Goal: Task Accomplishment & Management: Manage account settings

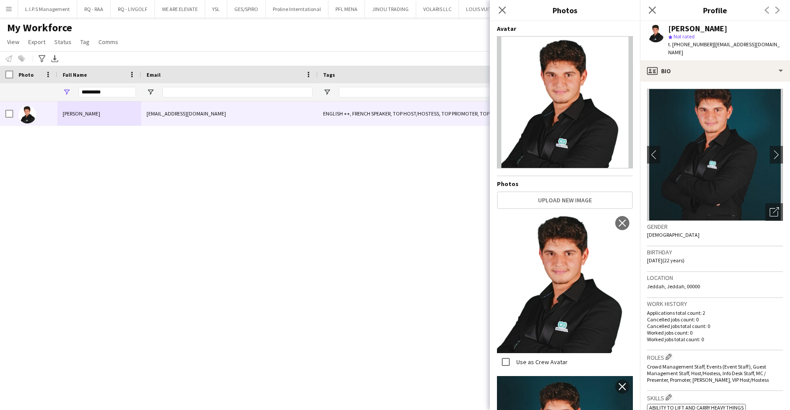
drag, startPoint x: 0, startPoint y: 0, endPoint x: 112, endPoint y: 92, distance: 144.5
click at [112, 92] on input "*********" at bounding box center [107, 92] width 57 height 11
click at [112, 92] on input "*" at bounding box center [107, 92] width 57 height 11
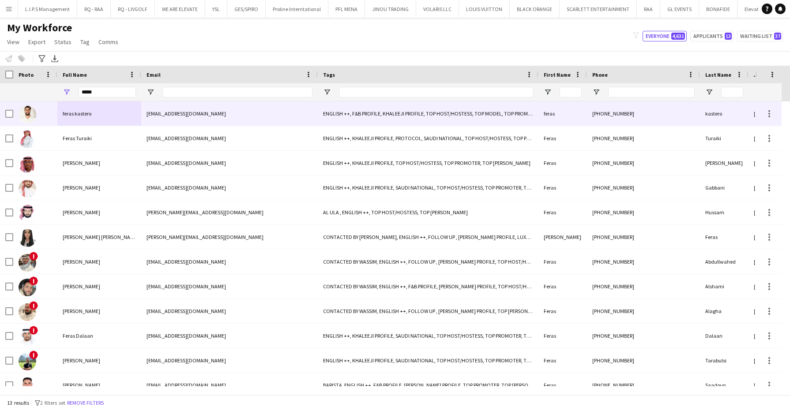
type input "*****"
click at [70, 114] on span "feras kastero" at bounding box center [77, 113] width 29 height 7
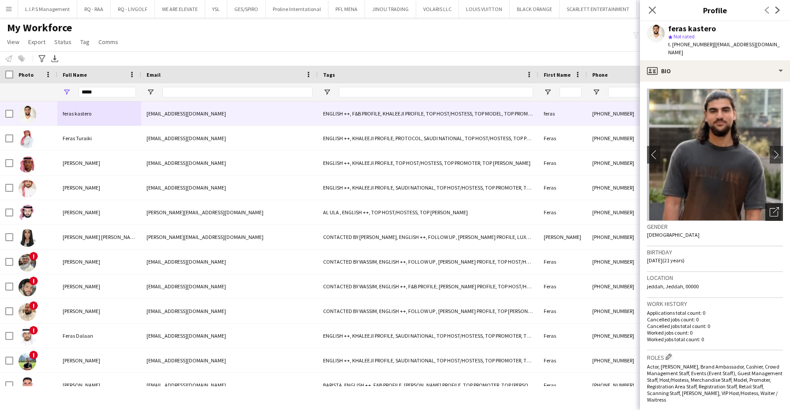
click at [769, 207] on icon "Open photos pop-in" at bounding box center [773, 211] width 9 height 9
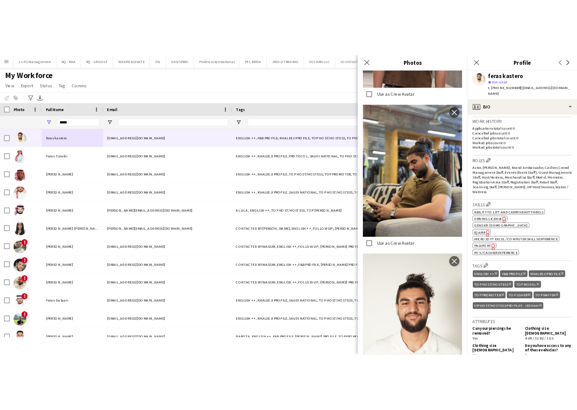
scroll to position [246, 0]
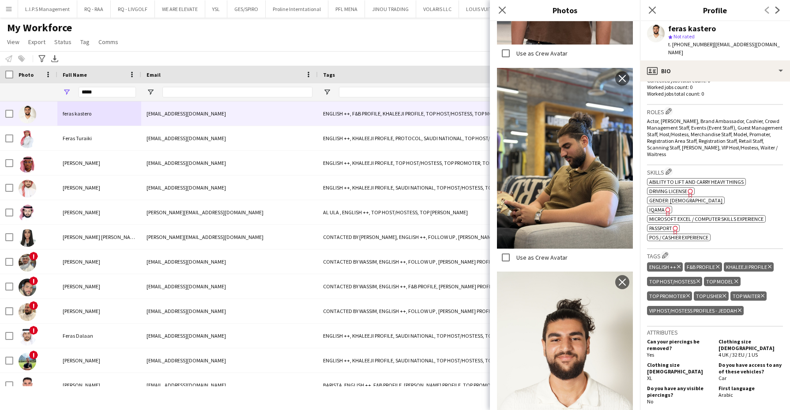
click at [738, 312] on icon at bounding box center [740, 311] width 4 height 4
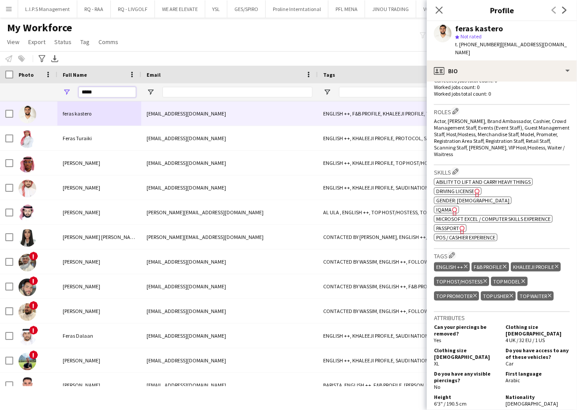
click at [111, 90] on input "*****" at bounding box center [107, 92] width 57 height 11
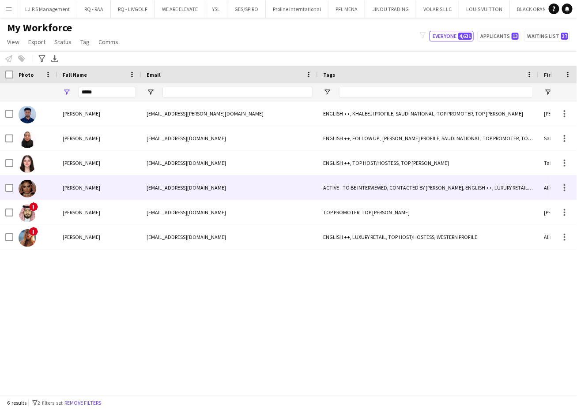
click at [200, 192] on div "alinamykhalchuk9@gmail.com" at bounding box center [229, 188] width 176 height 24
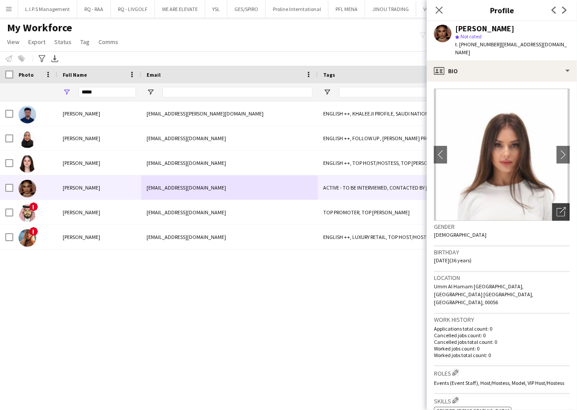
click at [556, 207] on icon "Open photos pop-in" at bounding box center [560, 211] width 9 height 9
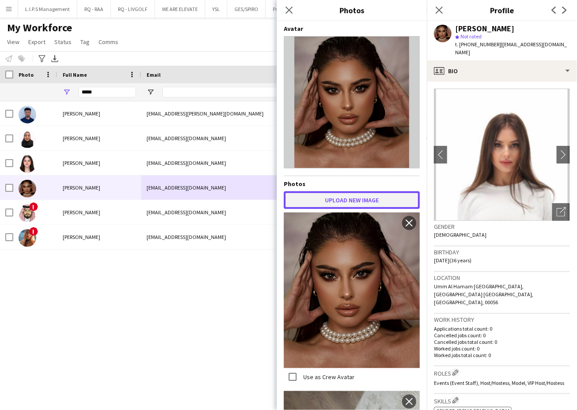
click at [371, 199] on button "Upload new image" at bounding box center [352, 200] width 136 height 18
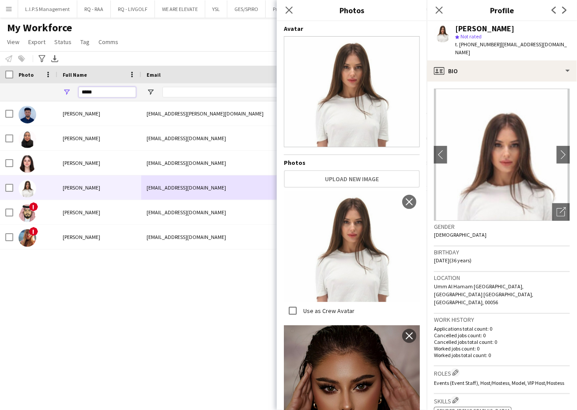
click at [129, 89] on input "*****" at bounding box center [107, 92] width 57 height 11
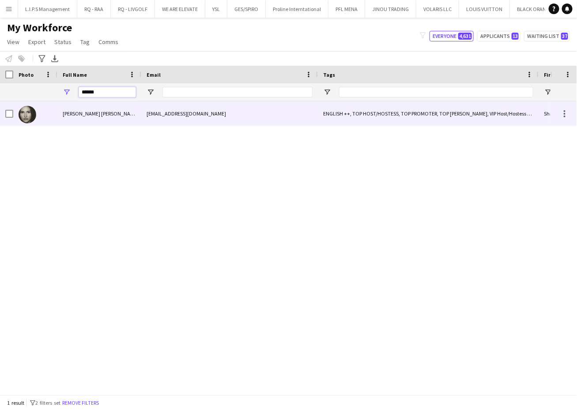
type input "******"
click at [73, 109] on div "Shadia Alex" at bounding box center [99, 113] width 84 height 24
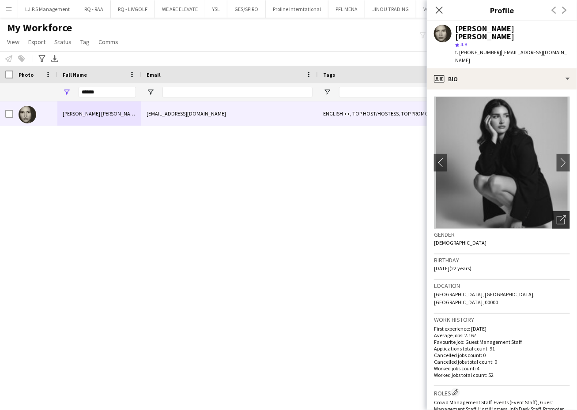
click at [556, 215] on icon "Open photos pop-in" at bounding box center [560, 219] width 9 height 9
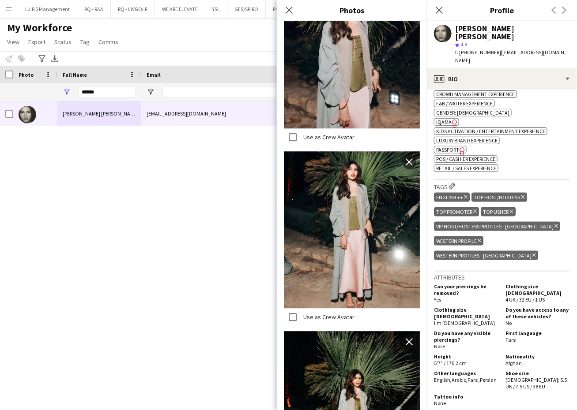
scroll to position [371, 0]
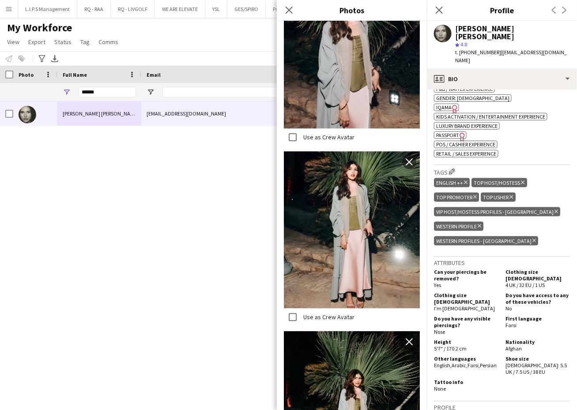
click at [536, 239] on icon at bounding box center [534, 241] width 4 height 4
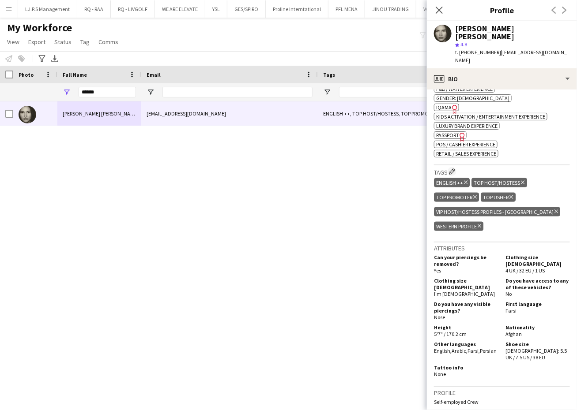
click at [554, 209] on icon "Delete tag" at bounding box center [556, 211] width 4 height 5
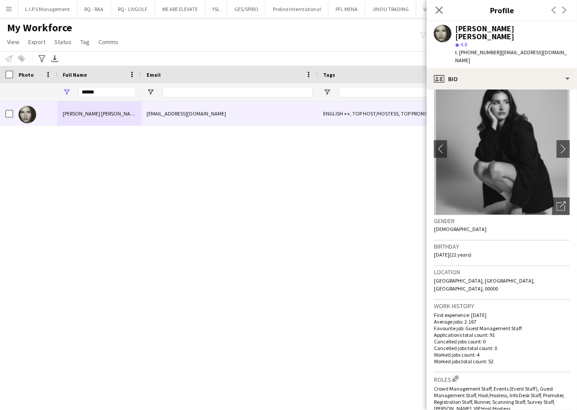
scroll to position [13, 0]
click at [556, 203] on icon at bounding box center [560, 207] width 8 height 8
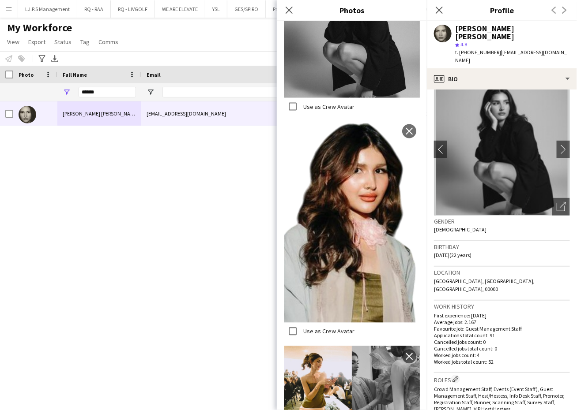
scroll to position [448, 0]
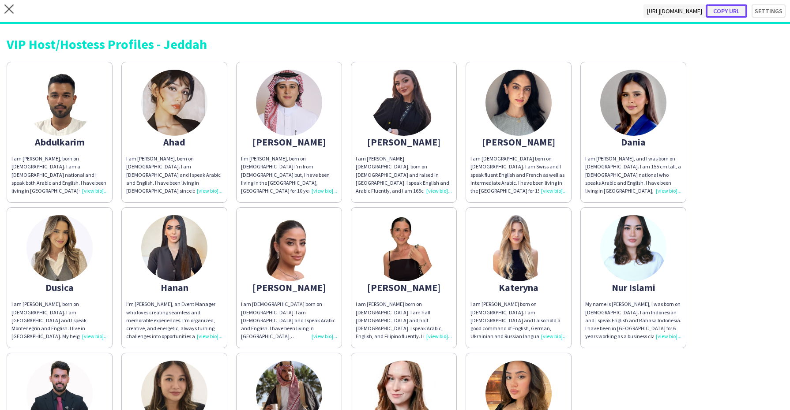
click at [723, 14] on button "Copy url" at bounding box center [725, 10] width 41 height 13
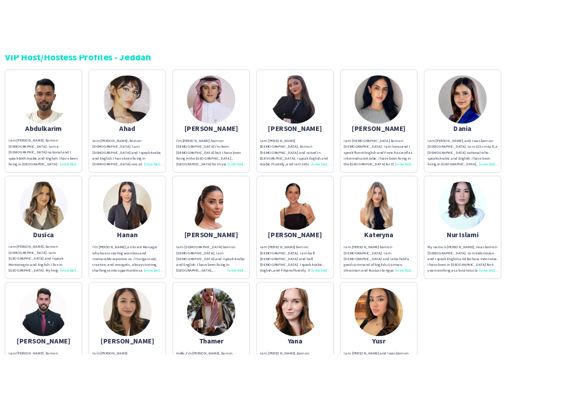
scroll to position [55, 0]
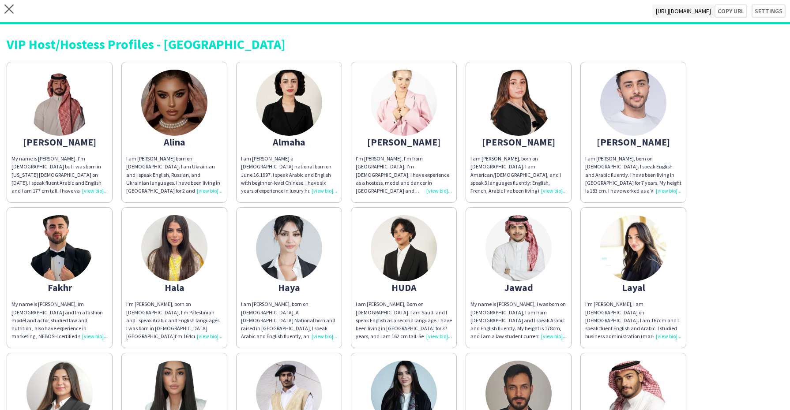
click at [191, 92] on img at bounding box center [174, 103] width 66 height 66
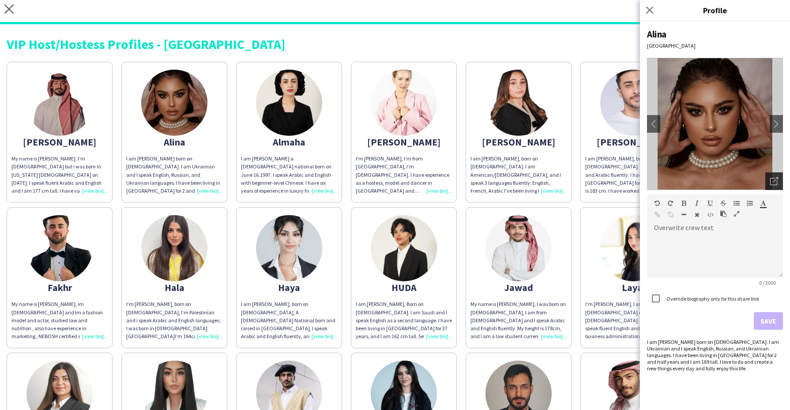
click at [779, 176] on div "Open photos pop-in" at bounding box center [774, 181] width 18 height 18
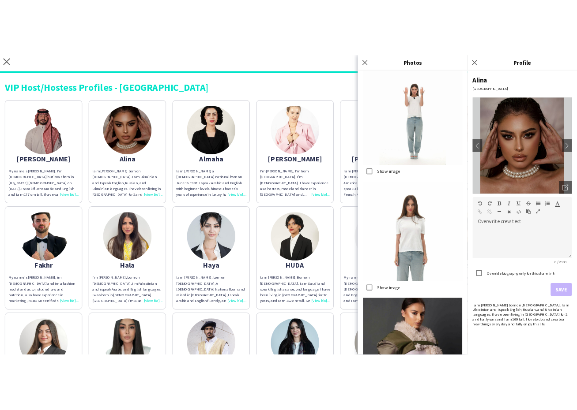
scroll to position [268, 0]
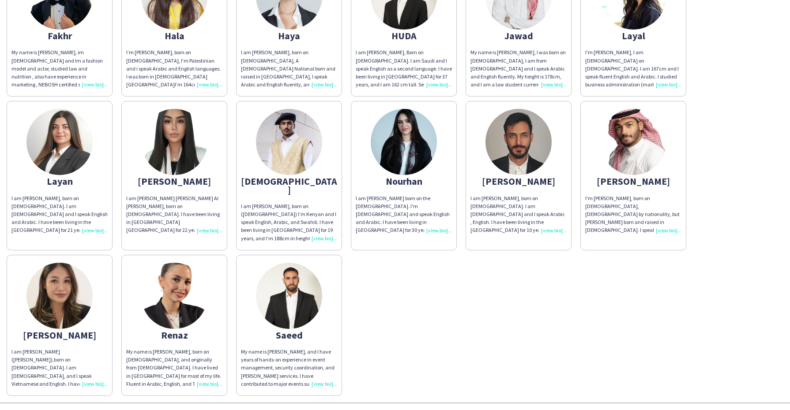
scroll to position [252, 0]
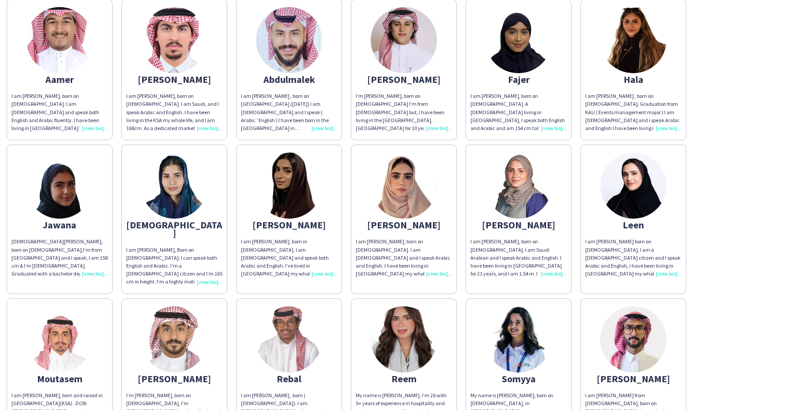
scroll to position [63, 0]
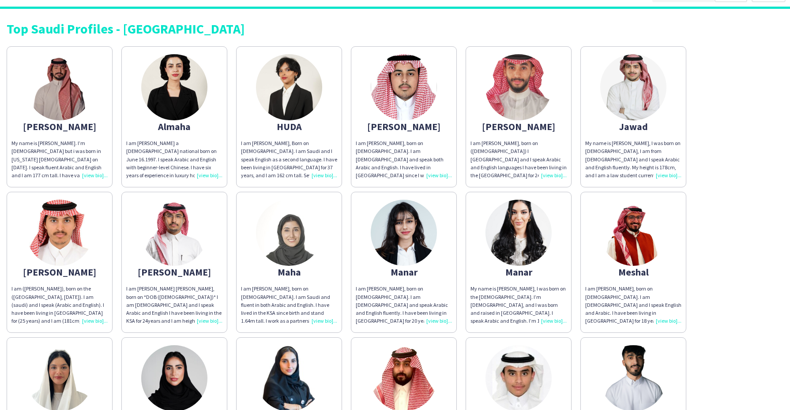
scroll to position [16, 0]
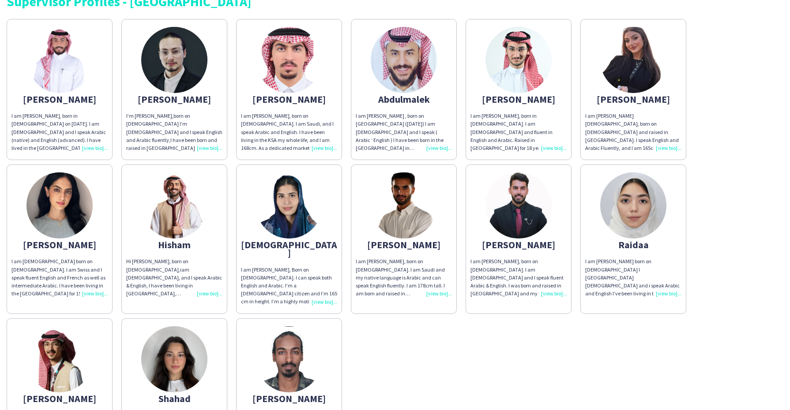
scroll to position [42, 0]
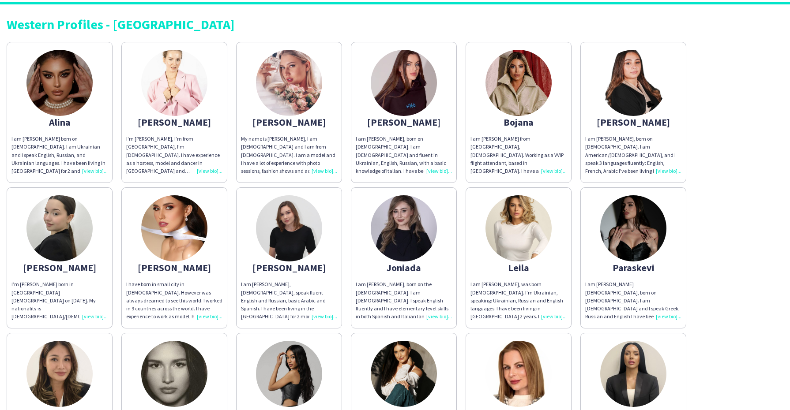
scroll to position [18, 0]
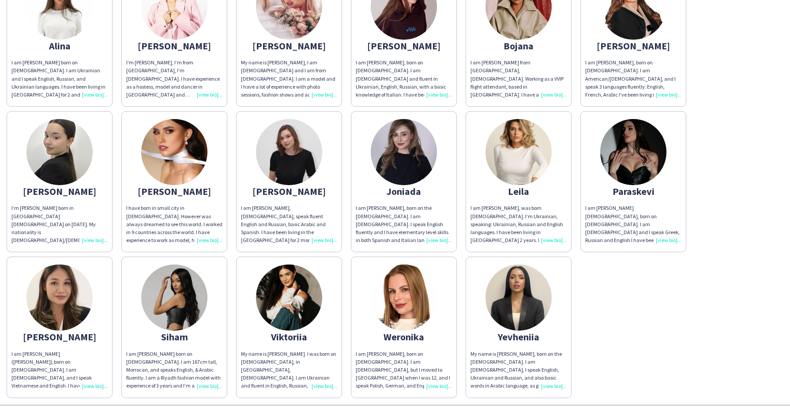
click at [173, 285] on img at bounding box center [174, 298] width 66 height 66
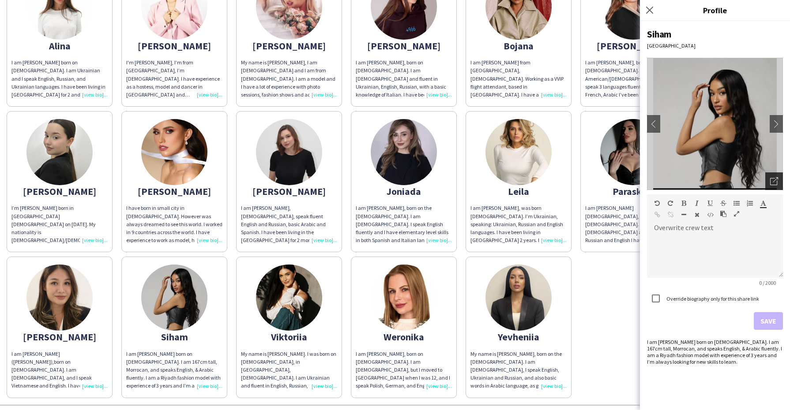
click at [767, 184] on div "Open photos pop-in" at bounding box center [774, 181] width 18 height 18
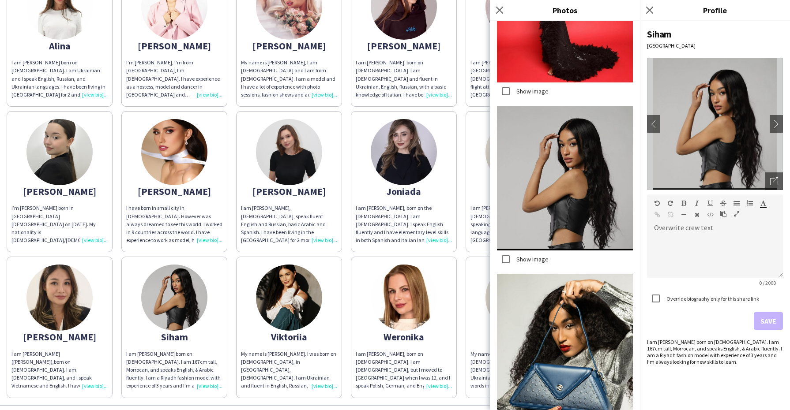
scroll to position [1189, 0]
click at [500, 9] on icon at bounding box center [499, 10] width 8 height 8
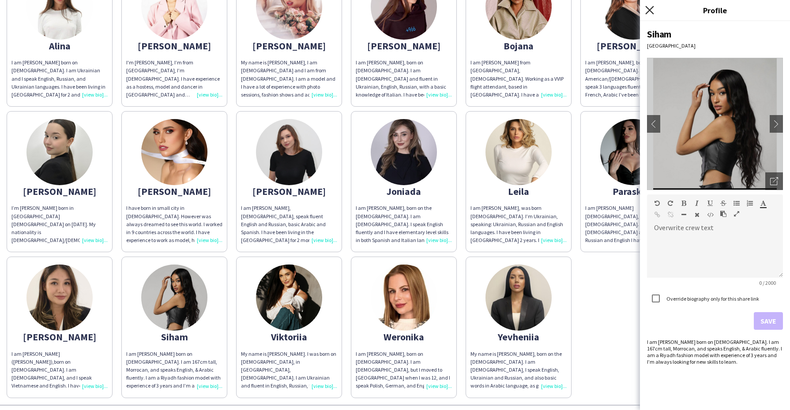
click at [647, 6] on icon "Close pop-in" at bounding box center [649, 10] width 8 height 8
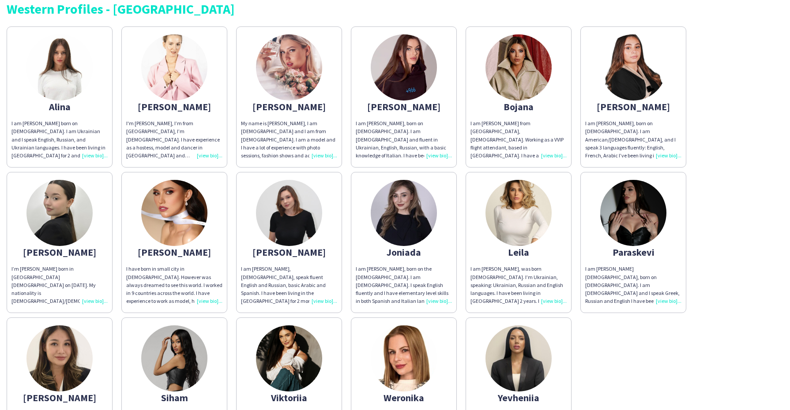
scroll to position [34, 0]
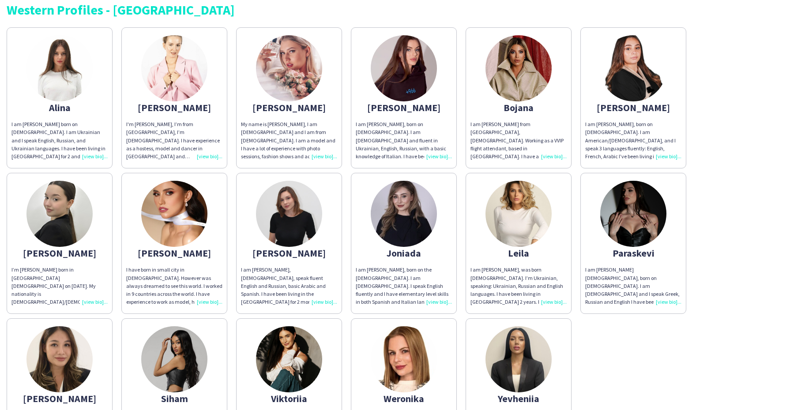
click at [650, 232] on img at bounding box center [633, 214] width 66 height 66
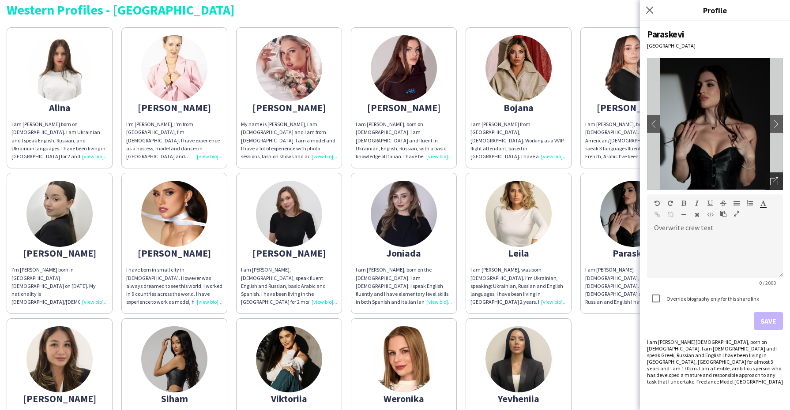
click at [769, 187] on div "Open photos pop-in" at bounding box center [774, 181] width 18 height 18
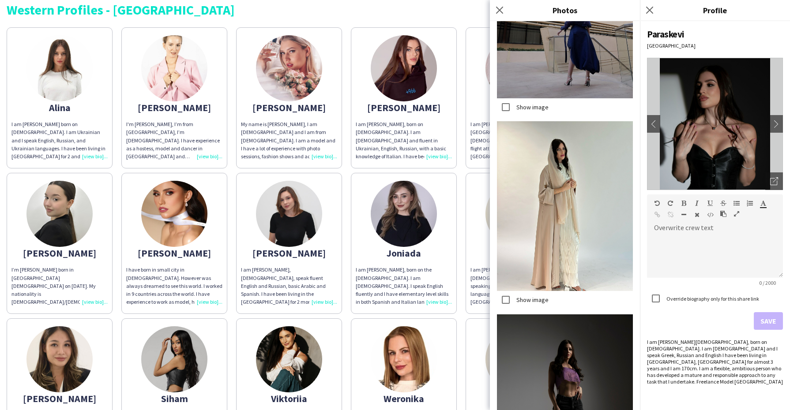
scroll to position [1157, 0]
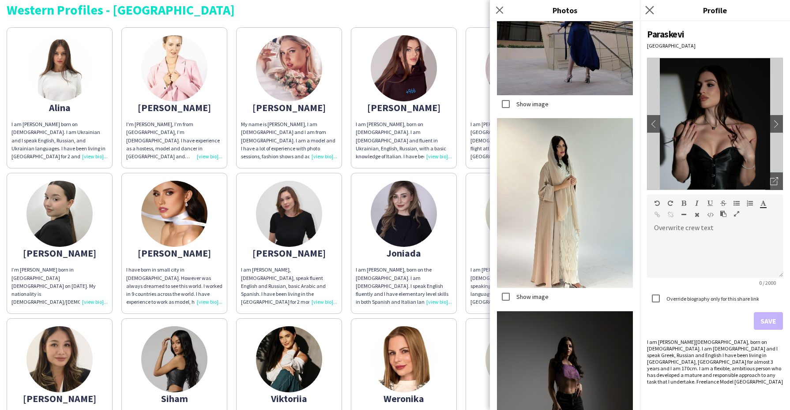
click at [653, 15] on app-icon "Close pop-in" at bounding box center [649, 10] width 13 height 13
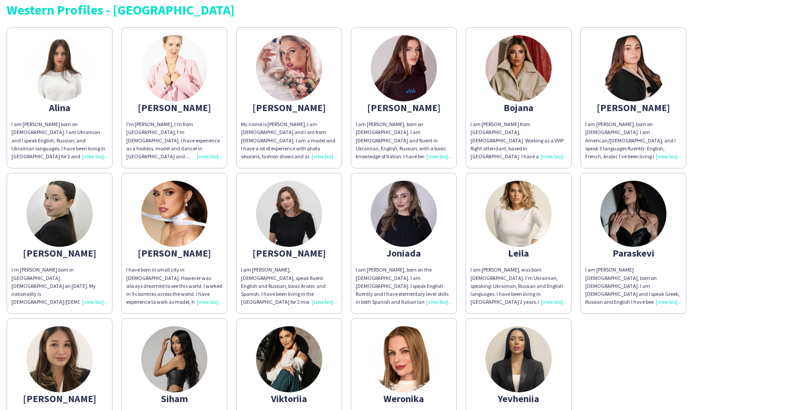
click at [302, 99] on app-share-pages-crew-card "Angelina My name is Angelina, I am 21 years old and I am from Russia. I am a mo…" at bounding box center [289, 97] width 106 height 141
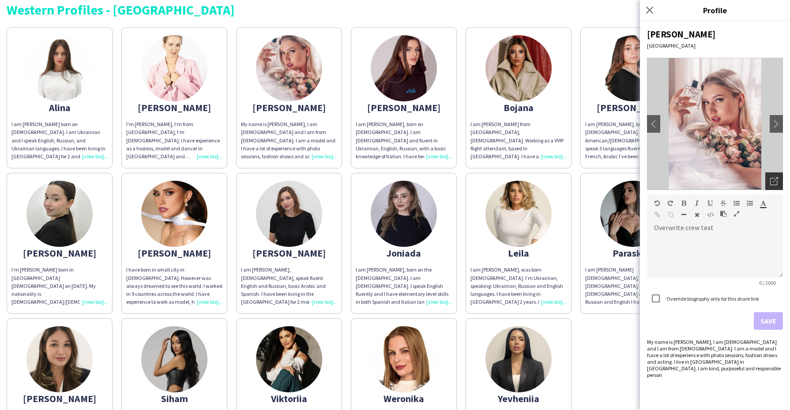
click at [780, 174] on div "Open photos pop-in" at bounding box center [774, 181] width 18 height 18
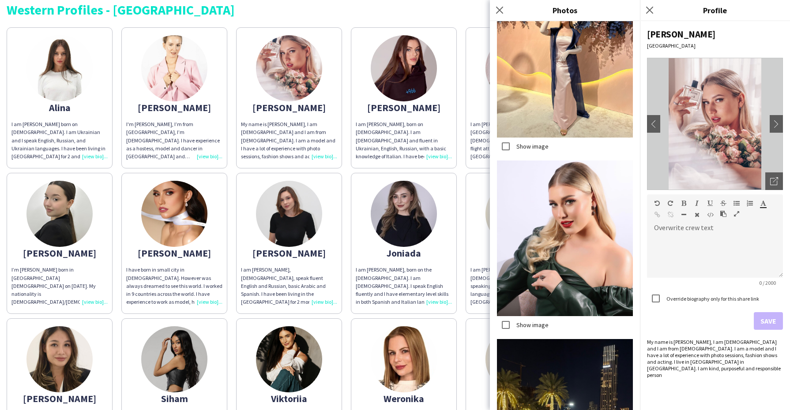
scroll to position [490, 0]
click at [501, 10] on icon "Close pop-in" at bounding box center [499, 10] width 8 height 8
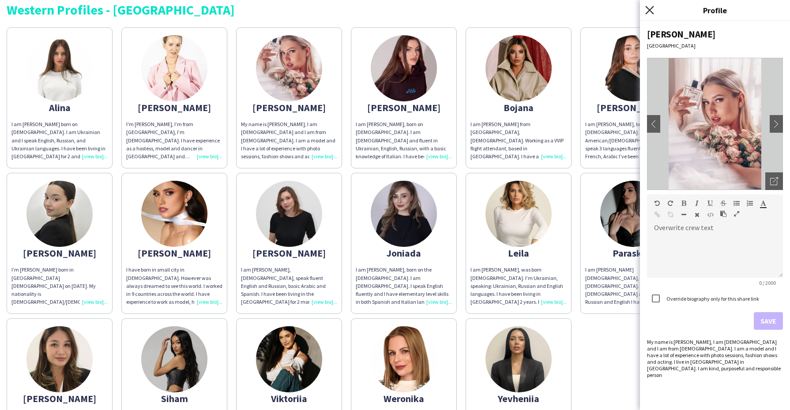
click at [647, 8] on icon at bounding box center [649, 10] width 8 height 8
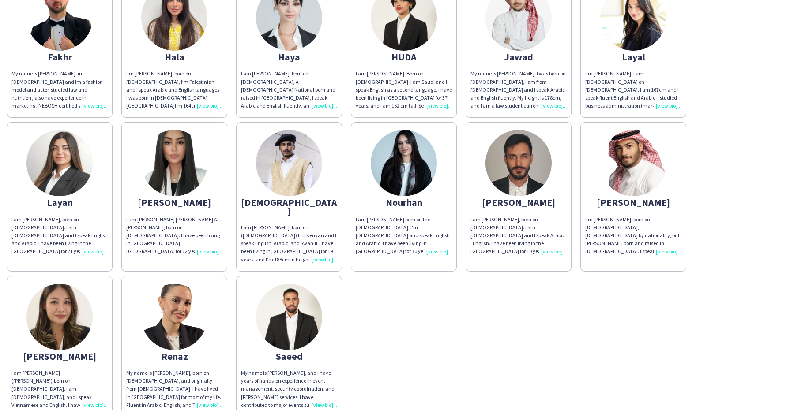
scroll to position [267, 0]
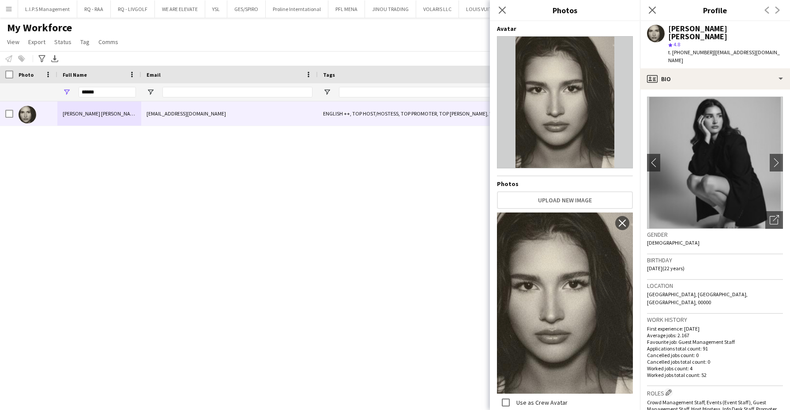
scroll to position [448, 0]
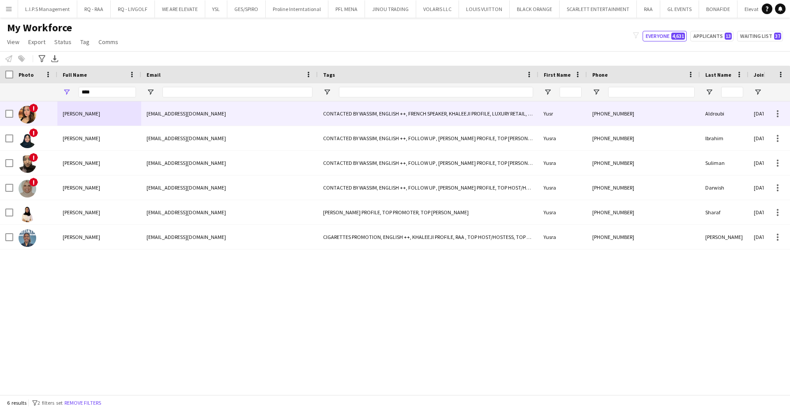
click at [87, 119] on div "[PERSON_NAME]" at bounding box center [99, 113] width 84 height 24
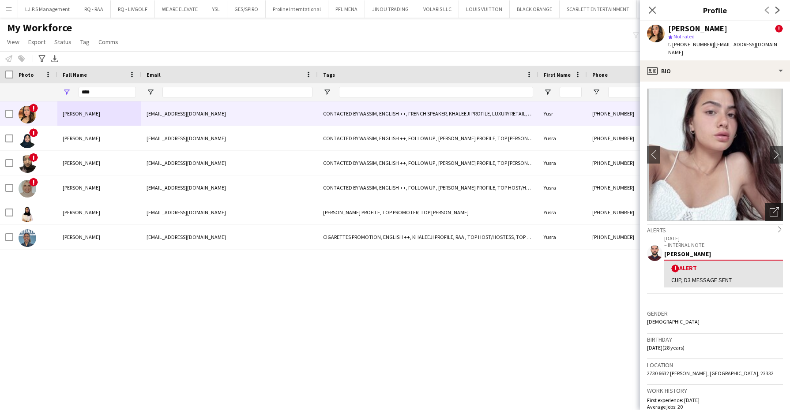
click at [765, 203] on div "Open photos pop-in" at bounding box center [774, 212] width 18 height 18
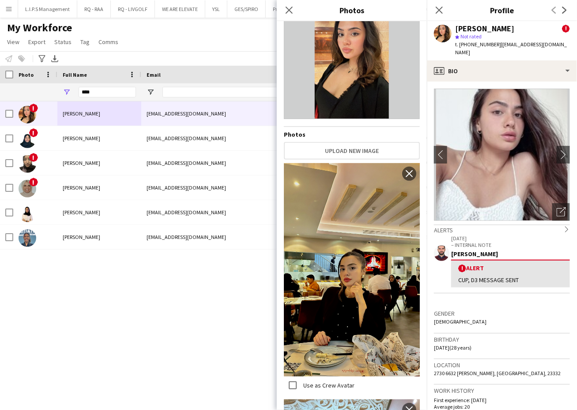
scroll to position [0, 0]
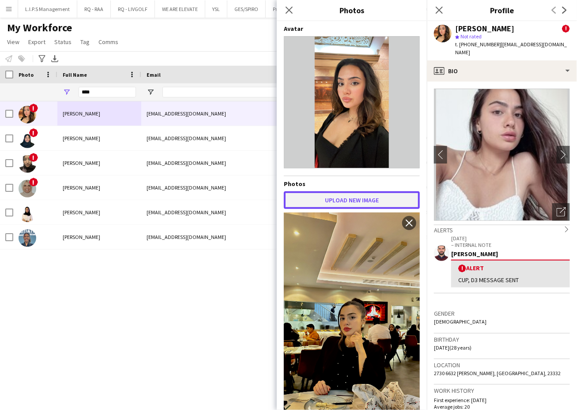
click at [341, 197] on button "Upload new image" at bounding box center [352, 200] width 136 height 18
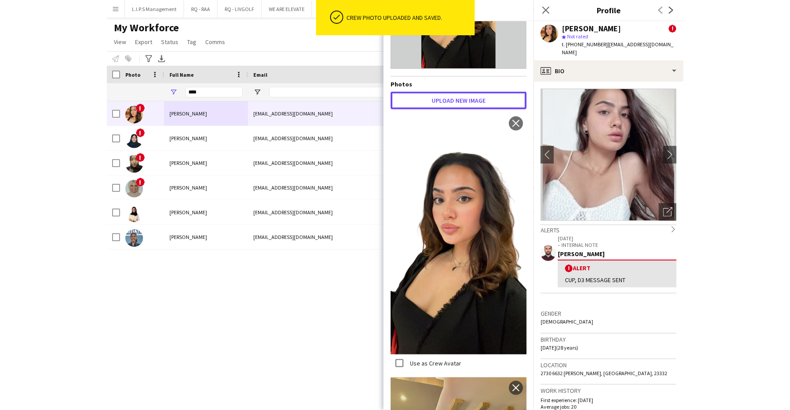
scroll to position [110, 0]
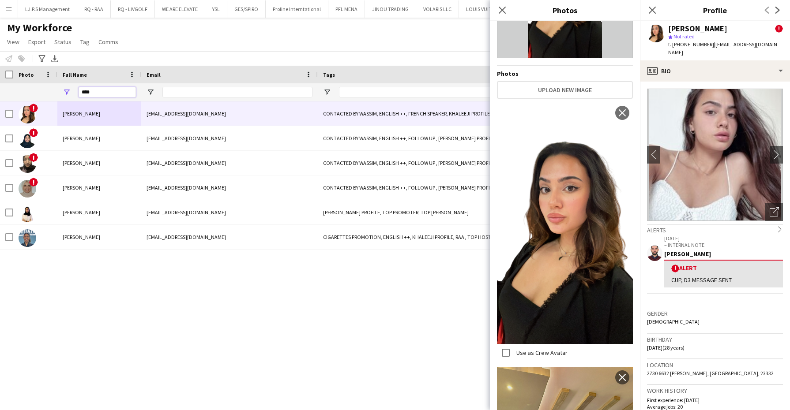
drag, startPoint x: 96, startPoint y: 91, endPoint x: 37, endPoint y: 84, distance: 59.1
click at [37, 84] on div "****" at bounding box center [626, 92] width 1252 height 18
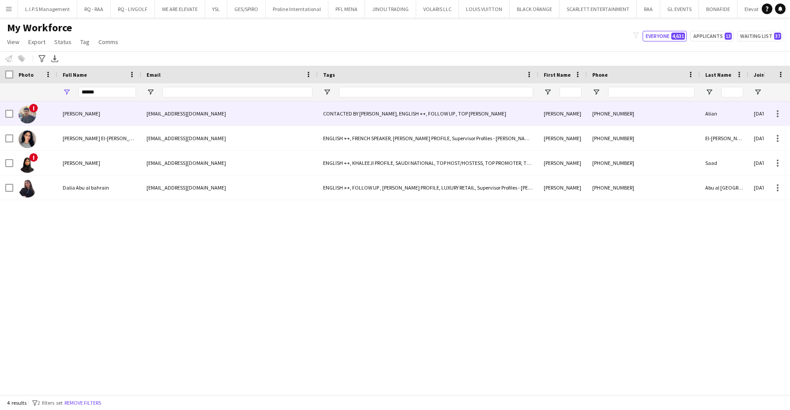
click at [70, 125] on div "Ahmed Alian" at bounding box center [99, 113] width 84 height 24
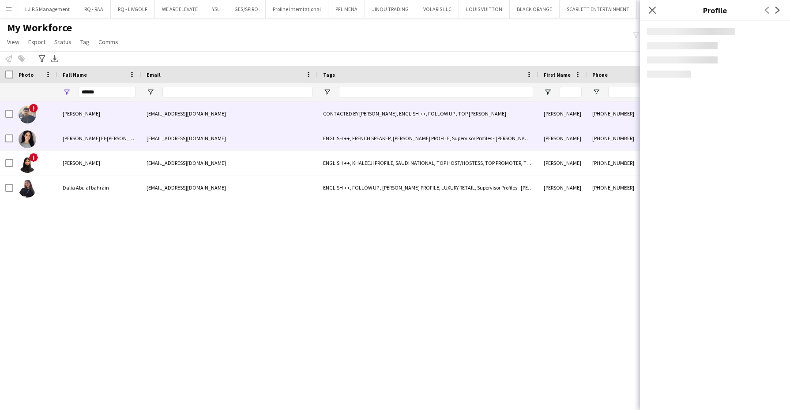
click at [78, 137] on span "Dalia El-Najjar" at bounding box center [104, 138] width 82 height 7
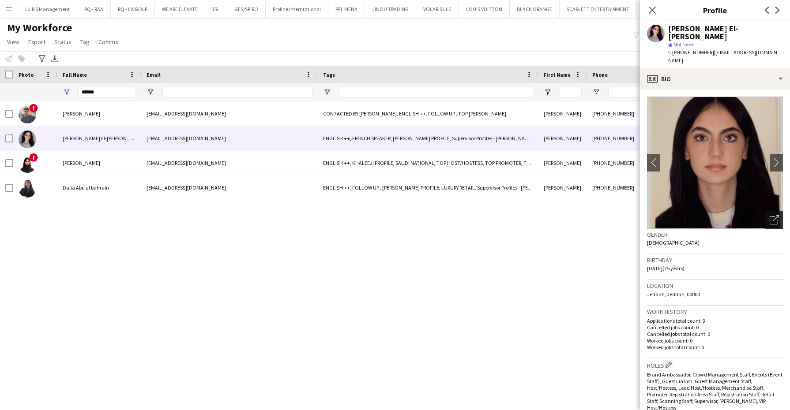
click at [769, 215] on icon "Open photos pop-in" at bounding box center [773, 219] width 9 height 9
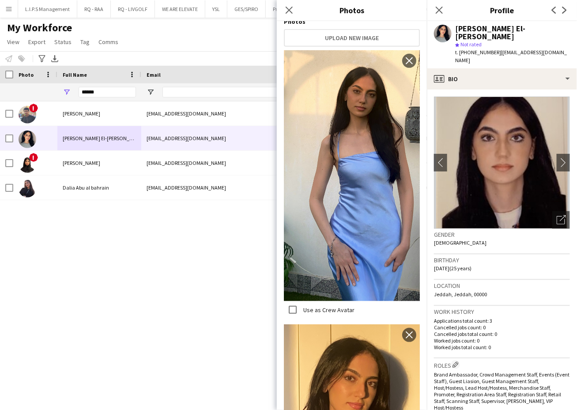
scroll to position [0, 0]
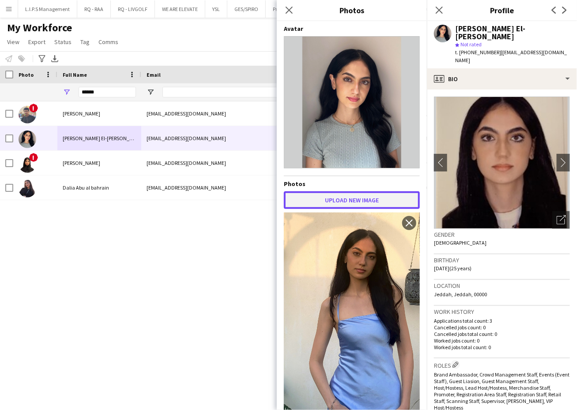
click at [349, 193] on button "Upload new image" at bounding box center [352, 200] width 136 height 18
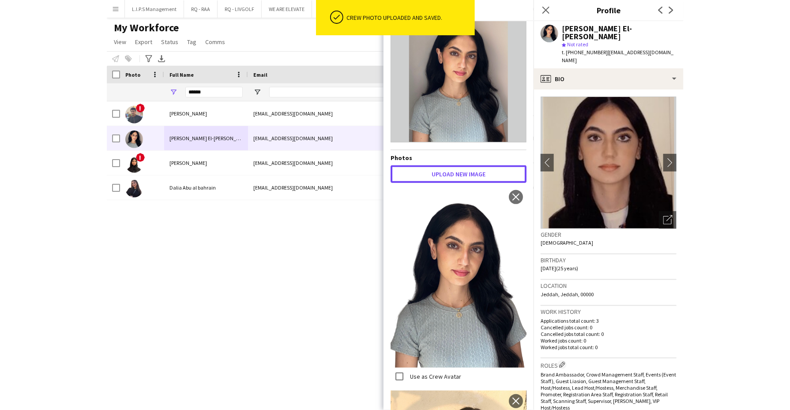
scroll to position [55, 0]
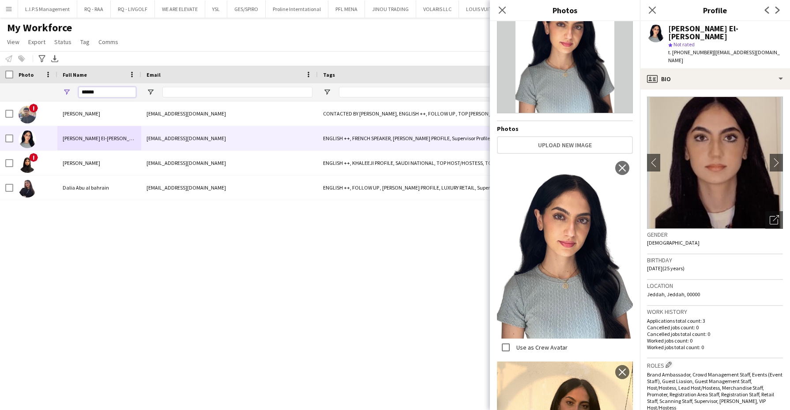
drag, startPoint x: 78, startPoint y: 86, endPoint x: 49, endPoint y: 79, distance: 29.9
click at [49, 79] on div "Workforce Details Photo Full Name Tags" at bounding box center [626, 84] width 1252 height 36
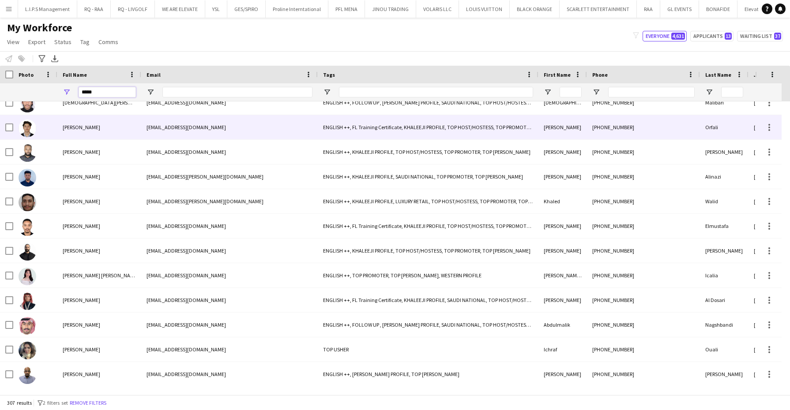
scroll to position [0, 0]
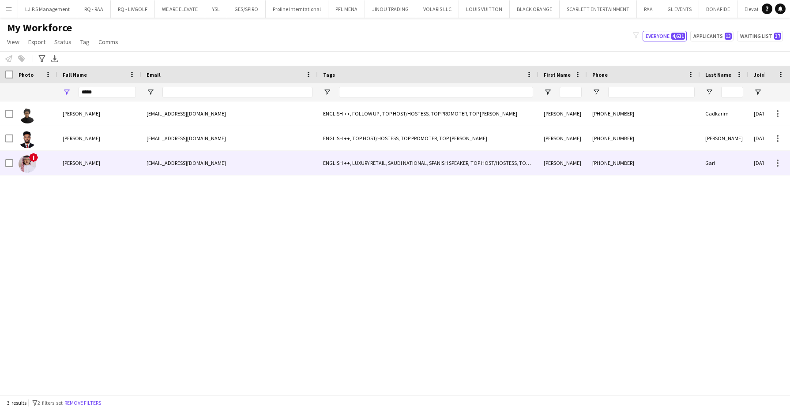
click at [140, 161] on div "Ali Gari" at bounding box center [99, 163] width 84 height 24
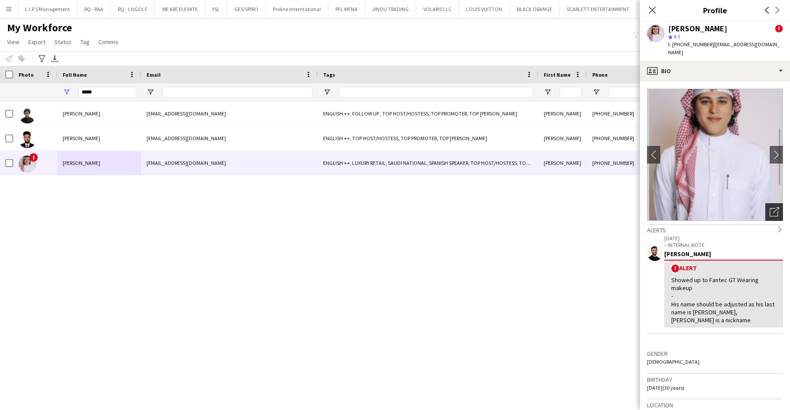
click at [766, 203] on div "Open photos pop-in" at bounding box center [774, 212] width 18 height 18
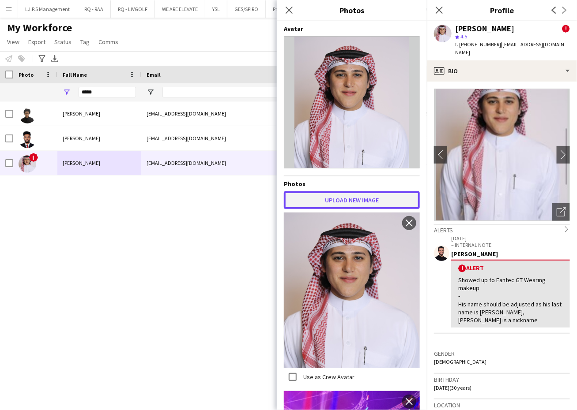
click at [327, 198] on button "Upload new image" at bounding box center [352, 200] width 136 height 18
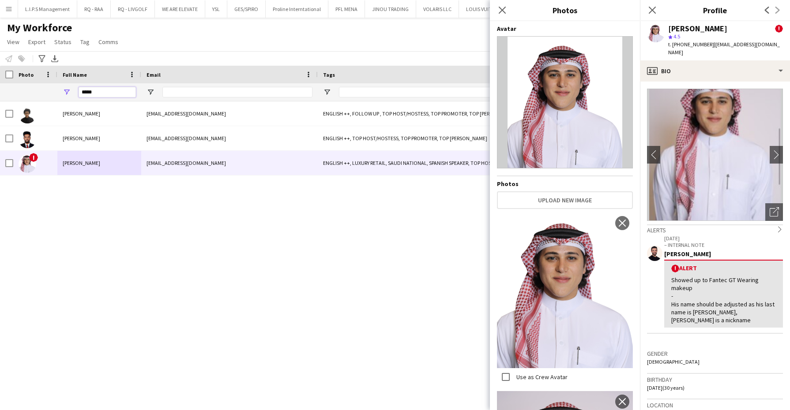
drag, startPoint x: 114, startPoint y: 91, endPoint x: 46, endPoint y: 90, distance: 67.5
click at [46, 90] on div "*****" at bounding box center [626, 92] width 1252 height 18
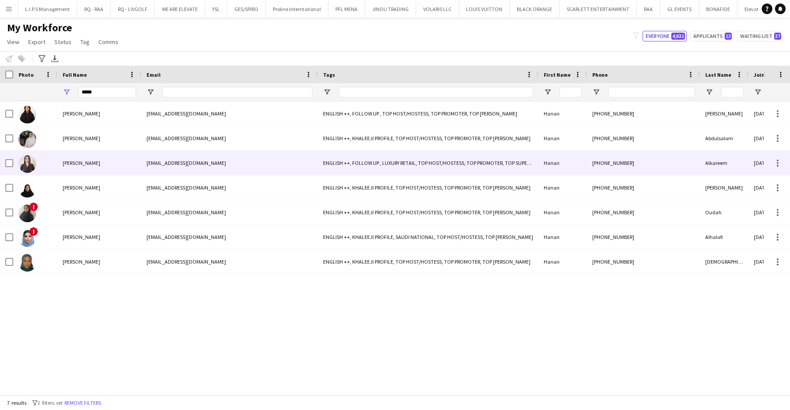
click at [57, 158] on div at bounding box center [35, 163] width 44 height 24
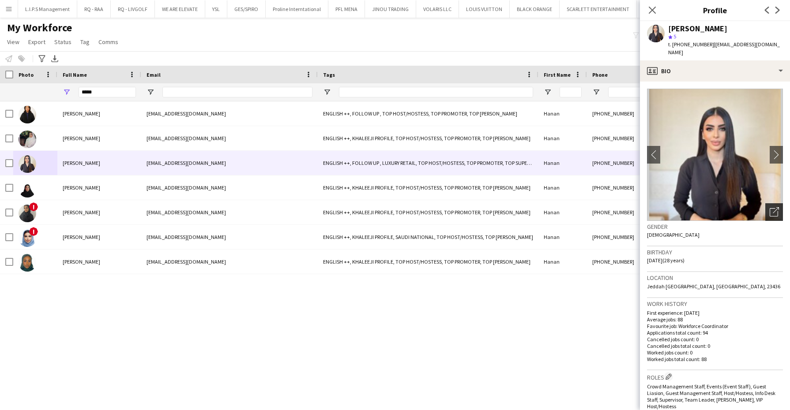
click at [765, 203] on div "Open photos pop-in" at bounding box center [774, 212] width 18 height 18
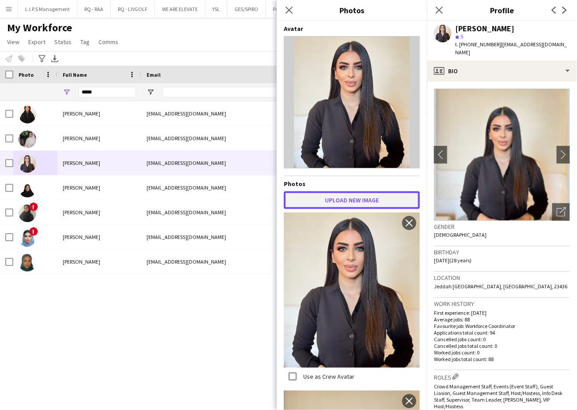
click at [340, 196] on button "Upload new image" at bounding box center [352, 200] width 136 height 18
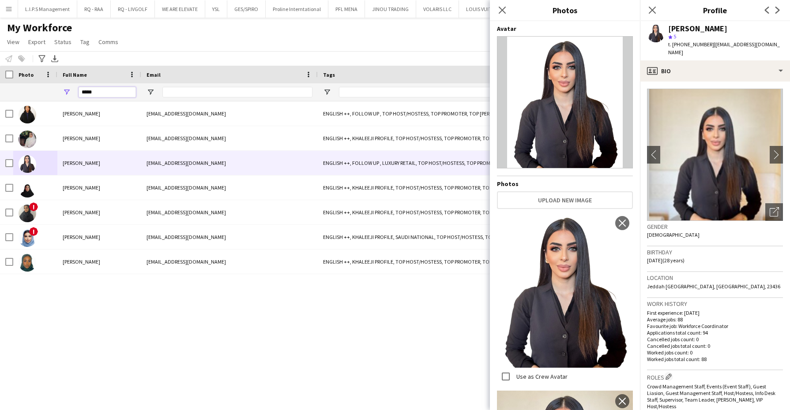
drag, startPoint x: 104, startPoint y: 92, endPoint x: 32, endPoint y: 92, distance: 71.9
click at [33, 92] on div "*****" at bounding box center [626, 92] width 1252 height 18
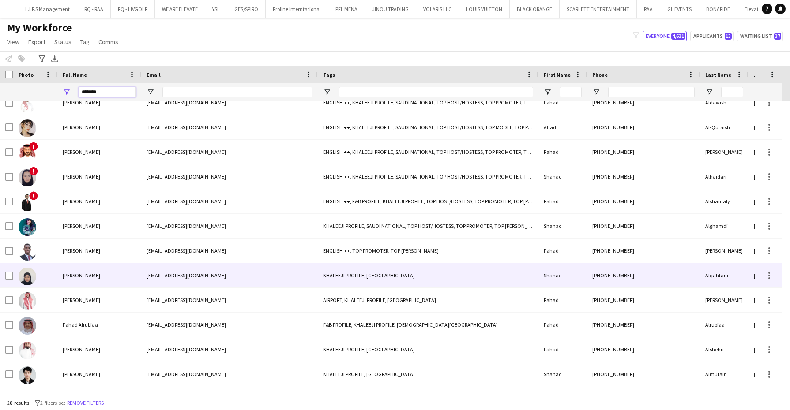
scroll to position [351, 0]
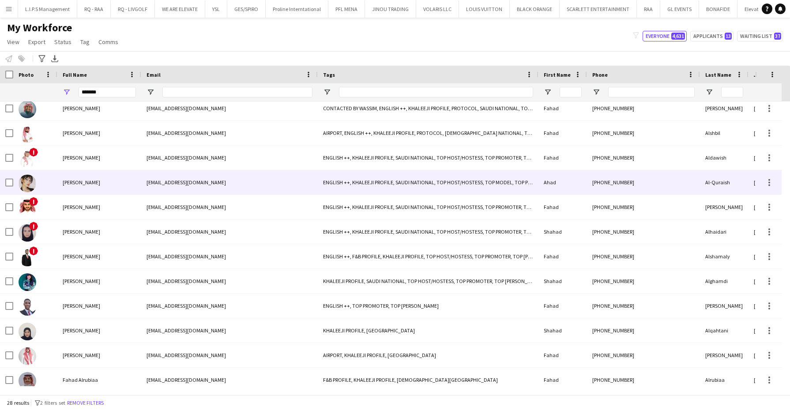
click at [77, 188] on div "Ahad Al-Quraish" at bounding box center [99, 182] width 84 height 24
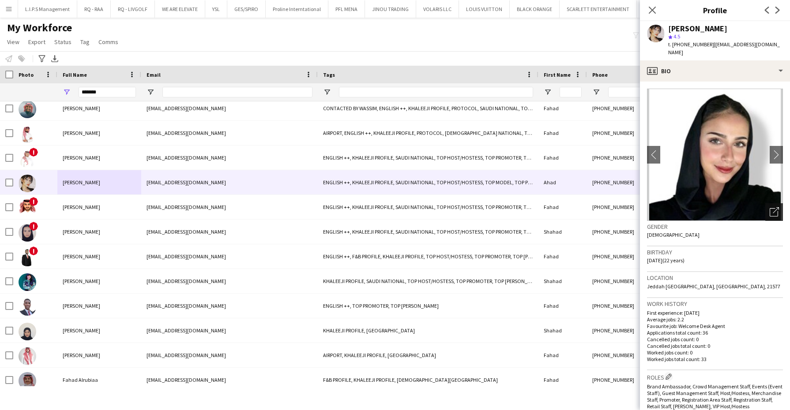
click at [765, 203] on div "Open photos pop-in" at bounding box center [774, 212] width 18 height 18
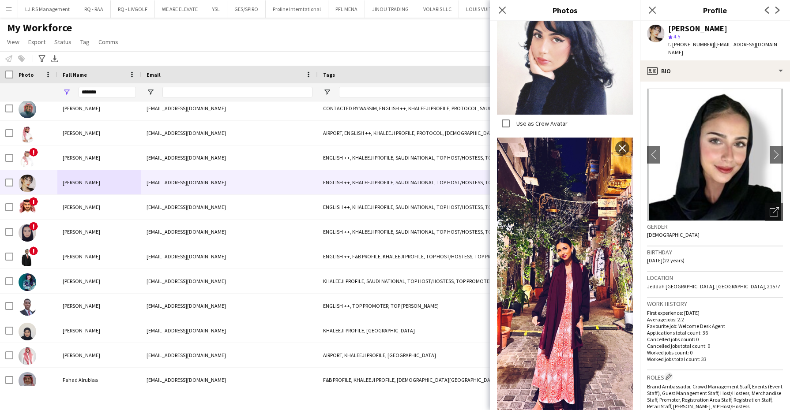
scroll to position [607, 0]
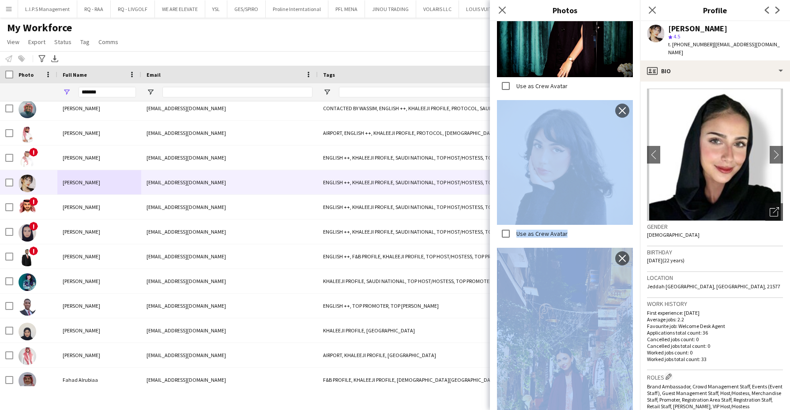
drag, startPoint x: 631, startPoint y: 117, endPoint x: 633, endPoint y: 174, distance: 56.5
click at [633, 176] on div "Avatar Photos Upload new image Use as Crew Avatar close Use as Crew Avatar clos…" at bounding box center [565, 215] width 150 height 389
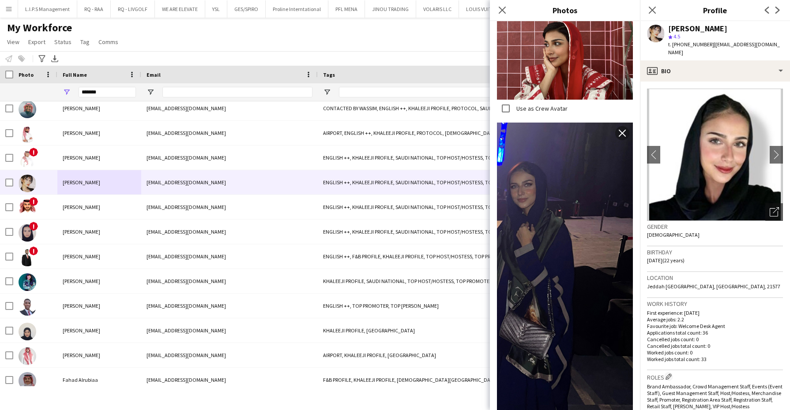
scroll to position [0, 0]
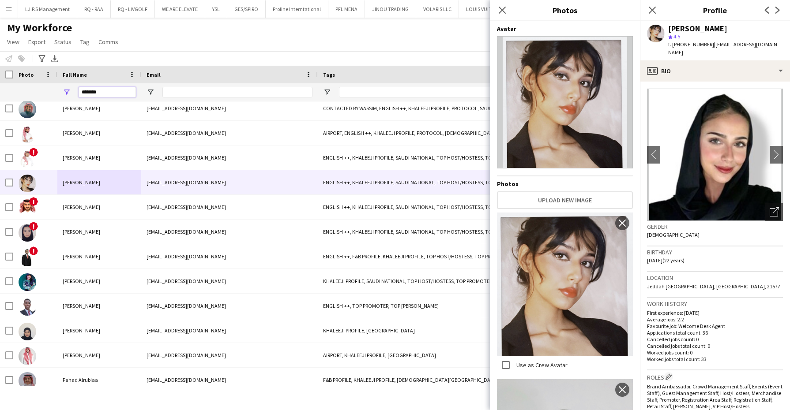
drag, startPoint x: 124, startPoint y: 89, endPoint x: 51, endPoint y: 89, distance: 73.2
click at [51, 89] on div "*******" at bounding box center [626, 92] width 1252 height 18
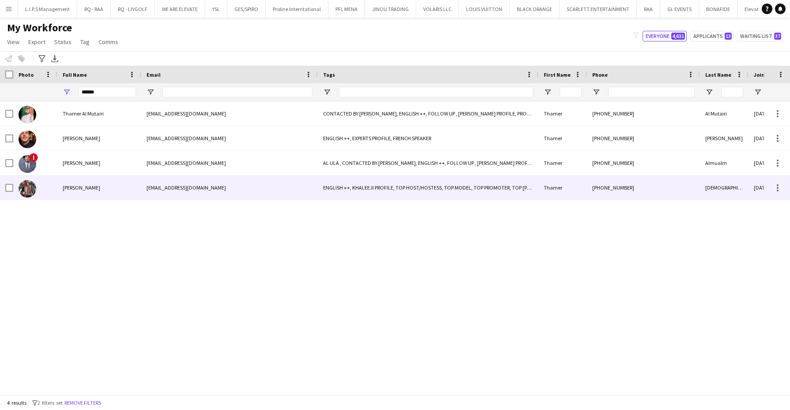
drag, startPoint x: 79, startPoint y: 183, endPoint x: 82, endPoint y: 180, distance: 4.7
click at [79, 183] on div "Thamer Mahdi" at bounding box center [99, 188] width 84 height 24
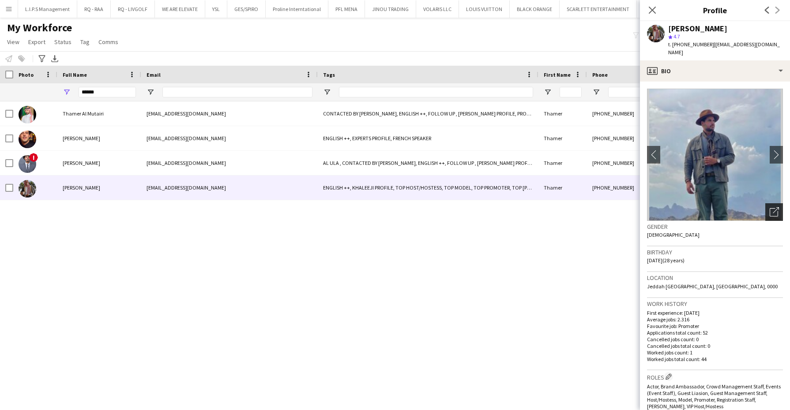
click at [765, 203] on div "Open photos pop-in" at bounding box center [774, 212] width 18 height 18
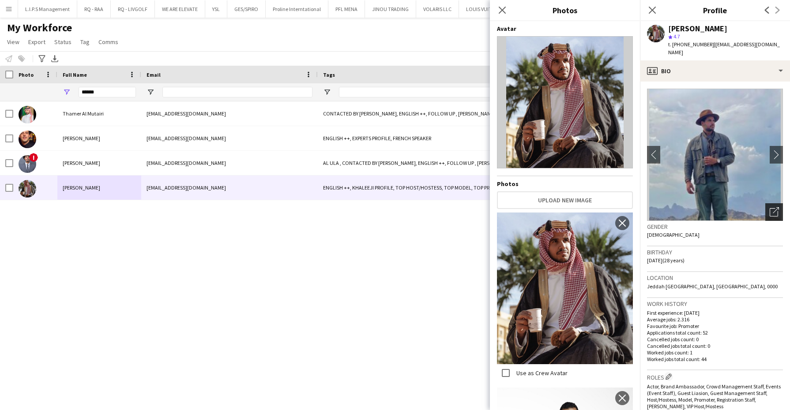
click at [769, 207] on icon "Open photos pop-in" at bounding box center [773, 211] width 9 height 9
drag, startPoint x: 109, startPoint y: 92, endPoint x: 28, endPoint y: 79, distance: 81.9
click at [28, 79] on div "Workforce Details Photo Full Name Tags" at bounding box center [626, 84] width 1252 height 36
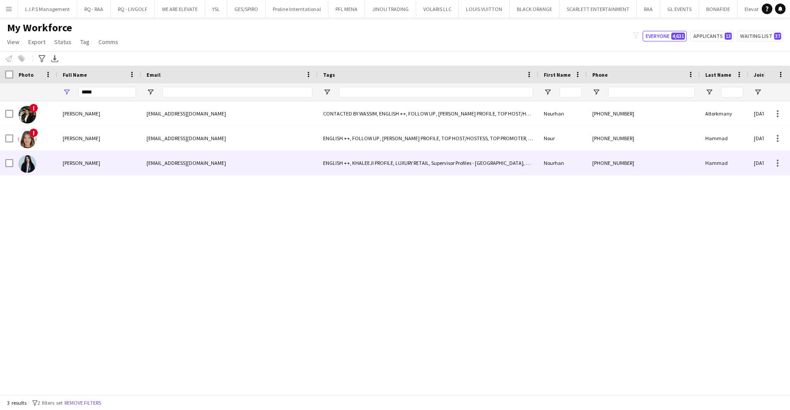
click at [60, 165] on div "Nourhan Hammad" at bounding box center [99, 163] width 84 height 24
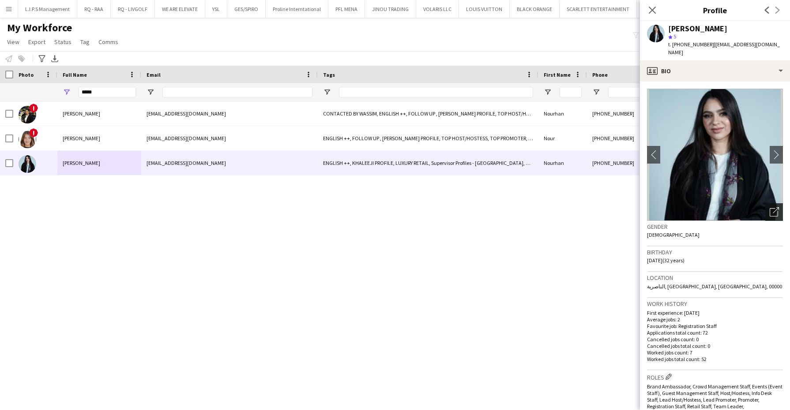
click at [769, 207] on icon "Open photos pop-in" at bounding box center [773, 211] width 9 height 9
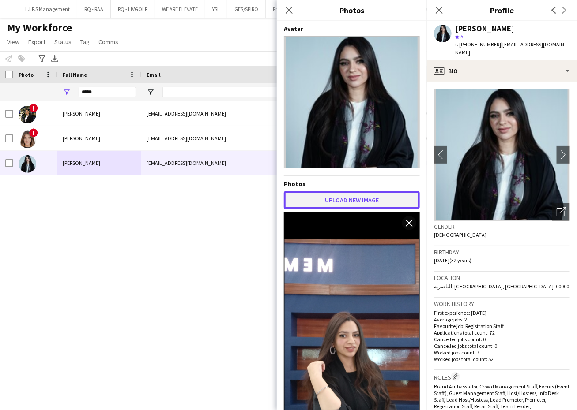
click at [374, 196] on button "Upload new image" at bounding box center [352, 200] width 136 height 18
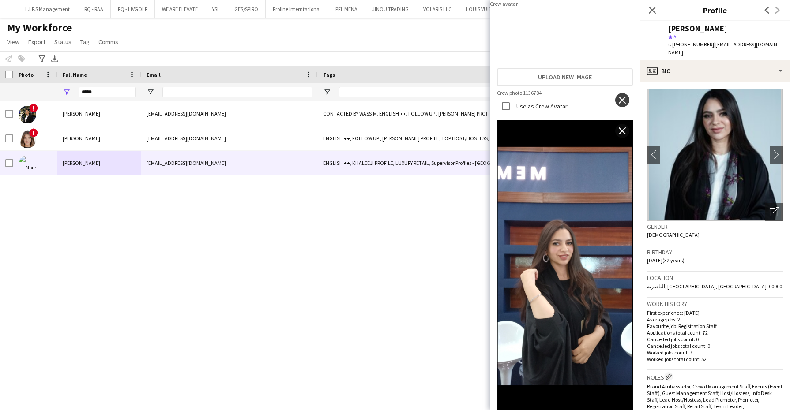
click at [615, 107] on button "close" at bounding box center [622, 100] width 14 height 14
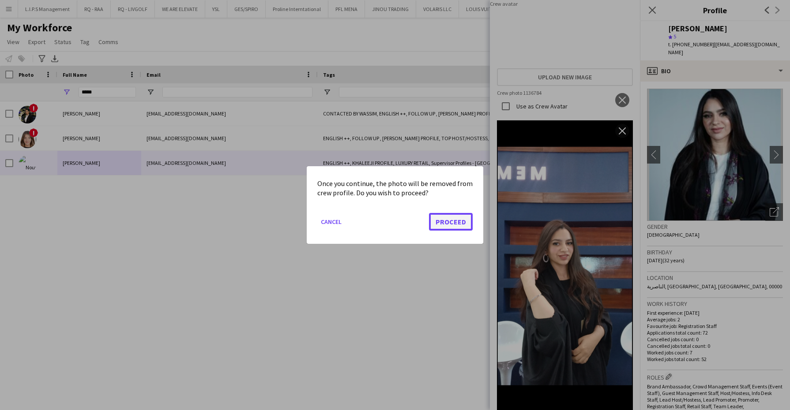
click at [464, 224] on button "Proceed" at bounding box center [451, 222] width 44 height 18
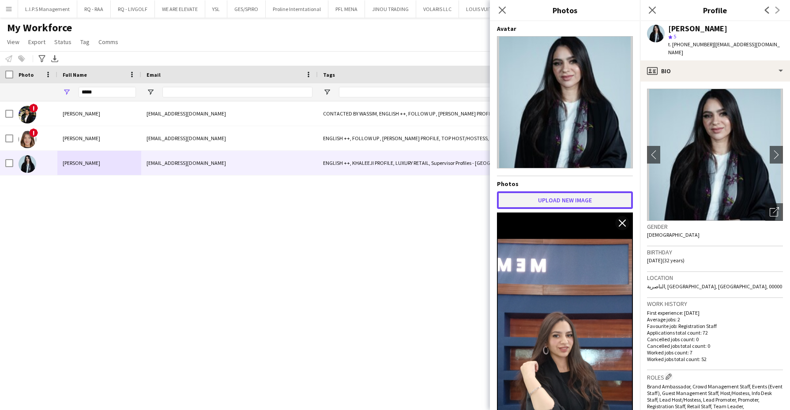
click at [577, 195] on button "Upload new image" at bounding box center [565, 200] width 136 height 18
click at [595, 172] on div "Avatar Photos Upload new image Use as Crew Avatar close Use as Crew Avatar clos…" at bounding box center [565, 214] width 136 height 378
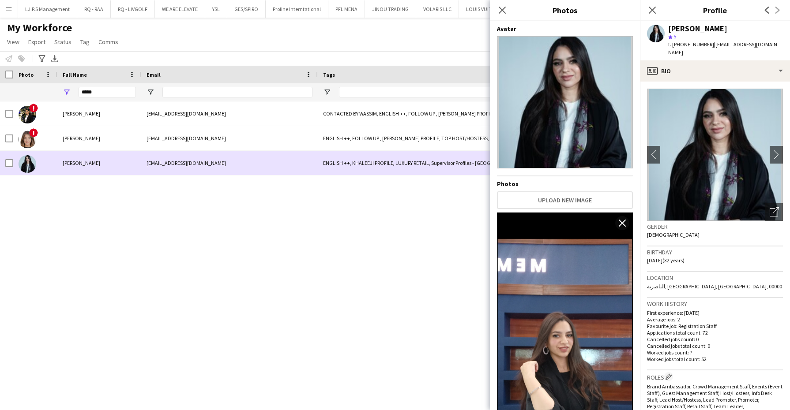
click at [353, 168] on div "ENGLISH ++, KHALEEJI PROFILE, LUXURY RETAIL, Supervisor Profiles - Riyadh, THA …" at bounding box center [428, 163] width 221 height 24
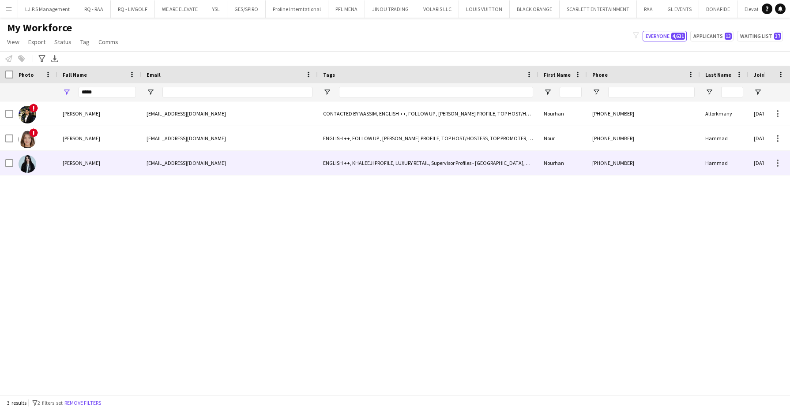
click at [353, 168] on div "ENGLISH ++, KHALEEJI PROFILE, LUXURY RETAIL, Supervisor Profiles - Riyadh, THA …" at bounding box center [428, 163] width 221 height 24
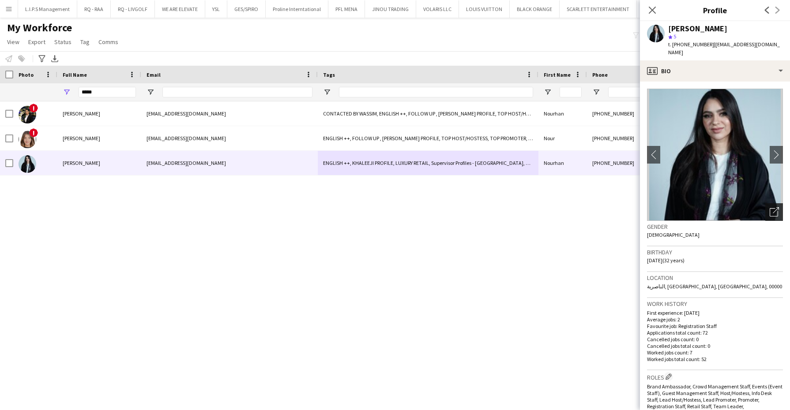
click at [769, 207] on icon "Open photos pop-in" at bounding box center [773, 211] width 9 height 9
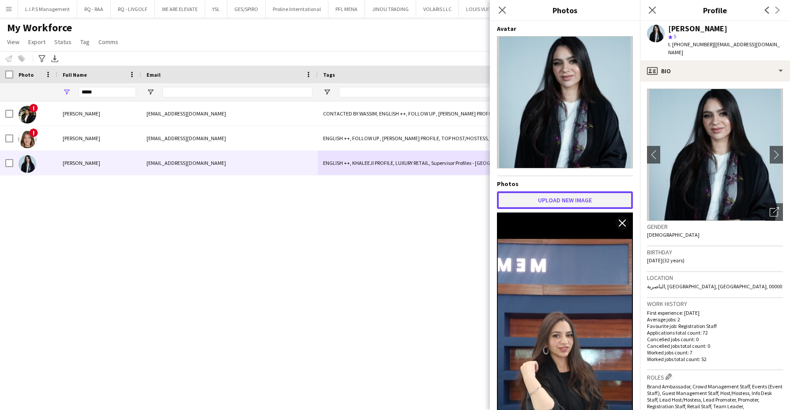
click at [563, 192] on button "Upload new image" at bounding box center [565, 200] width 136 height 18
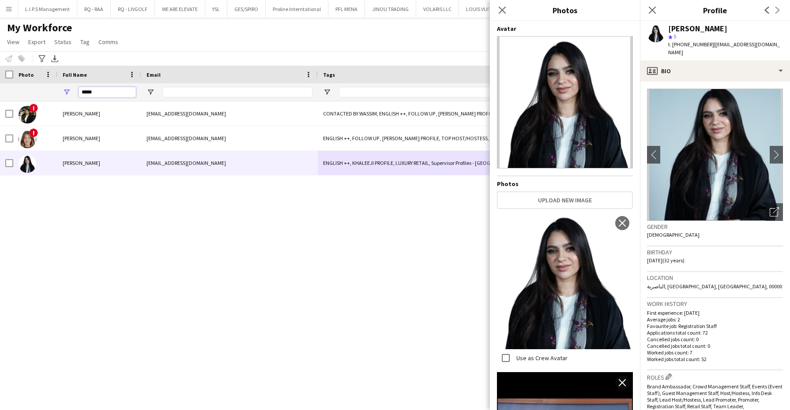
drag, startPoint x: 107, startPoint y: 89, endPoint x: 39, endPoint y: 79, distance: 69.0
click at [39, 79] on div "Workforce Details Photo Full Name Tags" at bounding box center [626, 84] width 1252 height 36
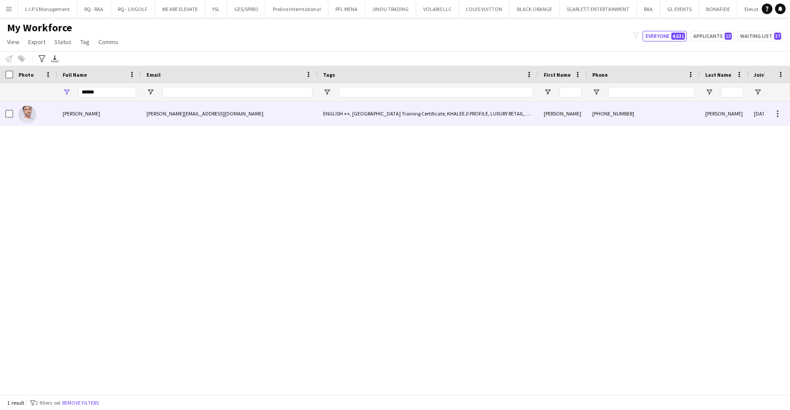
click at [71, 116] on span "Eyad Shiref" at bounding box center [81, 113] width 37 height 7
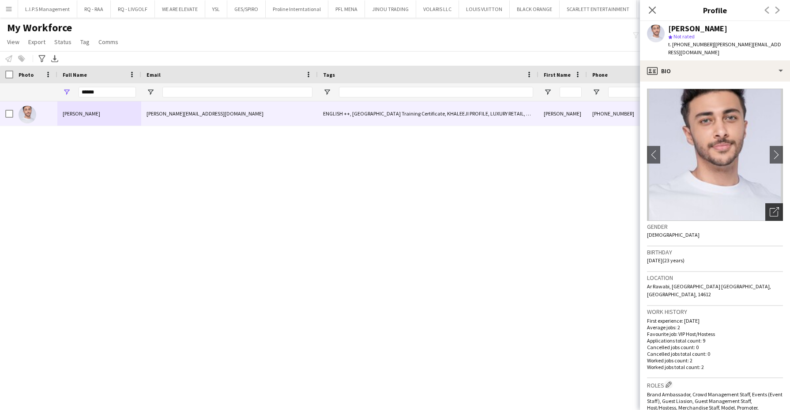
click at [772, 207] on icon at bounding box center [775, 210] width 6 height 6
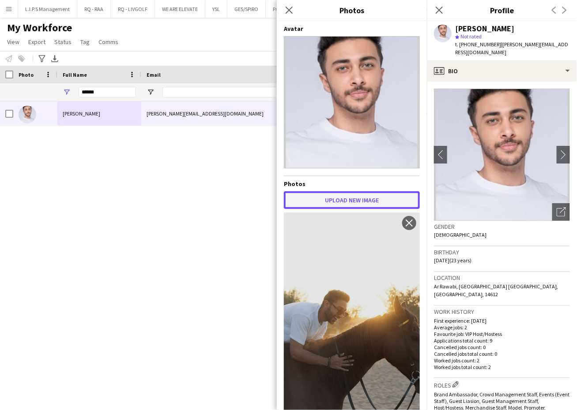
click at [386, 192] on button "Upload new image" at bounding box center [352, 200] width 136 height 18
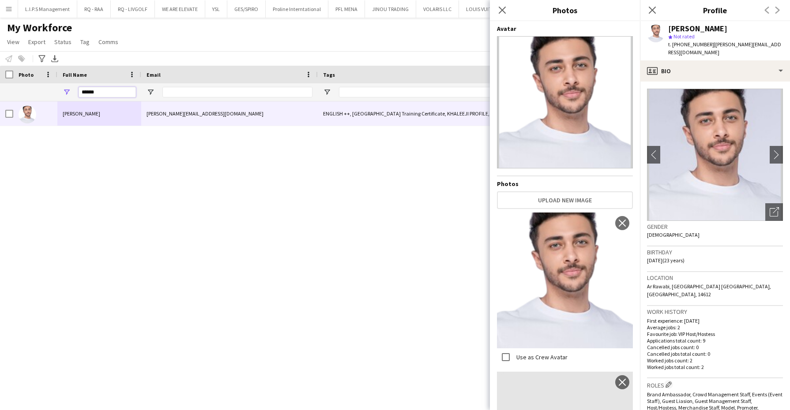
drag, startPoint x: 102, startPoint y: 93, endPoint x: 33, endPoint y: 91, distance: 68.8
click at [33, 91] on div "******" at bounding box center [626, 92] width 1252 height 18
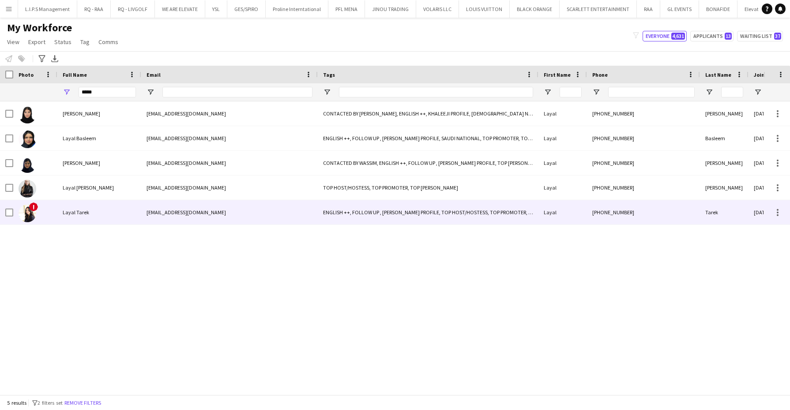
click at [116, 203] on div "Layal Tarek" at bounding box center [99, 212] width 84 height 24
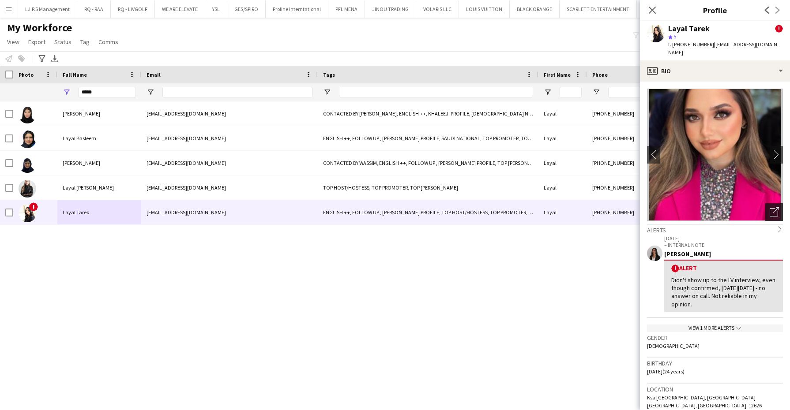
click at [770, 203] on div "Open photos pop-in" at bounding box center [774, 212] width 18 height 18
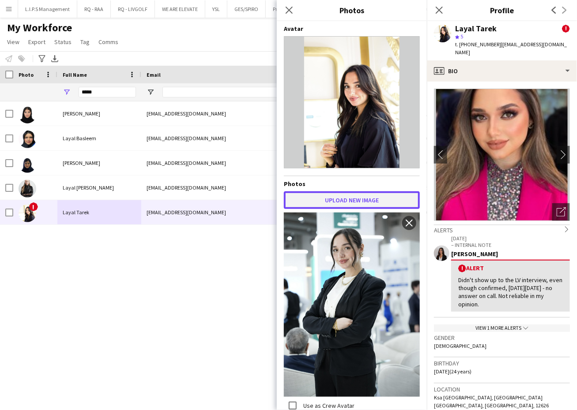
click at [365, 197] on button "Upload new image" at bounding box center [352, 200] width 136 height 18
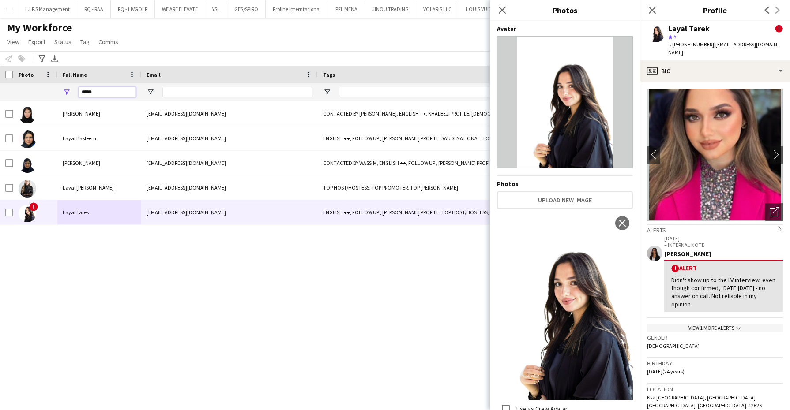
drag, startPoint x: 95, startPoint y: 93, endPoint x: 34, endPoint y: 90, distance: 61.8
click at [34, 90] on div "*****" at bounding box center [626, 92] width 1252 height 18
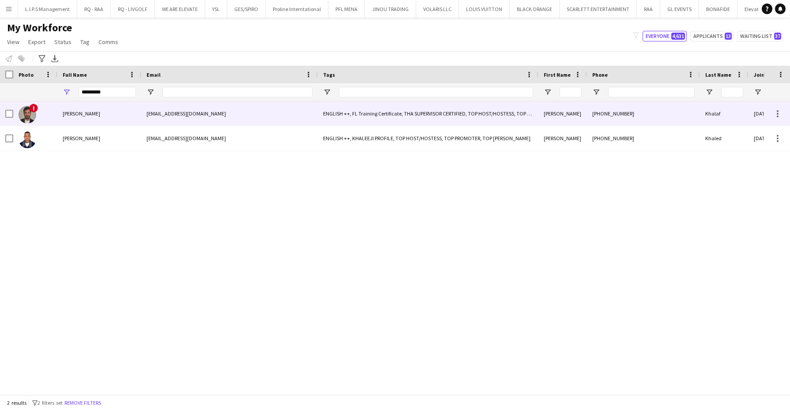
click at [57, 122] on div "Omar Khalaf" at bounding box center [99, 113] width 84 height 24
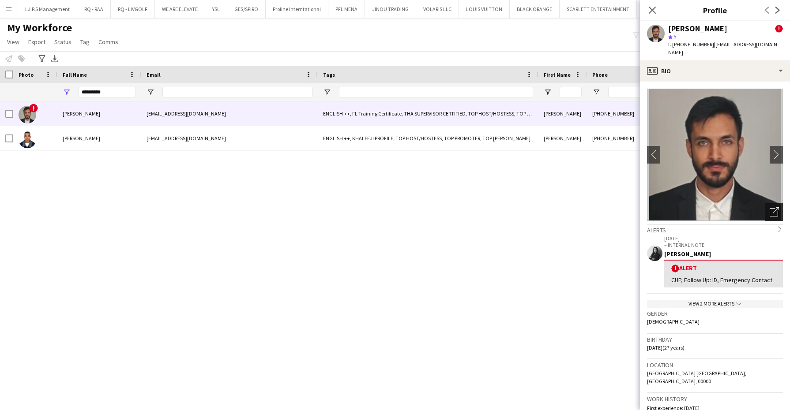
click at [769, 207] on icon "Open photos pop-in" at bounding box center [773, 211] width 9 height 9
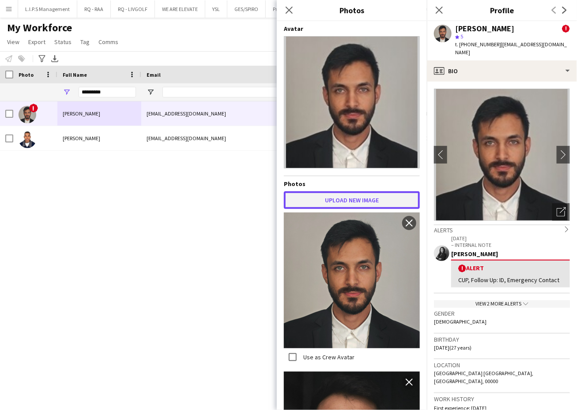
click at [360, 197] on button "Upload new image" at bounding box center [352, 200] width 136 height 18
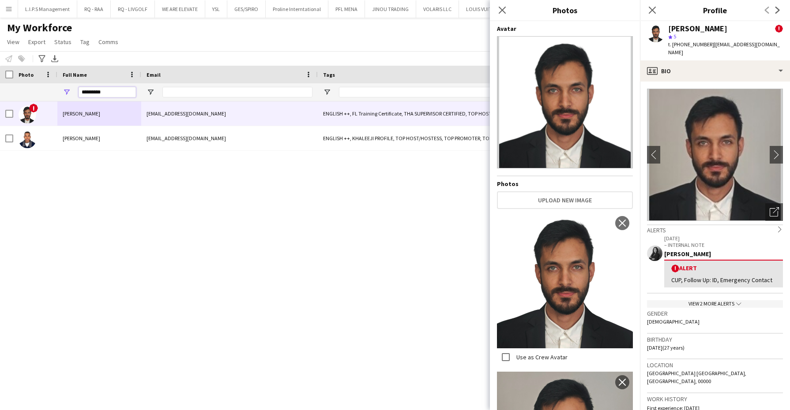
drag, startPoint x: 113, startPoint y: 93, endPoint x: 9, endPoint y: 84, distance: 104.5
click at [10, 84] on div "*********" at bounding box center [626, 92] width 1252 height 18
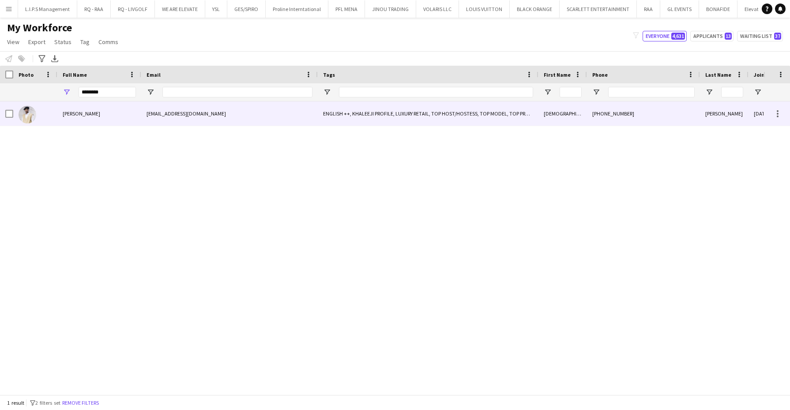
click at [46, 106] on div at bounding box center [35, 113] width 44 height 24
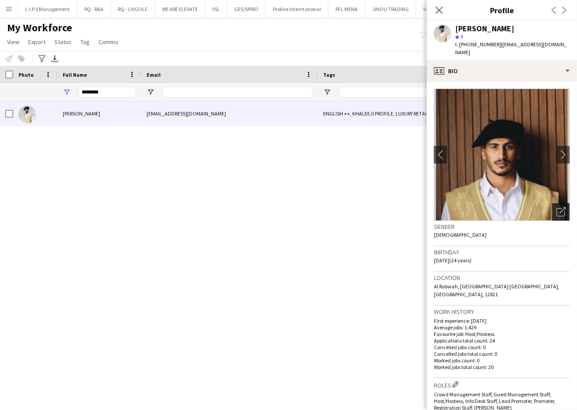
click at [556, 207] on icon "Open photos pop-in" at bounding box center [560, 211] width 9 height 9
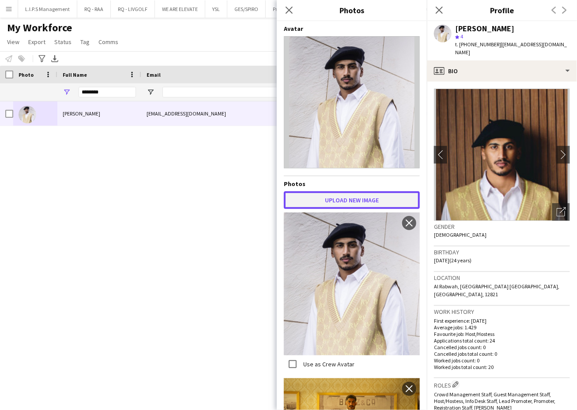
click at [380, 197] on button "Upload new image" at bounding box center [352, 200] width 136 height 18
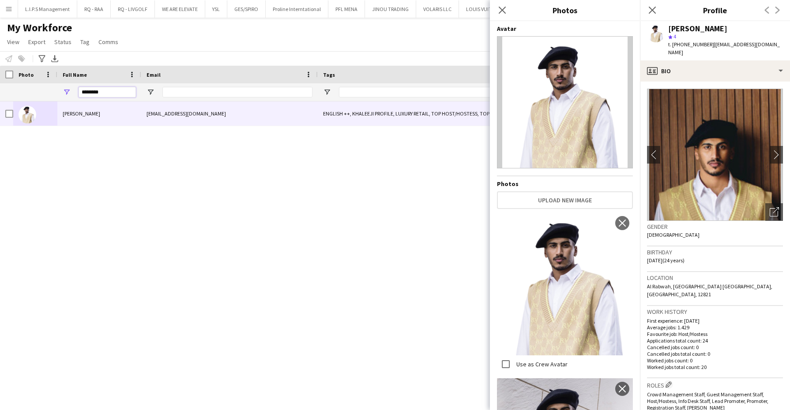
drag, startPoint x: 104, startPoint y: 95, endPoint x: 57, endPoint y: 95, distance: 46.3
click at [57, 95] on div "********" at bounding box center [99, 92] width 84 height 18
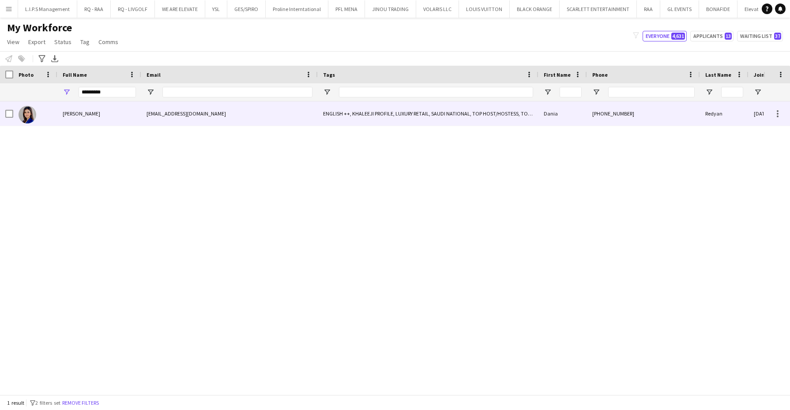
click at [71, 116] on span "Dania Redyan" at bounding box center [81, 113] width 37 height 7
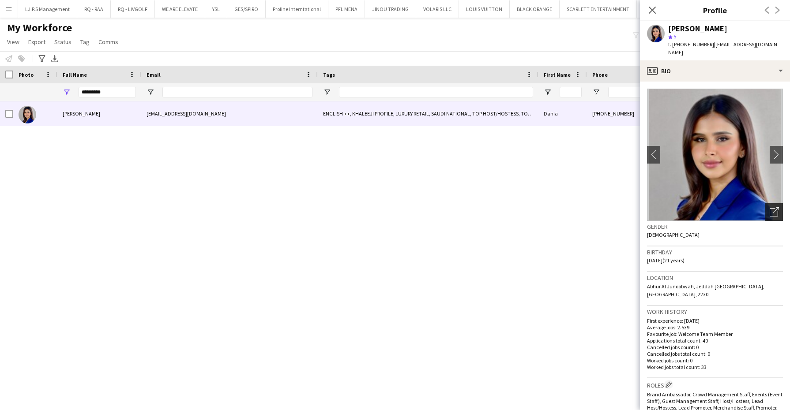
click at [769, 207] on icon "Open photos pop-in" at bounding box center [773, 211] width 9 height 9
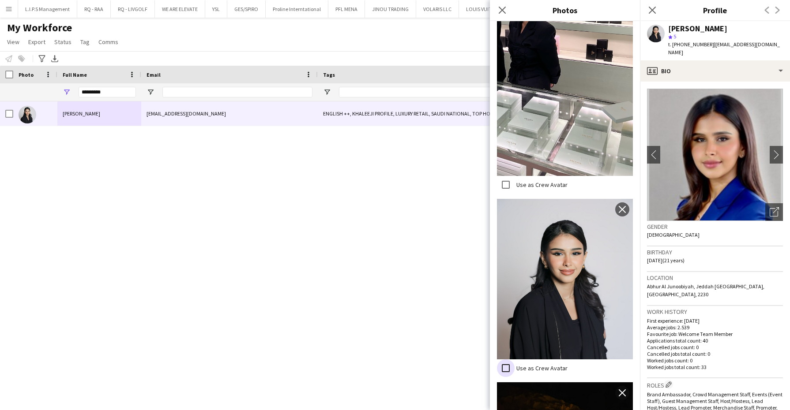
scroll to position [721, 0]
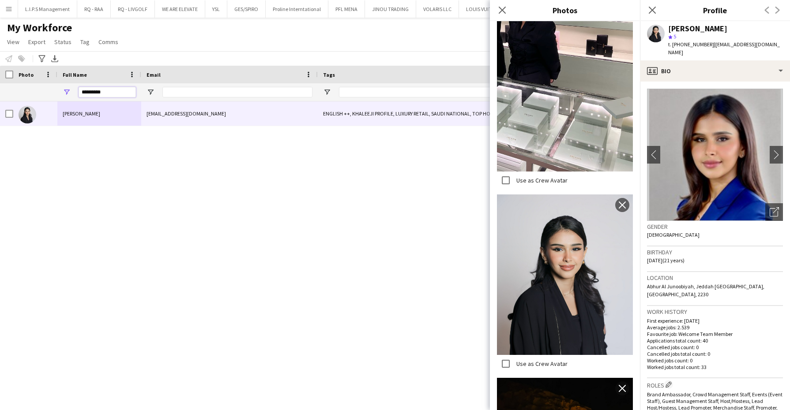
drag, startPoint x: 120, startPoint y: 95, endPoint x: 27, endPoint y: 94, distance: 92.6
click at [25, 95] on div "*********" at bounding box center [626, 92] width 1252 height 18
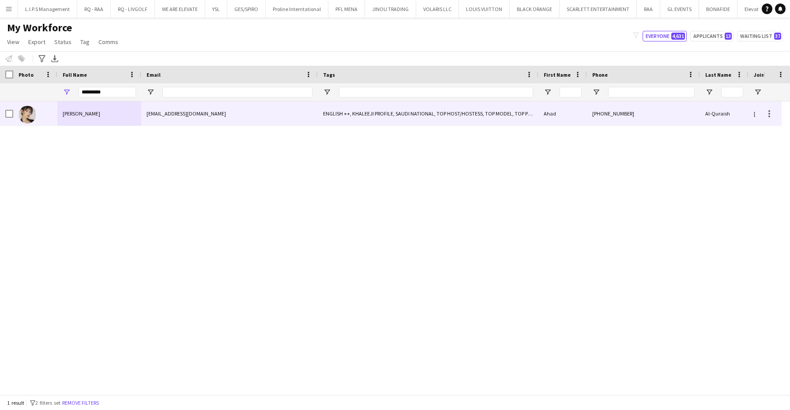
drag, startPoint x: 49, startPoint y: 122, endPoint x: 55, endPoint y: 119, distance: 6.7
click at [49, 122] on div at bounding box center [35, 113] width 44 height 24
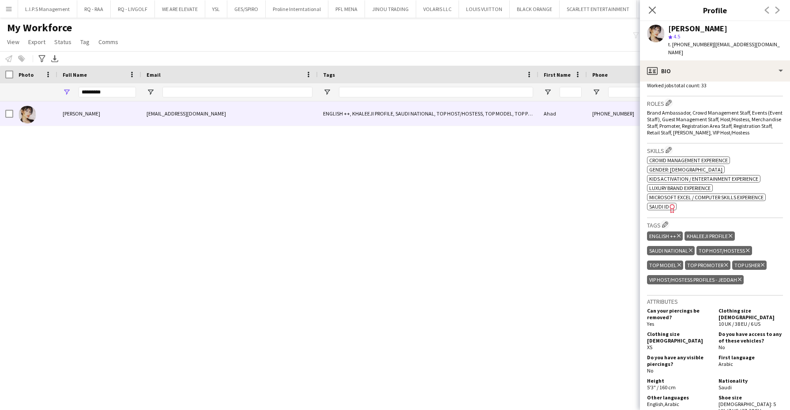
scroll to position [276, 0]
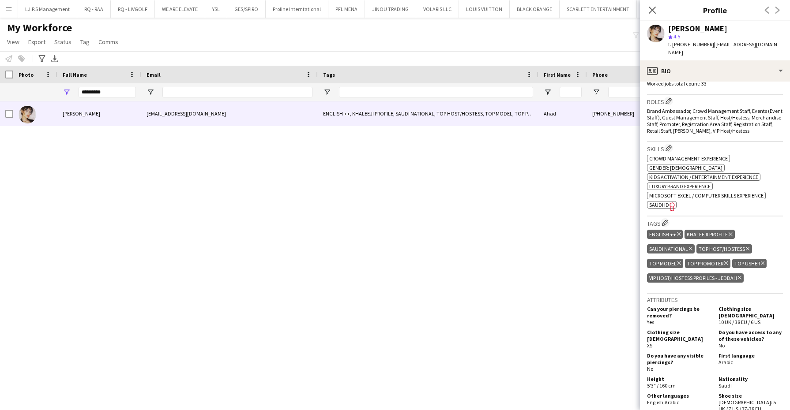
click at [740, 276] on icon at bounding box center [740, 278] width 4 height 4
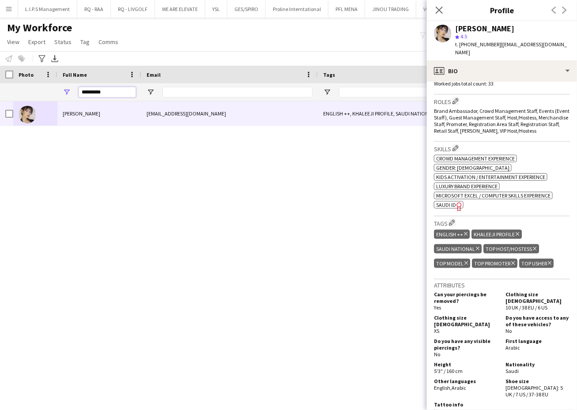
drag, startPoint x: 125, startPoint y: 91, endPoint x: 12, endPoint y: 84, distance: 112.7
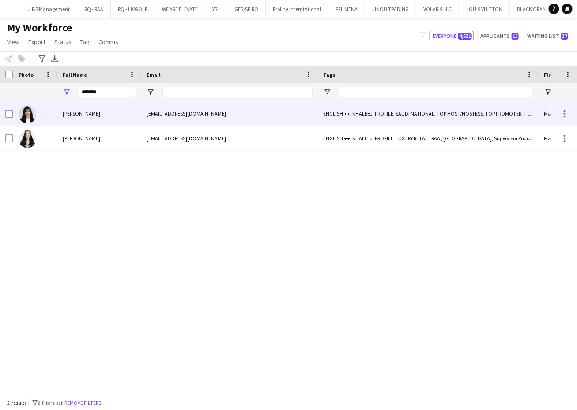
click at [38, 109] on div at bounding box center [35, 113] width 44 height 24
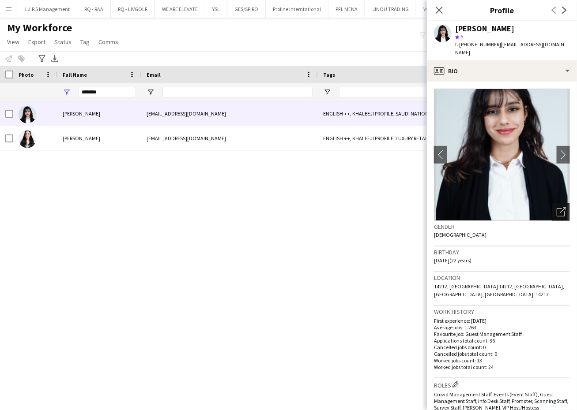
click at [556, 210] on icon "Open photos pop-in" at bounding box center [560, 211] width 9 height 9
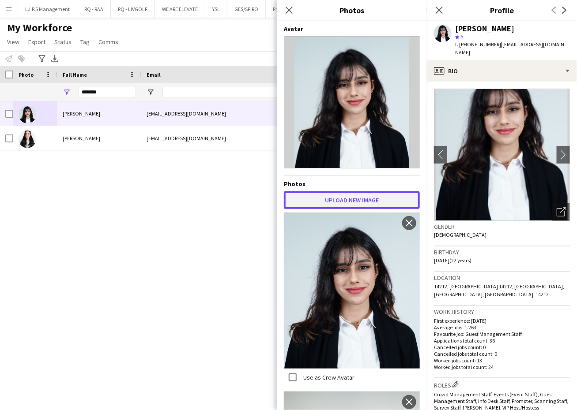
click at [370, 197] on button "Upload new image" at bounding box center [352, 200] width 136 height 18
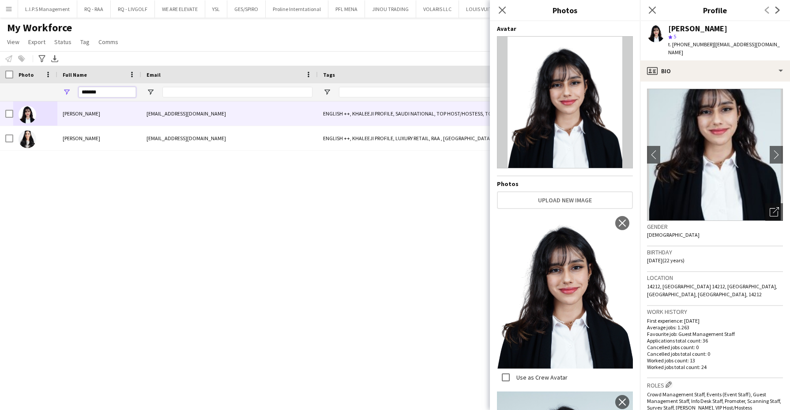
drag, startPoint x: 114, startPoint y: 89, endPoint x: 40, endPoint y: 93, distance: 74.2
click at [40, 93] on div "*******" at bounding box center [626, 92] width 1252 height 18
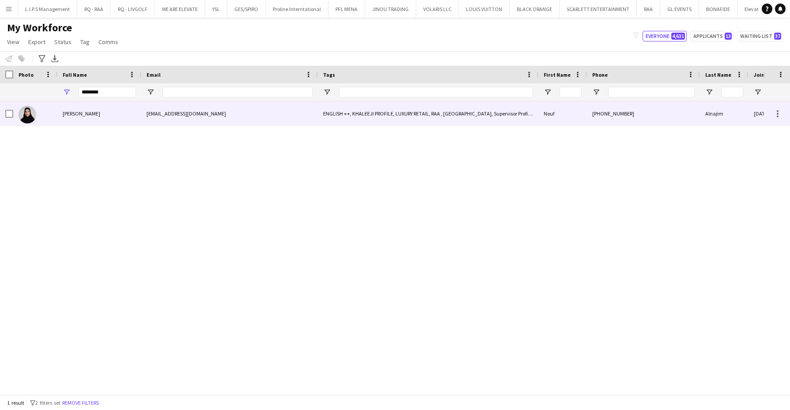
click at [56, 116] on div at bounding box center [35, 113] width 44 height 24
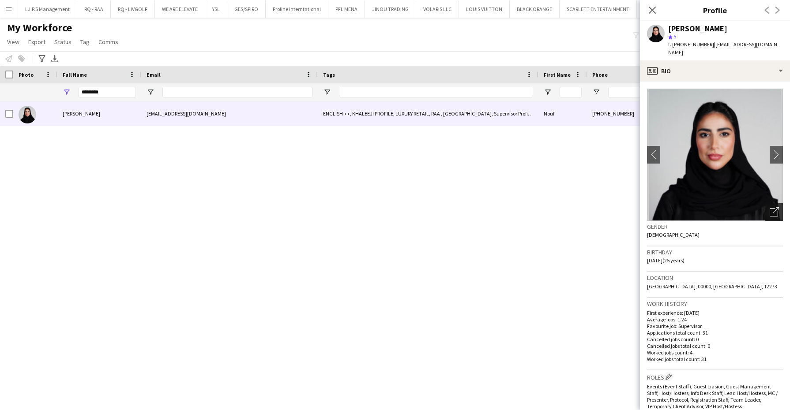
click at [769, 207] on icon "Open photos pop-in" at bounding box center [773, 211] width 9 height 9
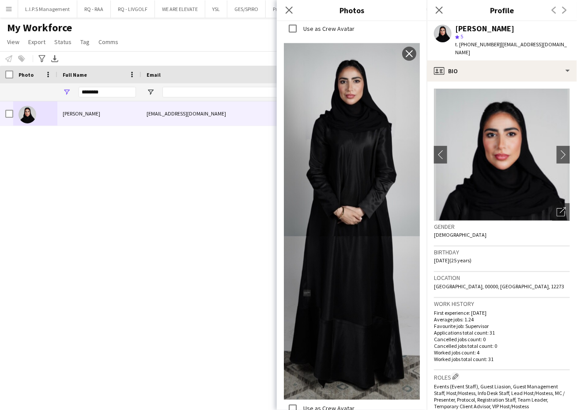
scroll to position [2, 0]
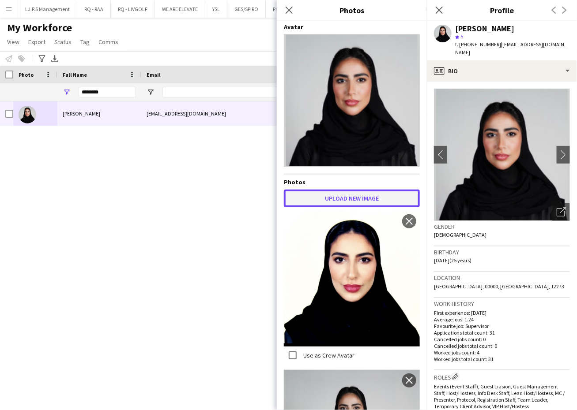
click at [359, 191] on button "Upload new image" at bounding box center [352, 199] width 136 height 18
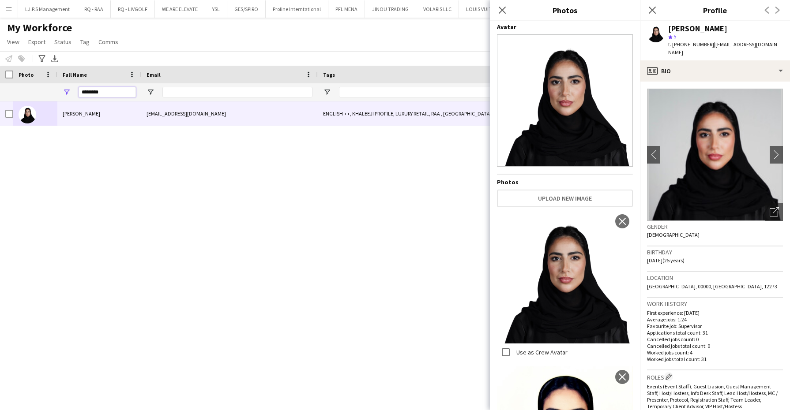
drag, startPoint x: 112, startPoint y: 91, endPoint x: 36, endPoint y: 84, distance: 76.6
click at [32, 84] on div "********" at bounding box center [626, 92] width 1252 height 18
type input "*"
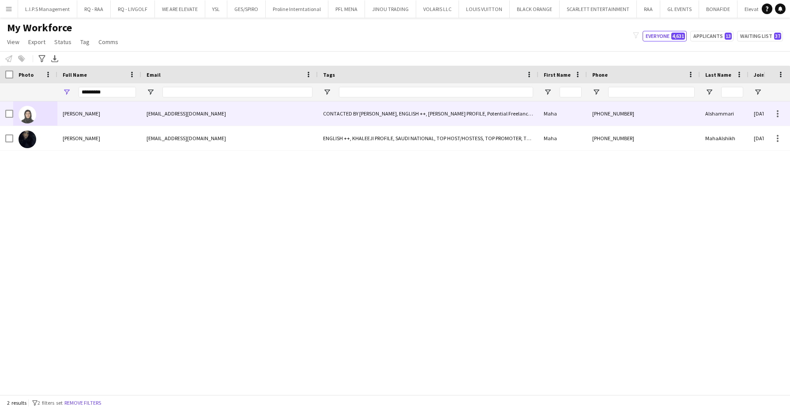
click at [95, 112] on span "Maha Alshammari" at bounding box center [81, 113] width 37 height 7
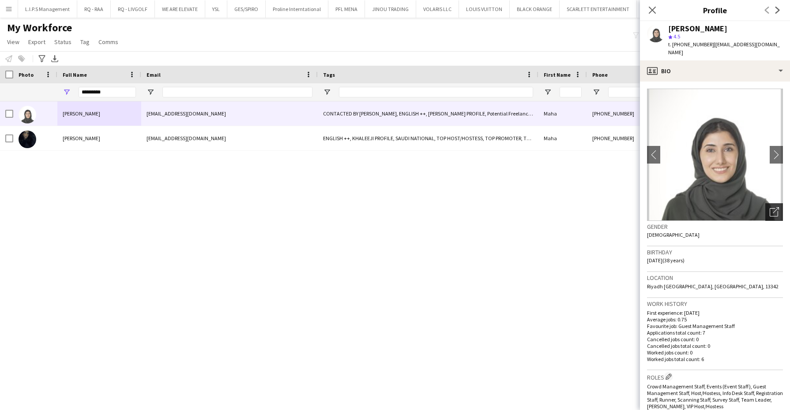
click at [769, 207] on icon "Open photos pop-in" at bounding box center [773, 211] width 9 height 9
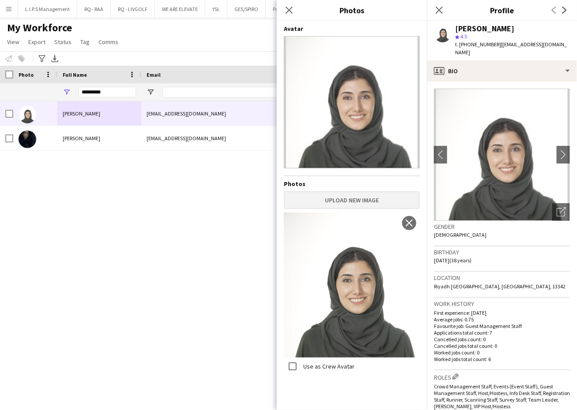
click at [364, 195] on div "Avatar Photos Upload new image Use as Crew Avatar close" at bounding box center [352, 214] width 136 height 378
click at [363, 198] on button "Upload new image" at bounding box center [352, 200] width 136 height 18
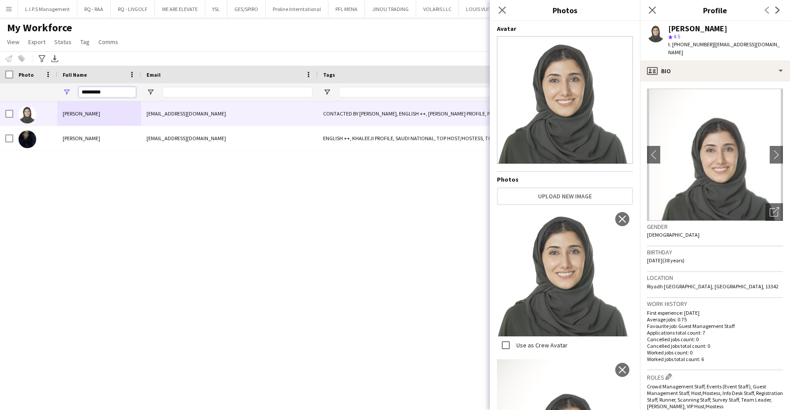
drag, startPoint x: 121, startPoint y: 94, endPoint x: 40, endPoint y: 91, distance: 81.7
click at [39, 91] on div "*********" at bounding box center [626, 92] width 1252 height 18
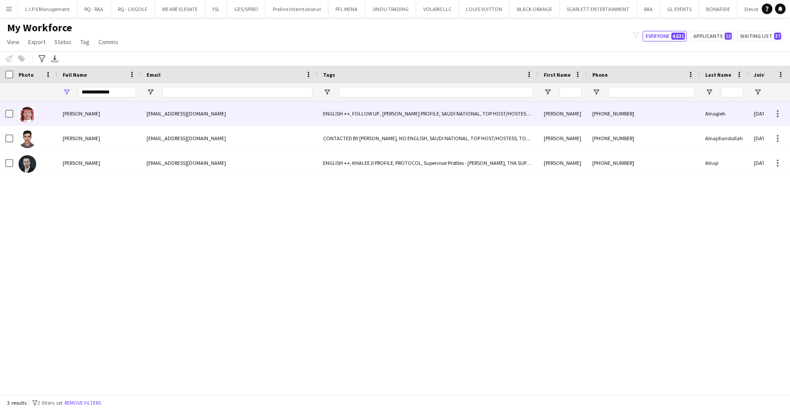
click at [63, 115] on span "Abdullah Alnagieh" at bounding box center [81, 113] width 37 height 7
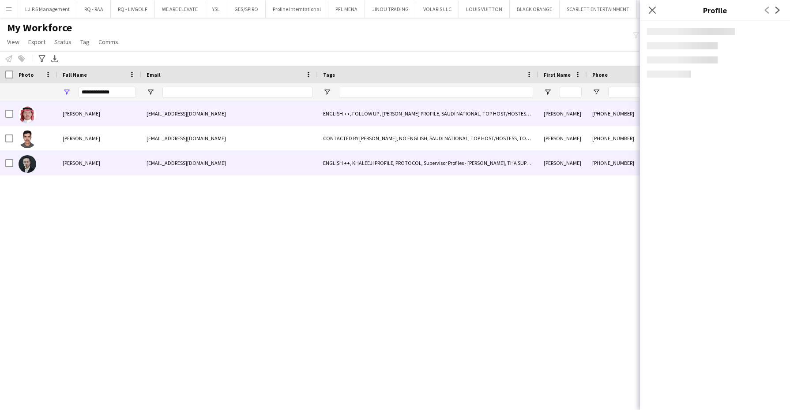
click at [82, 157] on div "Abdullah Alnaji" at bounding box center [99, 163] width 84 height 24
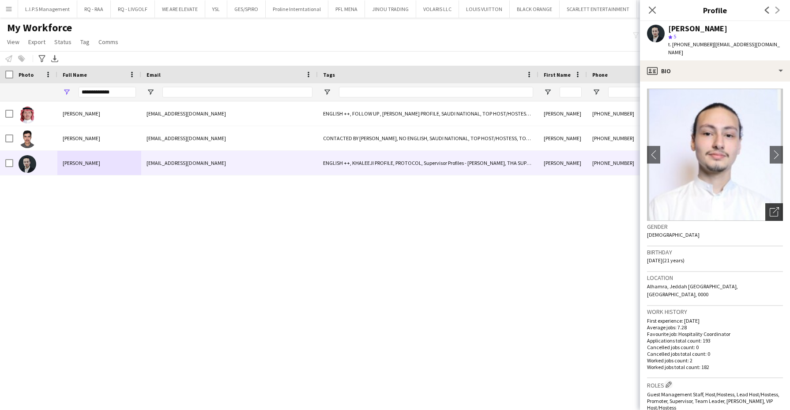
click at [769, 207] on icon "Open photos pop-in" at bounding box center [773, 211] width 9 height 9
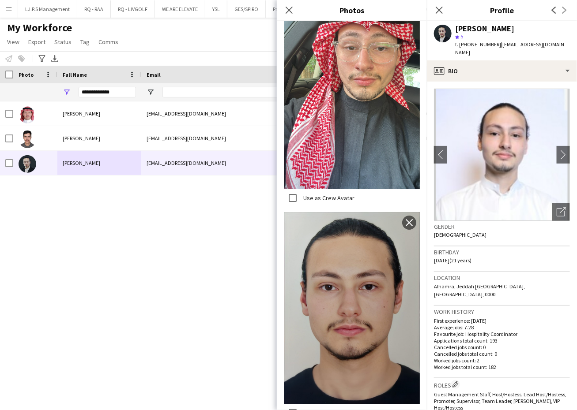
scroll to position [2233, 0]
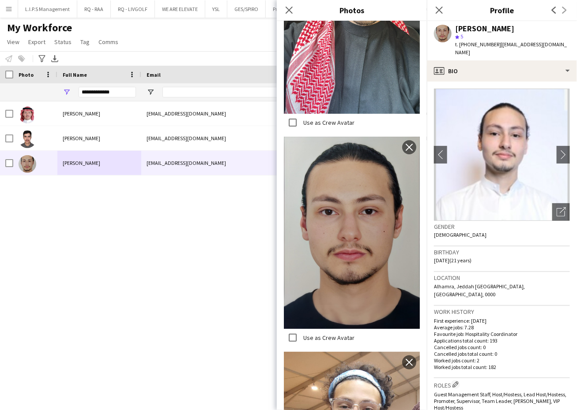
drag, startPoint x: 417, startPoint y: 356, endPoint x: 421, endPoint y: 336, distance: 21.2
click at [420, 322] on div "Avatar Photos Upload new image Use as Crew Avatar close Use as Crew Avatar clos…" at bounding box center [352, 215] width 150 height 389
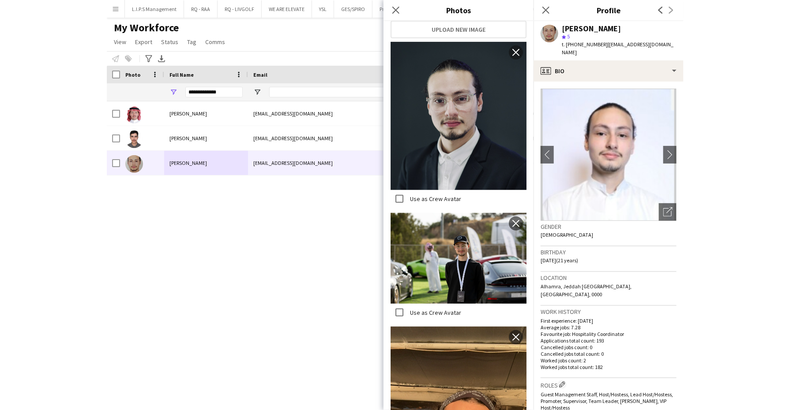
scroll to position [40, 0]
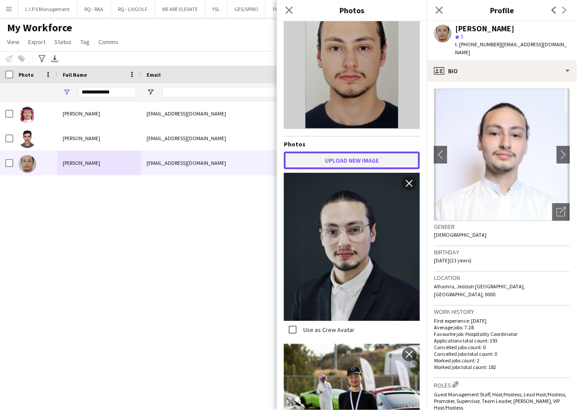
click at [352, 160] on button "Upload new image" at bounding box center [352, 161] width 136 height 18
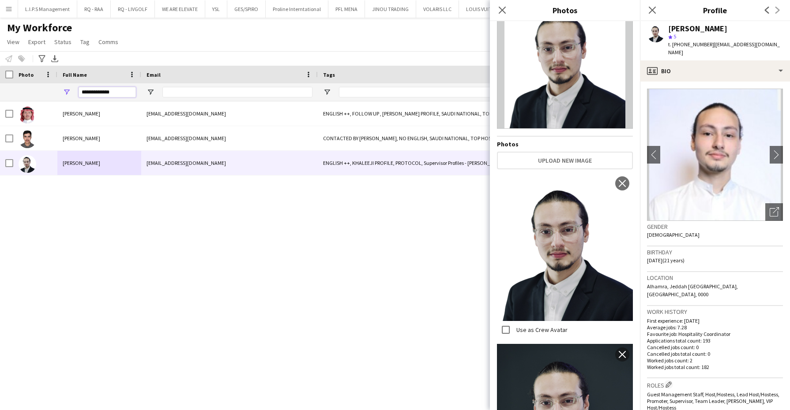
drag, startPoint x: 113, startPoint y: 93, endPoint x: 43, endPoint y: 91, distance: 69.7
click at [43, 91] on div "**********" at bounding box center [626, 92] width 1252 height 18
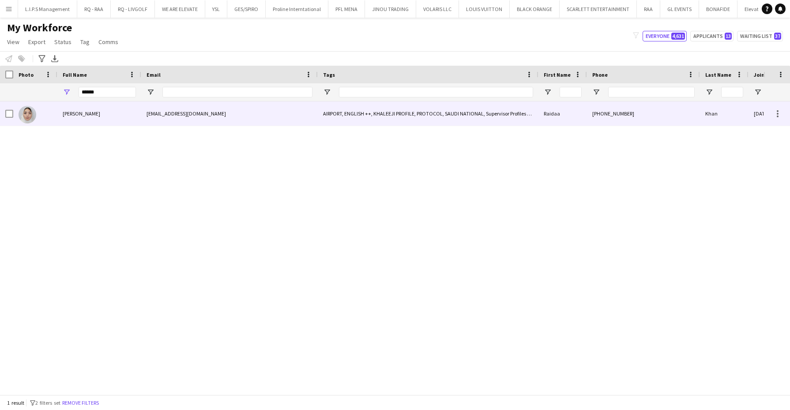
click at [59, 122] on div "Raidaa Khan" at bounding box center [99, 113] width 84 height 24
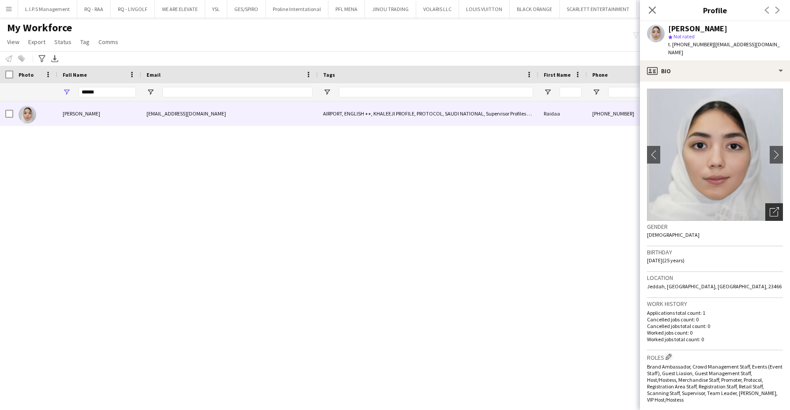
click at [765, 208] on div "Open photos pop-in" at bounding box center [774, 212] width 18 height 18
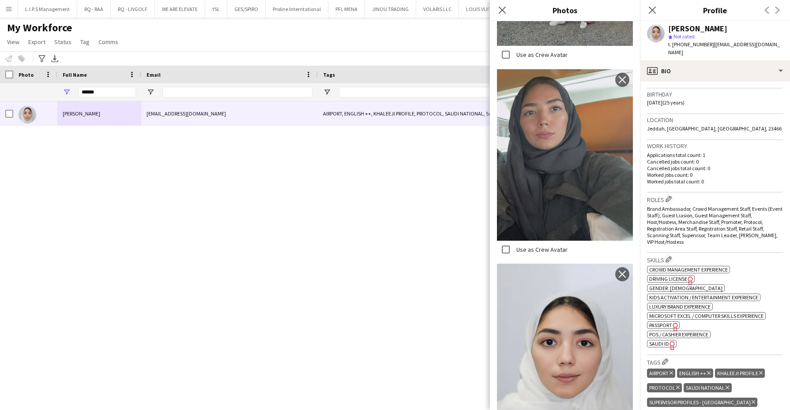
scroll to position [221, 0]
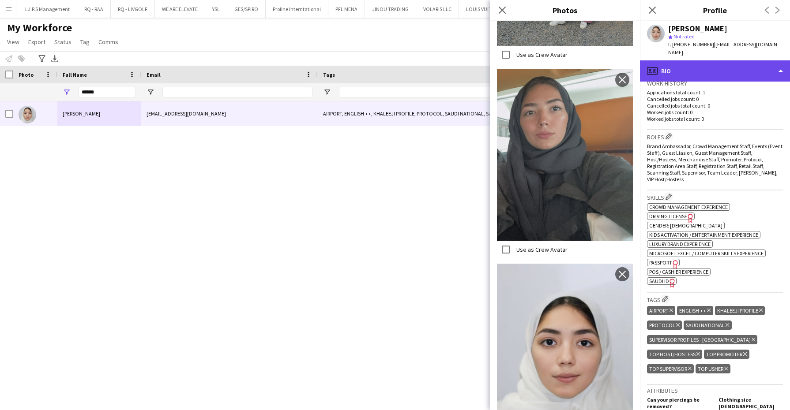
click at [715, 62] on div "profile Bio" at bounding box center [715, 70] width 150 height 21
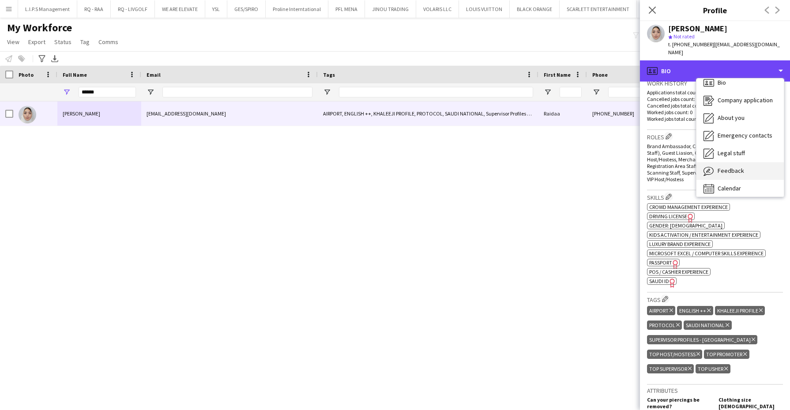
scroll to position [12, 0]
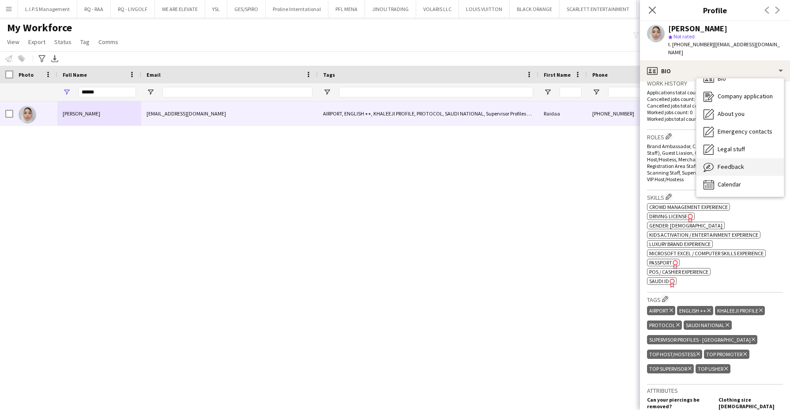
click at [730, 163] on div "Feedback Feedback" at bounding box center [739, 167] width 87 height 18
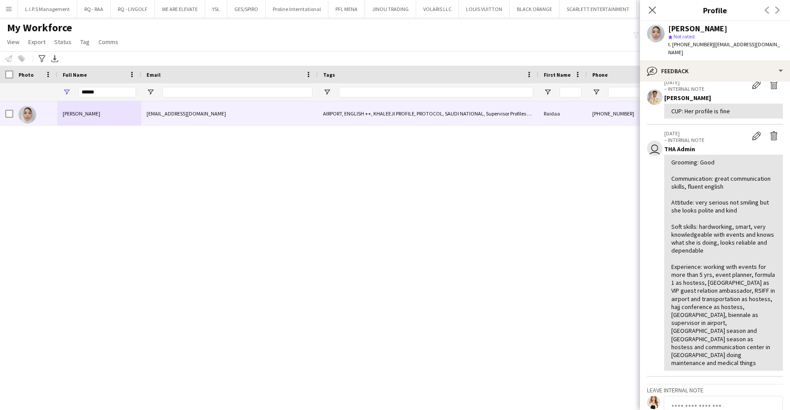
scroll to position [55, 0]
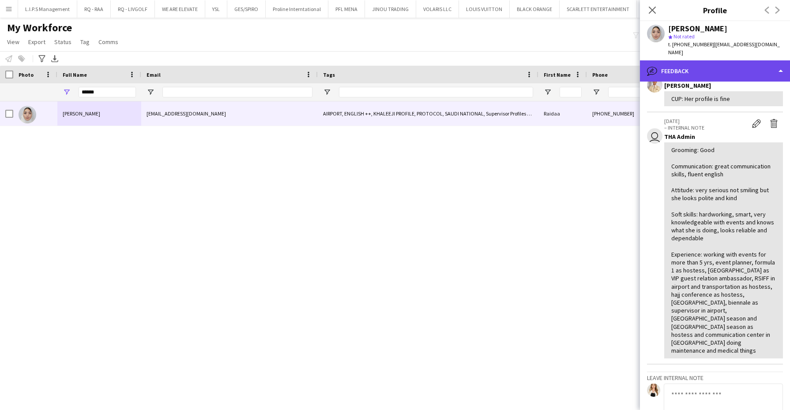
click at [726, 61] on div "bubble-pencil Feedback" at bounding box center [715, 70] width 150 height 21
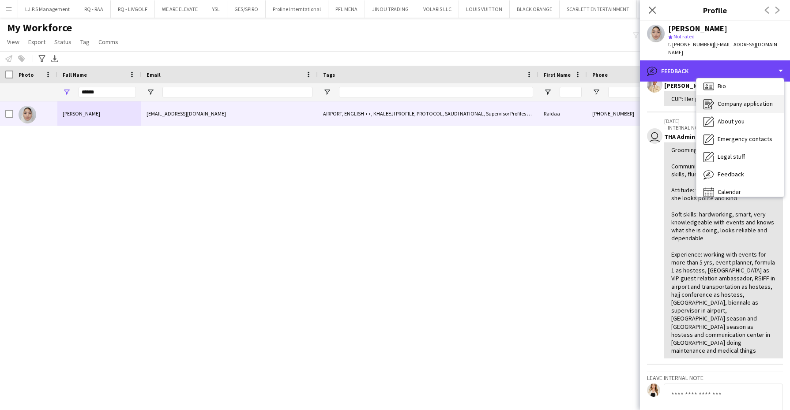
scroll to position [0, 0]
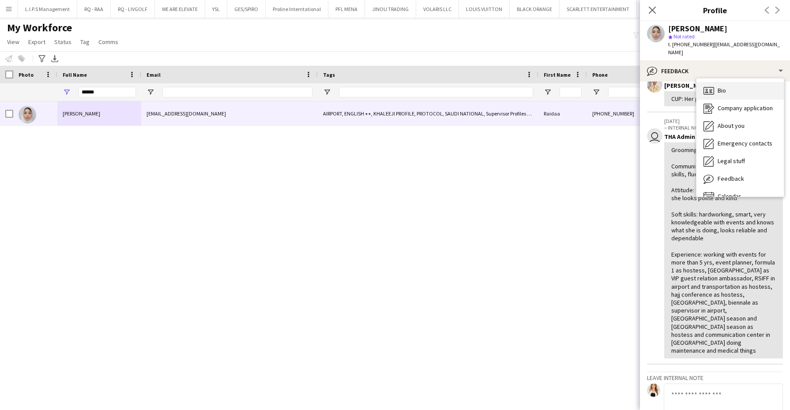
click at [727, 82] on div "Bio Bio" at bounding box center [739, 91] width 87 height 18
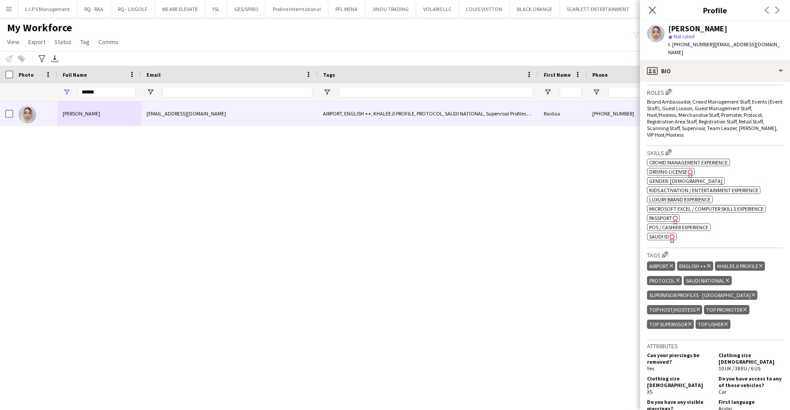
scroll to position [276, 0]
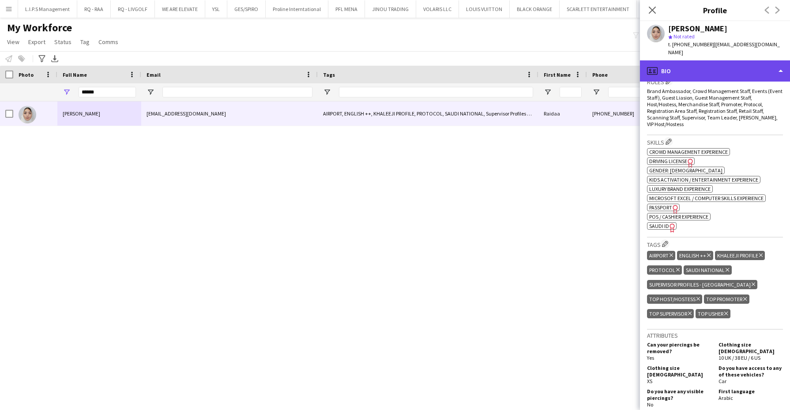
click at [726, 63] on div "profile Bio" at bounding box center [715, 70] width 150 height 21
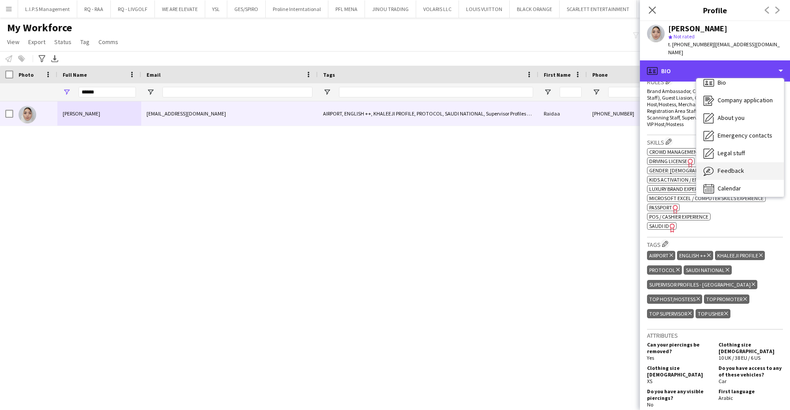
scroll to position [12, 0]
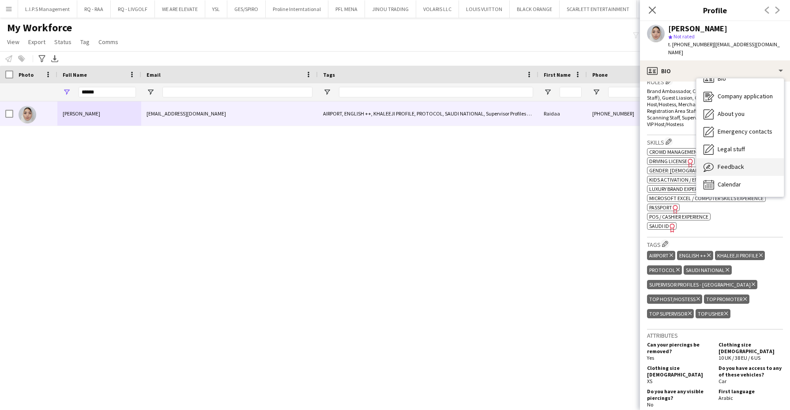
click at [730, 163] on span "Feedback" at bounding box center [730, 167] width 26 height 8
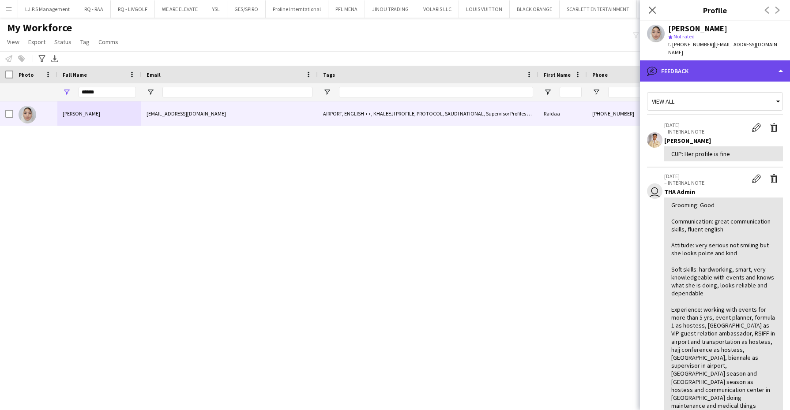
click at [728, 64] on div "bubble-pencil Feedback" at bounding box center [715, 70] width 150 height 21
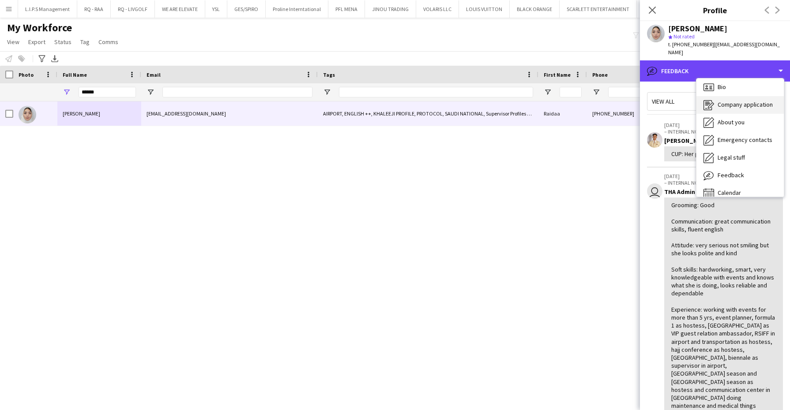
scroll to position [0, 0]
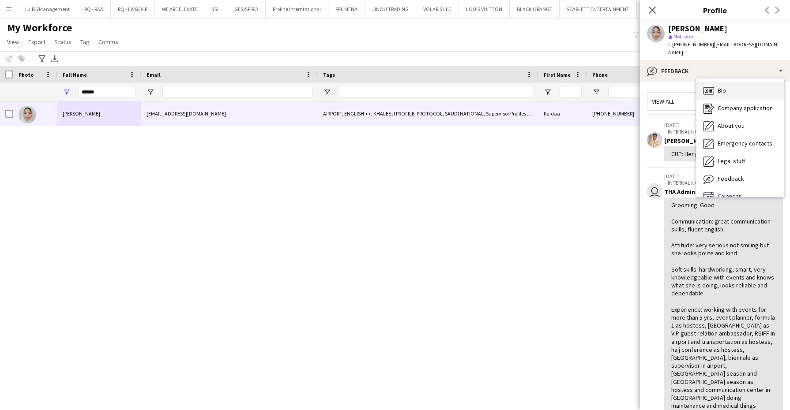
click at [730, 83] on div "Bio Bio" at bounding box center [739, 91] width 87 height 18
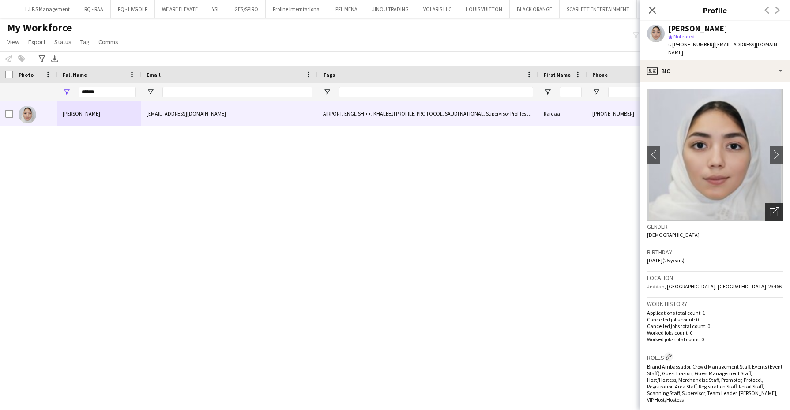
click at [769, 207] on icon "Open photos pop-in" at bounding box center [773, 211] width 9 height 9
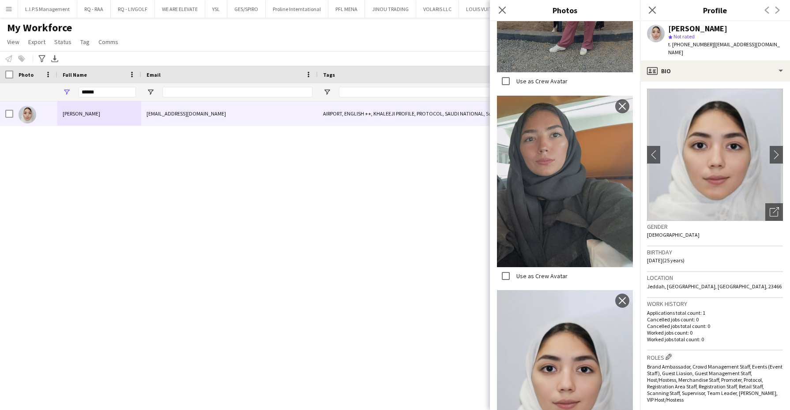
scroll to position [581, 0]
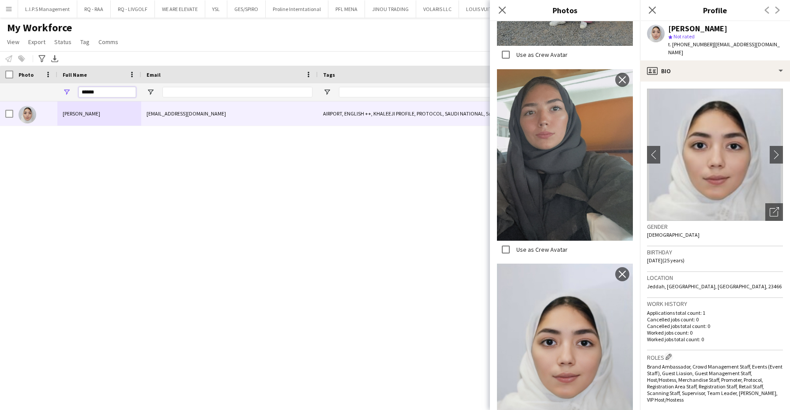
drag, startPoint x: 114, startPoint y: 88, endPoint x: 39, endPoint y: 79, distance: 75.6
click at [37, 79] on div "Workforce Details Photo Full Name Tags" at bounding box center [626, 84] width 1252 height 36
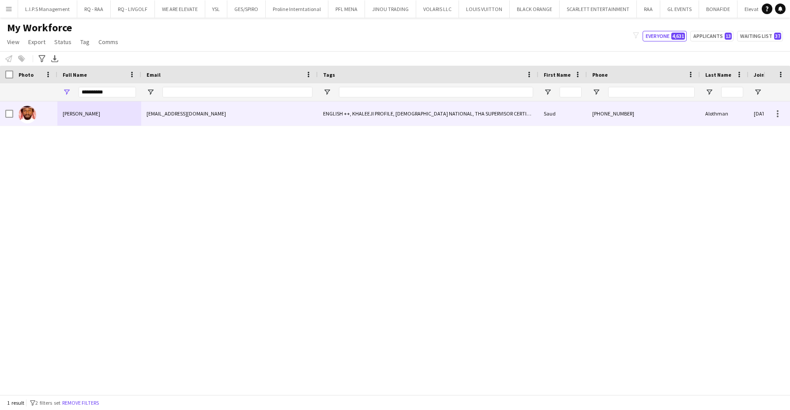
click at [56, 110] on div at bounding box center [35, 113] width 44 height 24
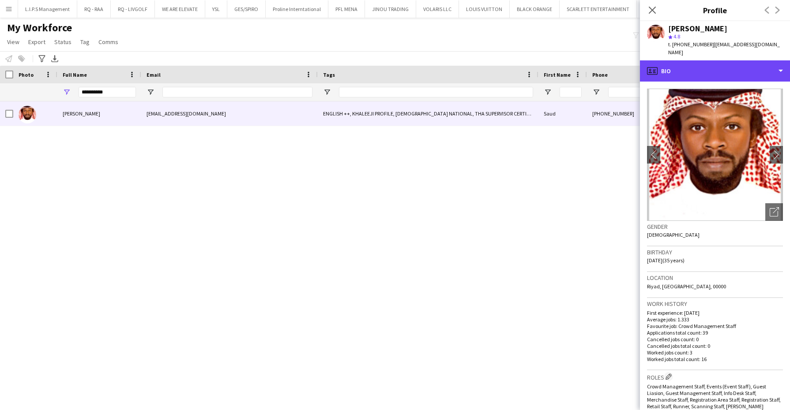
drag, startPoint x: 756, startPoint y: 66, endPoint x: 752, endPoint y: 82, distance: 16.6
click at [756, 66] on div "profile Bio" at bounding box center [715, 70] width 150 height 21
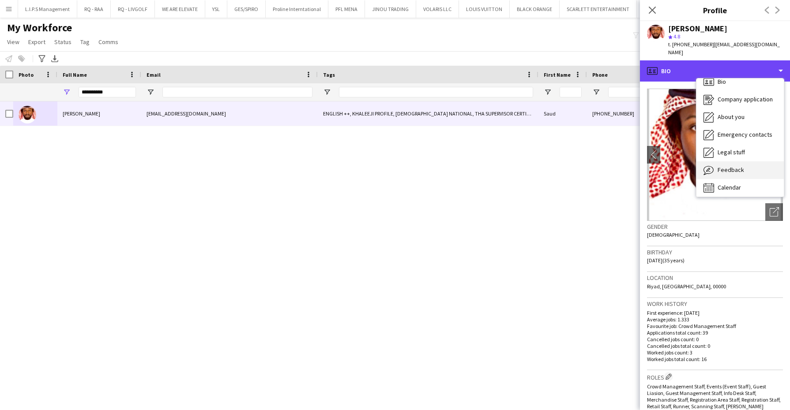
scroll to position [12, 0]
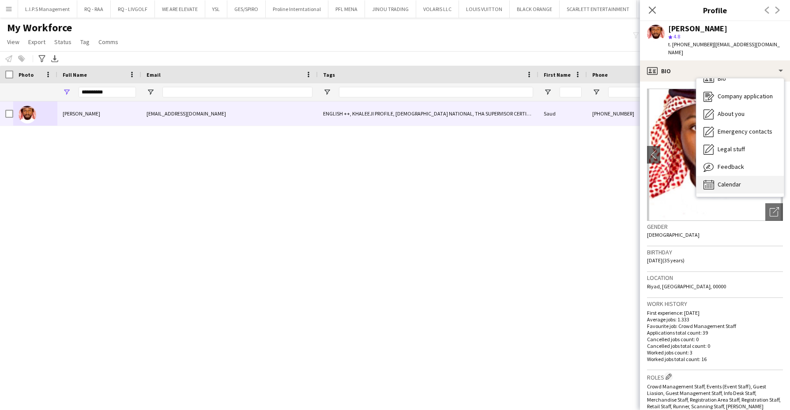
click at [744, 176] on div "Calendar Calendar" at bounding box center [739, 185] width 87 height 18
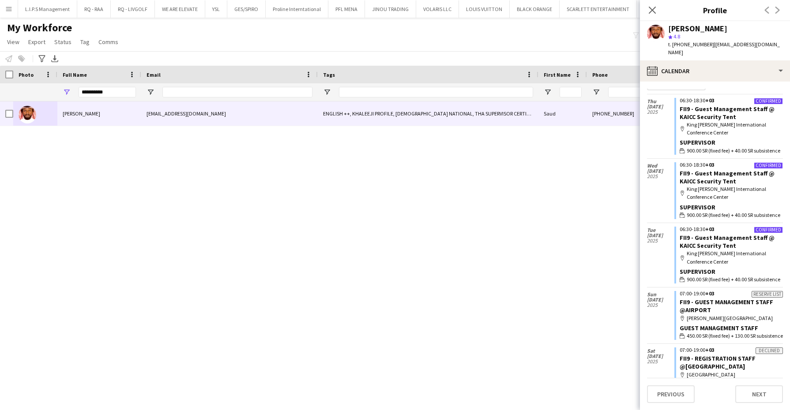
scroll to position [0, 0]
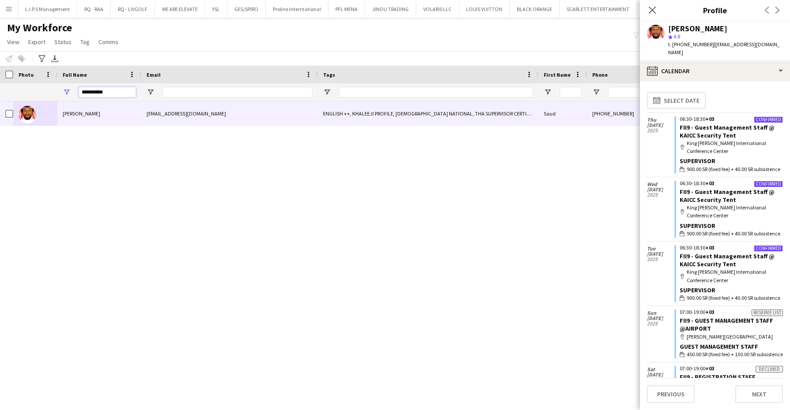
drag, startPoint x: 118, startPoint y: 89, endPoint x: 28, endPoint y: 73, distance: 91.4
click at [28, 74] on div "Workforce Details Photo Full Name Tags" at bounding box center [626, 84] width 1252 height 36
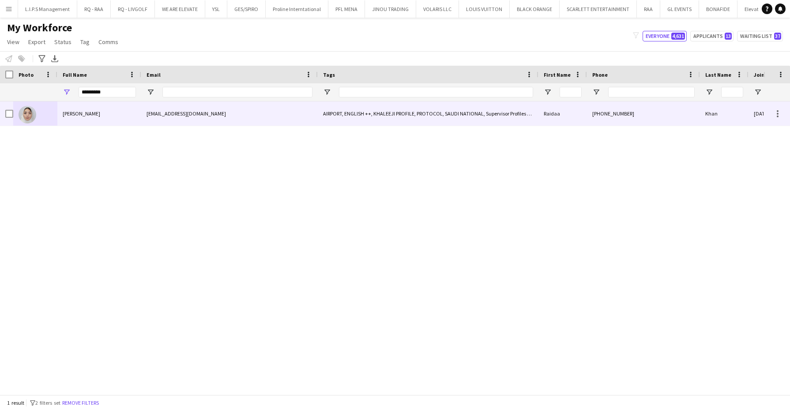
click at [329, 121] on div "AIRPORT, ENGLISH ++, KHALEEJI PROFILE, PROTOCOL, SAUDI NATIONAL, Supervisor Pro…" at bounding box center [428, 113] width 221 height 24
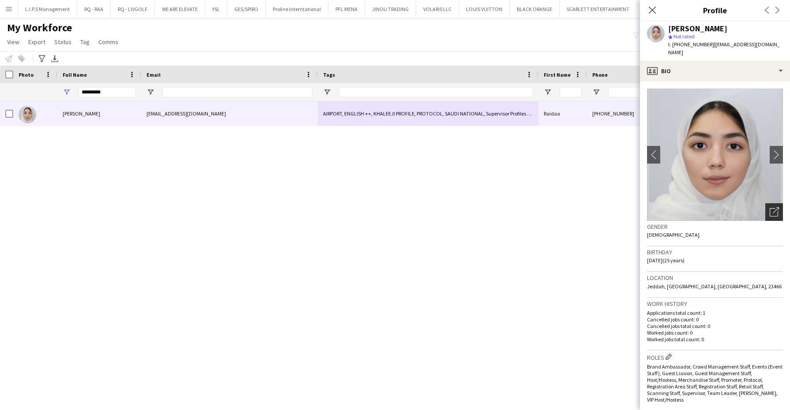
click at [772, 205] on div "Open photos pop-in" at bounding box center [774, 212] width 18 height 18
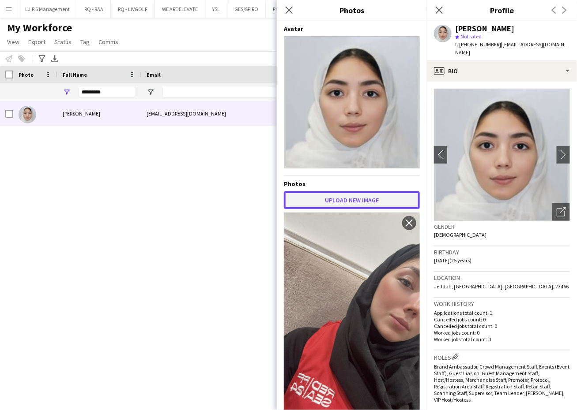
click at [356, 198] on button "Upload new image" at bounding box center [352, 200] width 136 height 18
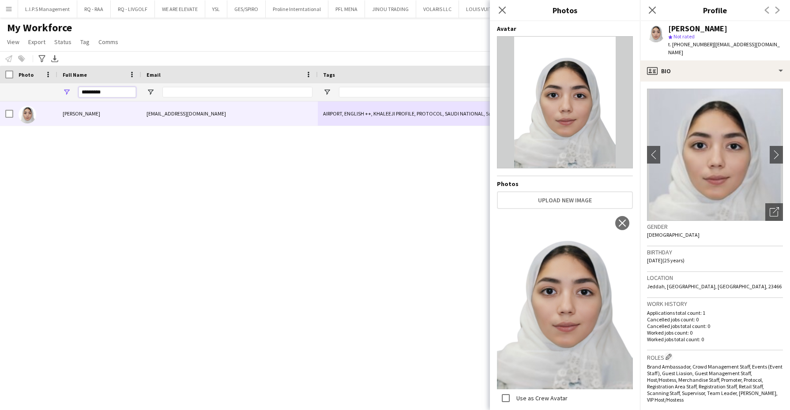
drag, startPoint x: 102, startPoint y: 90, endPoint x: 11, endPoint y: 90, distance: 90.9
click at [11, 90] on div "*********" at bounding box center [626, 92] width 1252 height 18
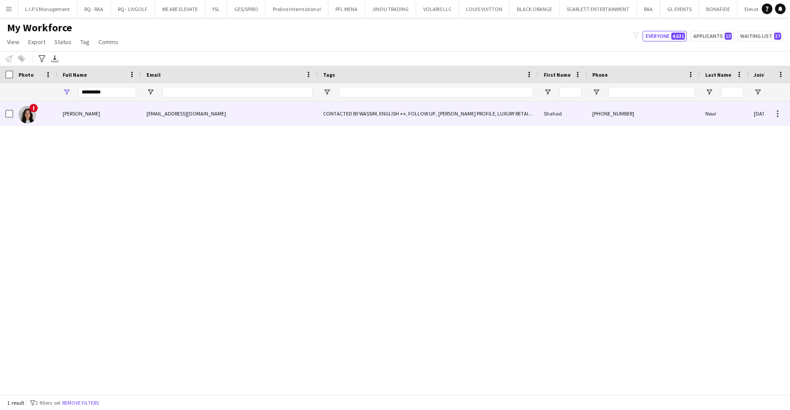
click at [40, 111] on div "!" at bounding box center [35, 113] width 44 height 24
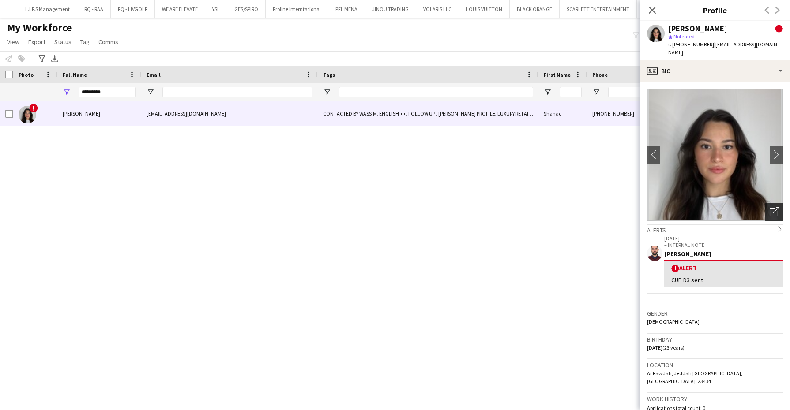
click at [765, 203] on div "Open photos pop-in" at bounding box center [774, 212] width 18 height 18
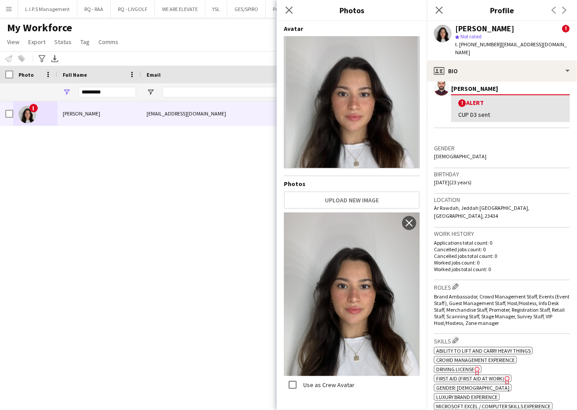
scroll to position [386, 0]
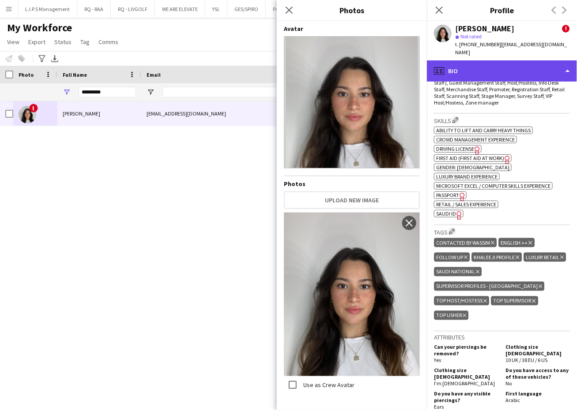
click at [487, 65] on div "profile Bio" at bounding box center [502, 70] width 150 height 21
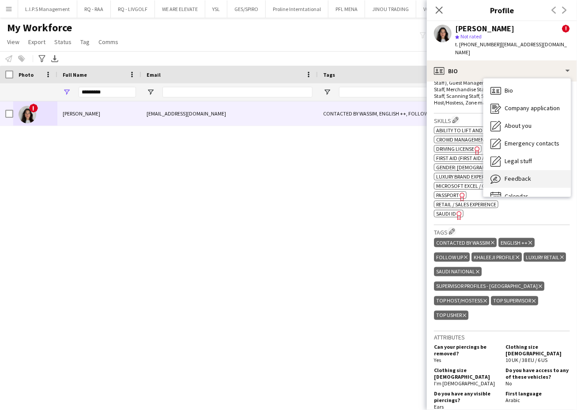
click at [521, 175] on span "Feedback" at bounding box center [517, 179] width 26 height 8
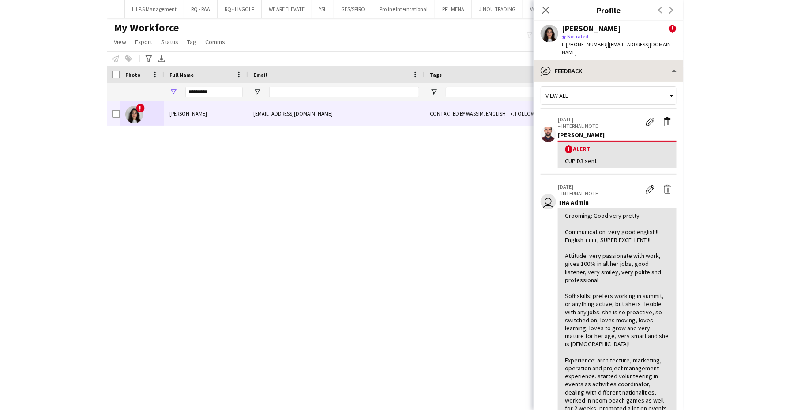
scroll to position [0, 0]
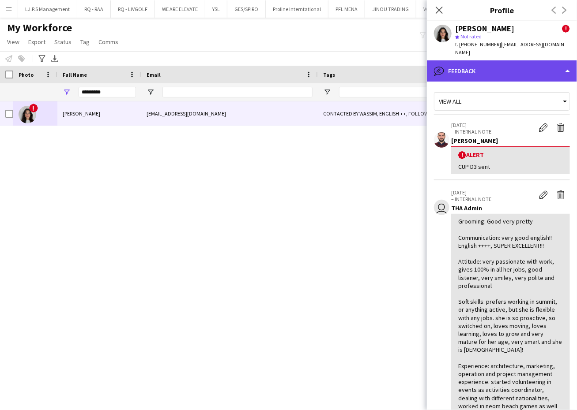
click at [480, 60] on div "bubble-pencil Feedback" at bounding box center [502, 70] width 150 height 21
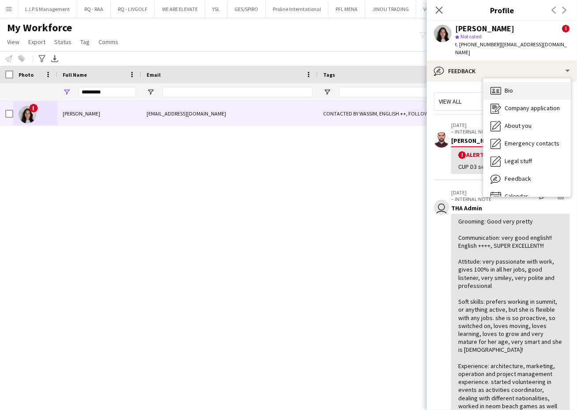
click at [492, 87] on icon at bounding box center [495, 90] width 11 height 7
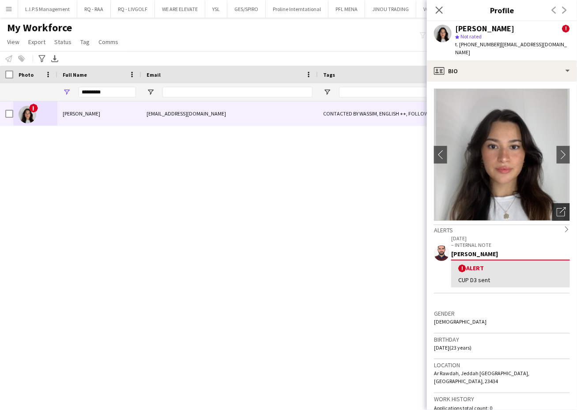
click at [556, 207] on icon "Open photos pop-in" at bounding box center [560, 211] width 9 height 9
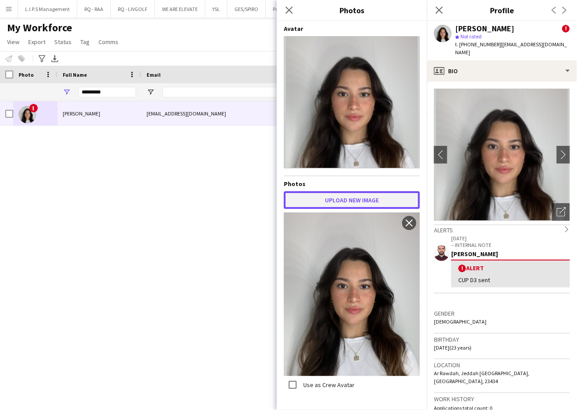
click at [374, 192] on button "Upload new image" at bounding box center [352, 200] width 136 height 18
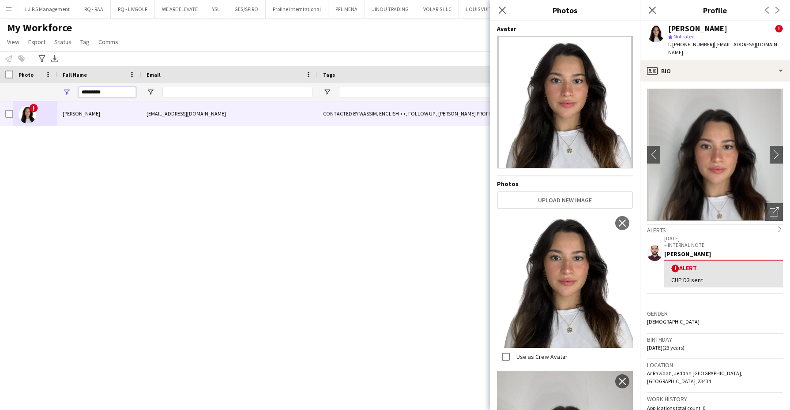
drag, startPoint x: 117, startPoint y: 89, endPoint x: 51, endPoint y: 88, distance: 66.2
click at [51, 88] on div "*********" at bounding box center [626, 92] width 1252 height 18
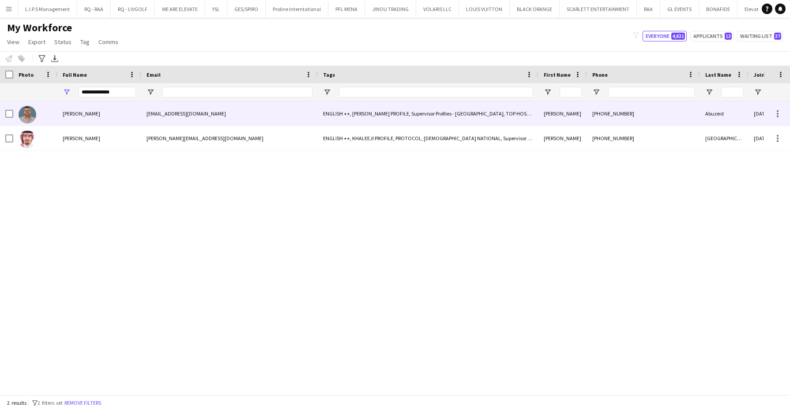
click at [79, 117] on div "Abdullah Abuzeid" at bounding box center [99, 113] width 84 height 24
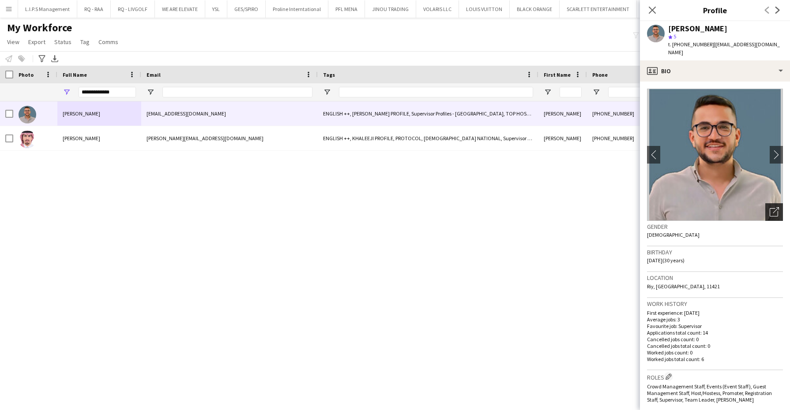
click at [765, 206] on div "Open photos pop-in" at bounding box center [774, 212] width 18 height 18
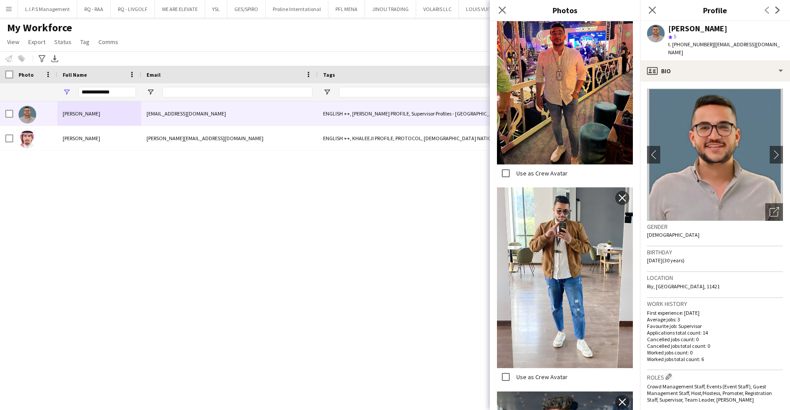
scroll to position [1763, 0]
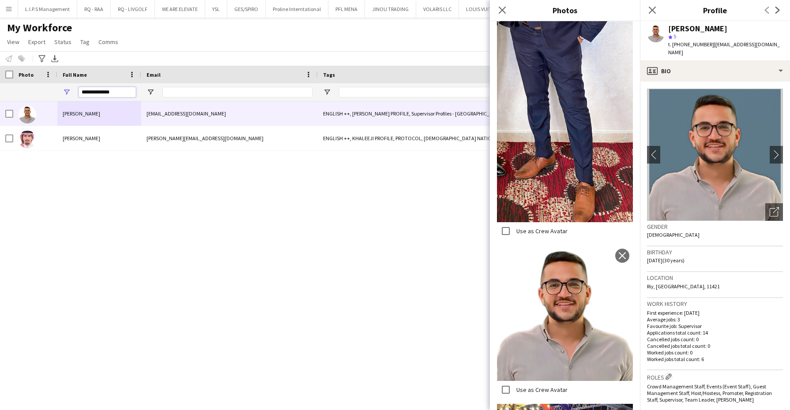
drag, startPoint x: 120, startPoint y: 91, endPoint x: 10, endPoint y: 91, distance: 109.4
click at [10, 91] on div "**********" at bounding box center [626, 92] width 1252 height 18
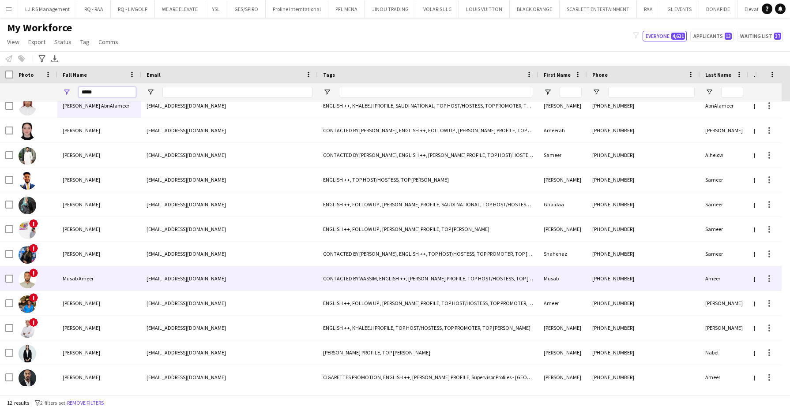
scroll to position [11, 0]
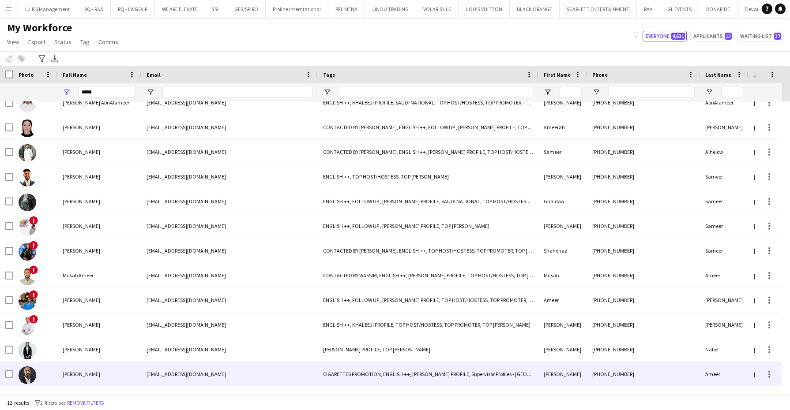
click at [79, 363] on div "Mohammed Ameer" at bounding box center [99, 374] width 84 height 24
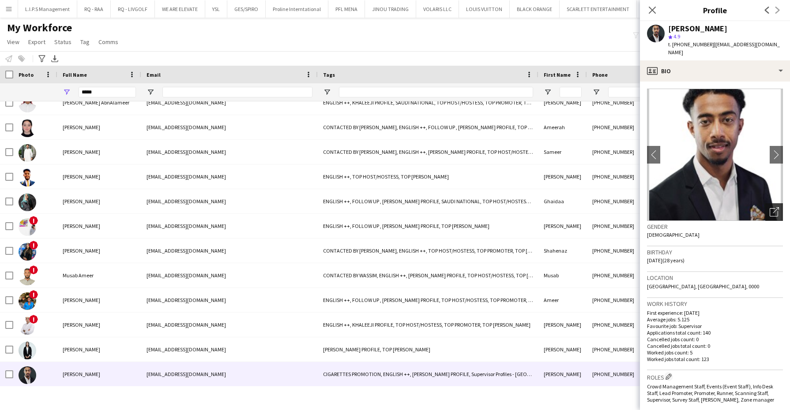
click at [768, 210] on div "Open photos pop-in" at bounding box center [774, 212] width 18 height 18
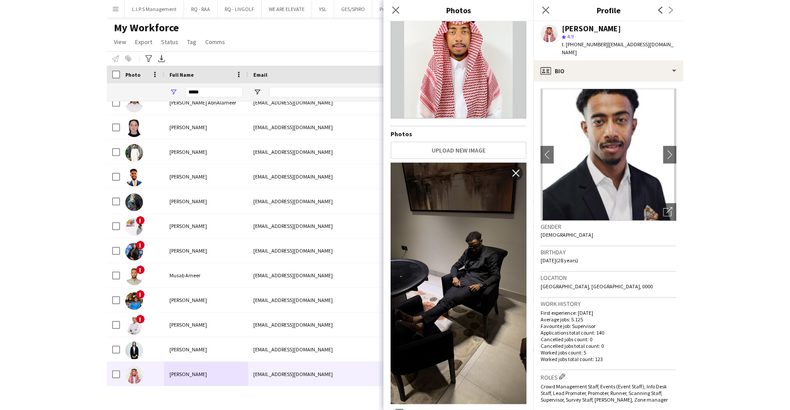
scroll to position [44, 0]
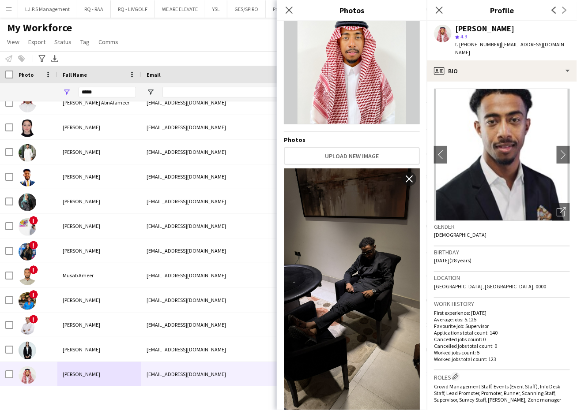
click at [355, 144] on div "Avatar Photos Upload new image Use as Crew Avatar close Use as Crew Avatar clos…" at bounding box center [352, 170] width 136 height 378
click at [355, 151] on button "Upload new image" at bounding box center [352, 156] width 136 height 18
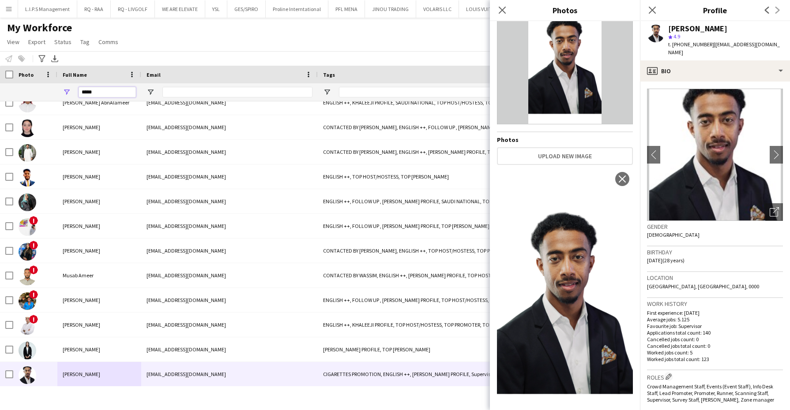
drag, startPoint x: 112, startPoint y: 93, endPoint x: 64, endPoint y: 89, distance: 47.8
click at [64, 89] on div "*****" at bounding box center [99, 92] width 84 height 18
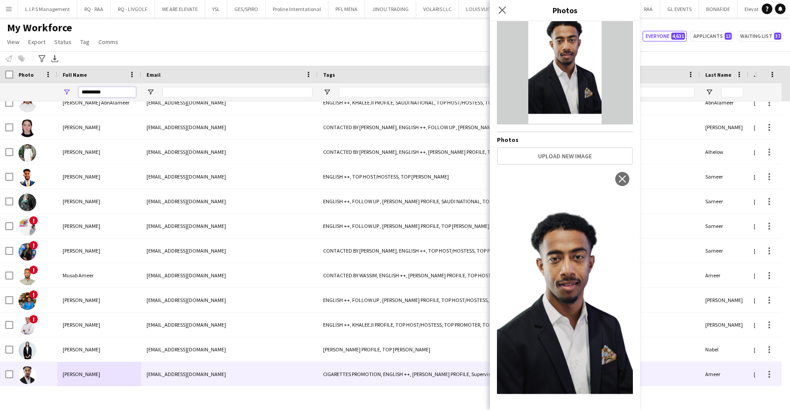
scroll to position [0, 0]
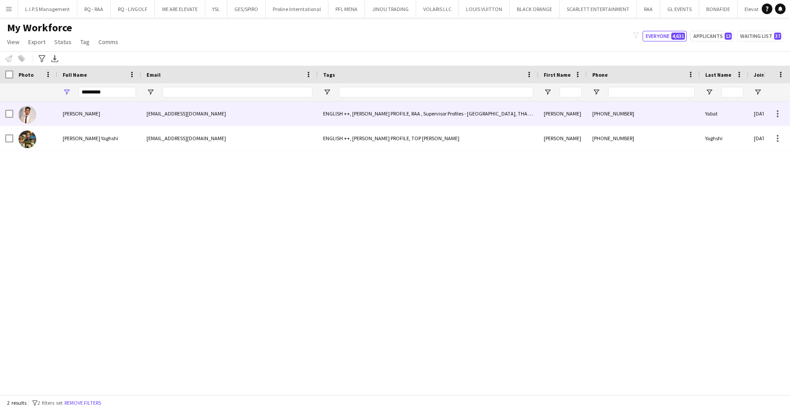
click at [75, 108] on div "Yasser Yabat" at bounding box center [99, 113] width 84 height 24
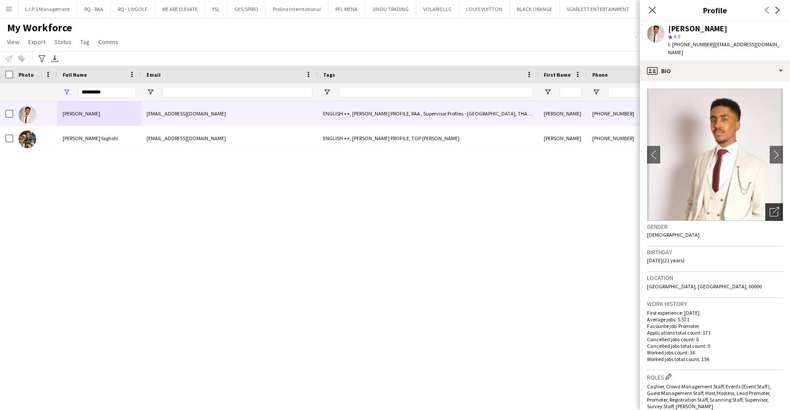
click at [769, 207] on icon "Open photos pop-in" at bounding box center [773, 211] width 9 height 9
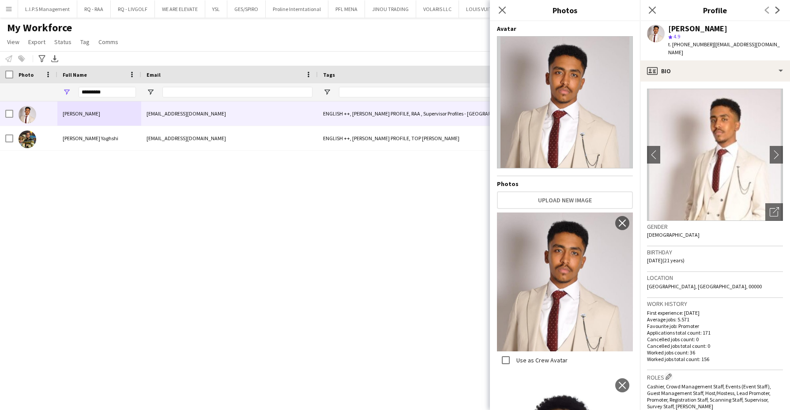
drag, startPoint x: 566, startPoint y: 228, endPoint x: 528, endPoint y: 0, distance: 230.7
click at [516, 7] on h3 "Photos" at bounding box center [565, 9] width 150 height 11
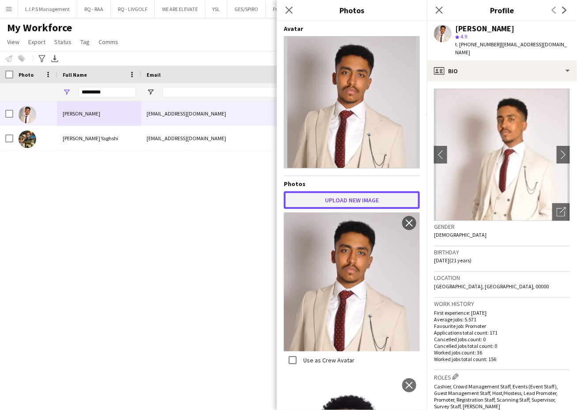
click at [365, 199] on button "Upload new image" at bounding box center [352, 200] width 136 height 18
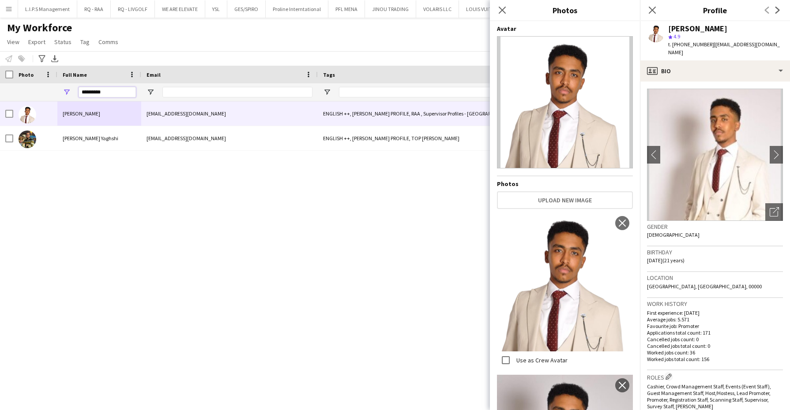
drag, startPoint x: 119, startPoint y: 97, endPoint x: 50, endPoint y: 93, distance: 68.5
click at [50, 93] on div "*********" at bounding box center [626, 92] width 1252 height 18
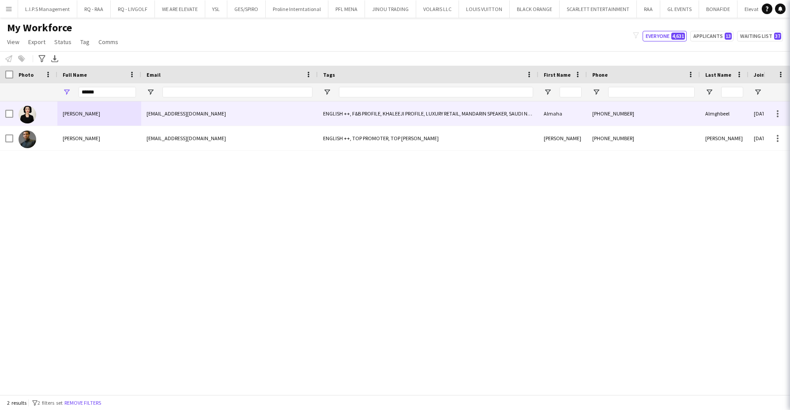
click at [75, 117] on div "Almaha Almghbeel" at bounding box center [99, 113] width 84 height 24
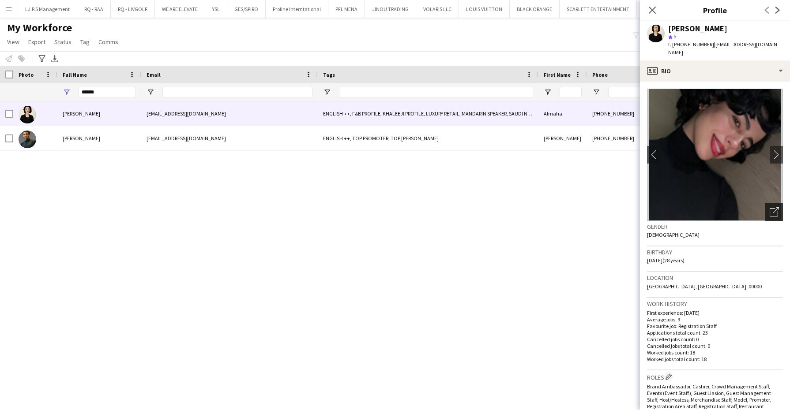
click at [772, 208] on div "Open photos pop-in" at bounding box center [774, 212] width 18 height 18
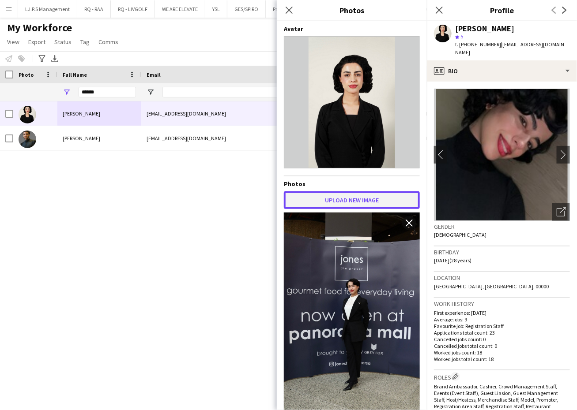
click at [345, 200] on button "Upload new image" at bounding box center [352, 200] width 136 height 18
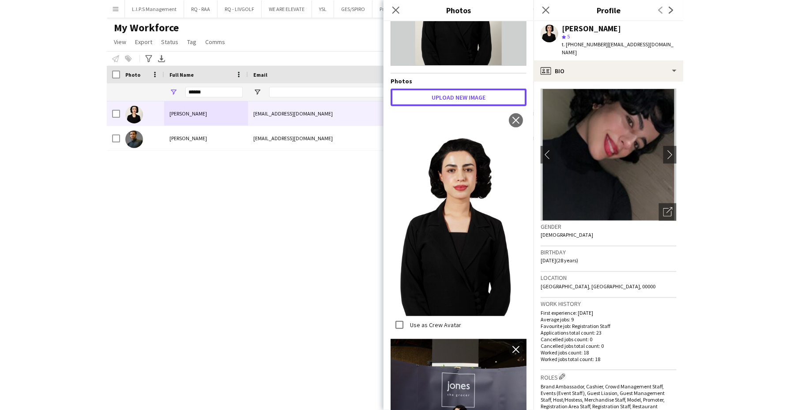
scroll to position [110, 0]
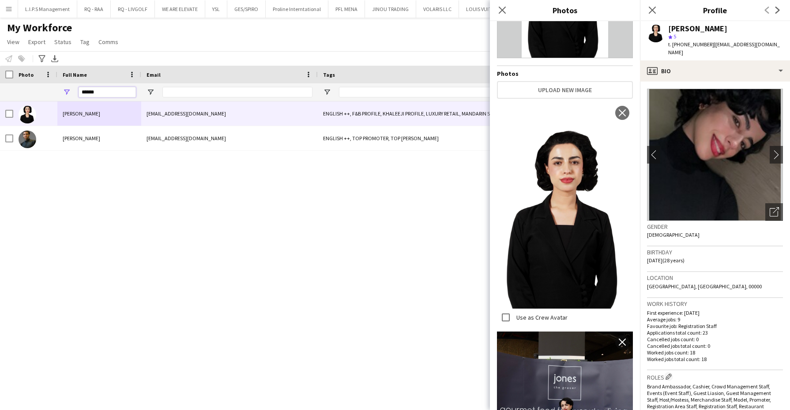
drag, startPoint x: 79, startPoint y: 93, endPoint x: 26, endPoint y: 87, distance: 52.8
click at [26, 87] on div "******" at bounding box center [626, 92] width 1252 height 18
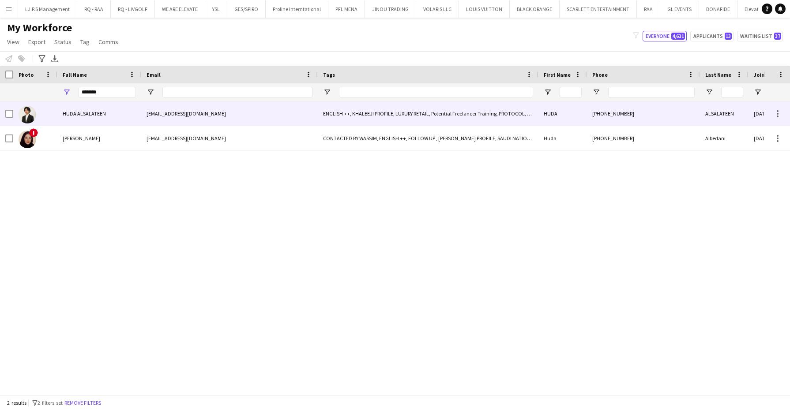
click at [81, 118] on div "HUDA ALSALATEEN" at bounding box center [99, 113] width 84 height 24
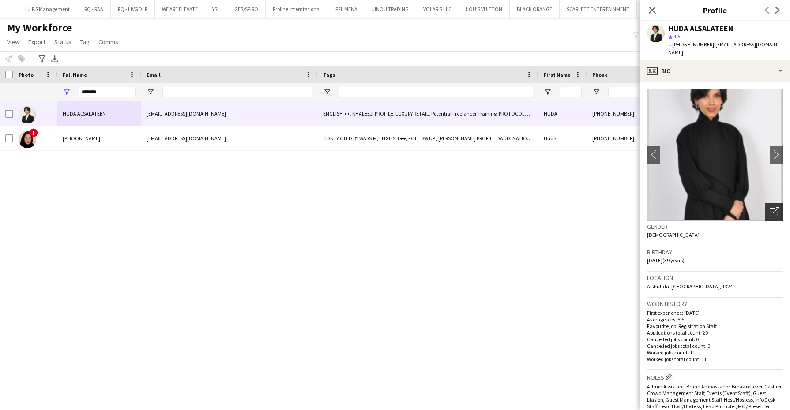
click at [765, 204] on div "Open photos pop-in" at bounding box center [774, 212] width 18 height 18
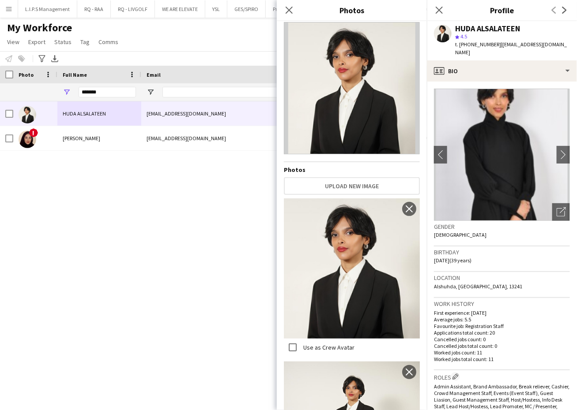
scroll to position [0, 0]
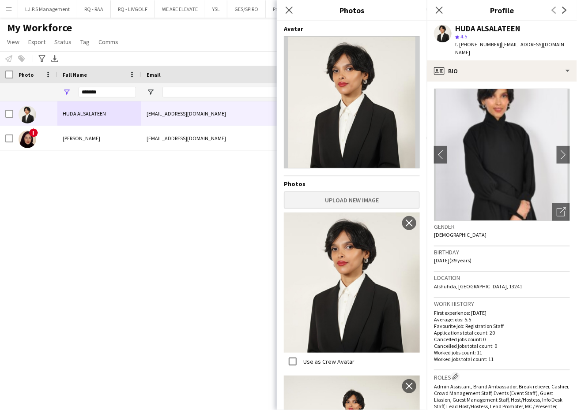
click at [319, 209] on div "Avatar Photos Upload new image Use as Crew Avatar close Use as Crew Avatar clos…" at bounding box center [352, 214] width 136 height 378
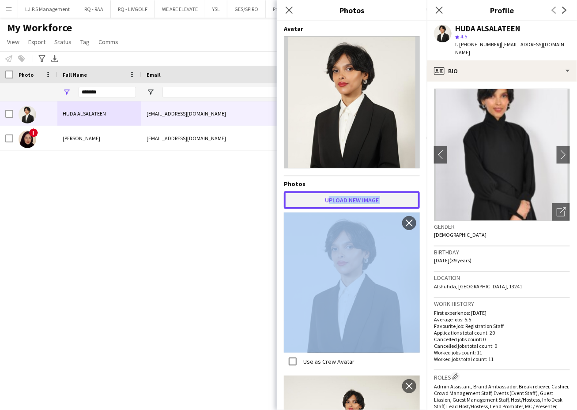
drag, startPoint x: 319, startPoint y: 208, endPoint x: 319, endPoint y: 198, distance: 9.3
click at [319, 198] on button "Upload new image" at bounding box center [352, 200] width 136 height 18
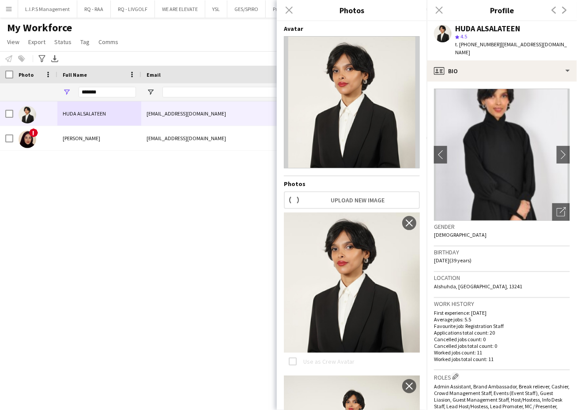
click at [393, 176] on hr at bounding box center [352, 176] width 136 height 1
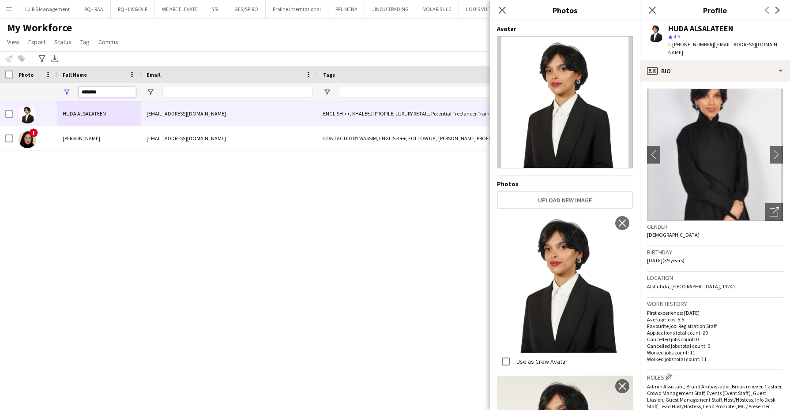
click at [45, 94] on div "*******" at bounding box center [626, 92] width 1252 height 18
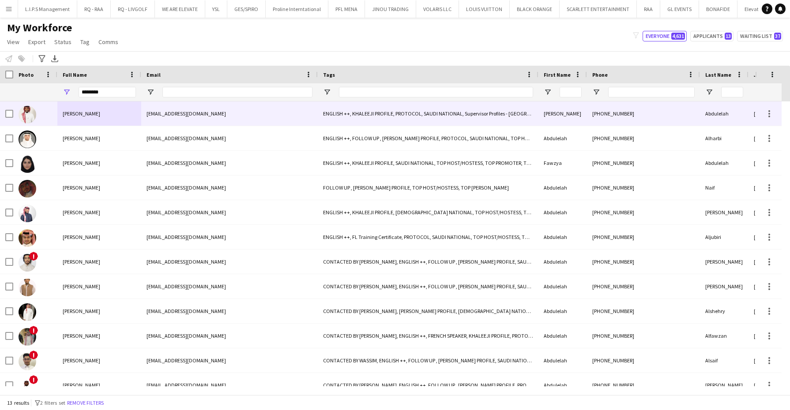
click at [62, 120] on div "Mohammed Abdulelah" at bounding box center [99, 113] width 84 height 24
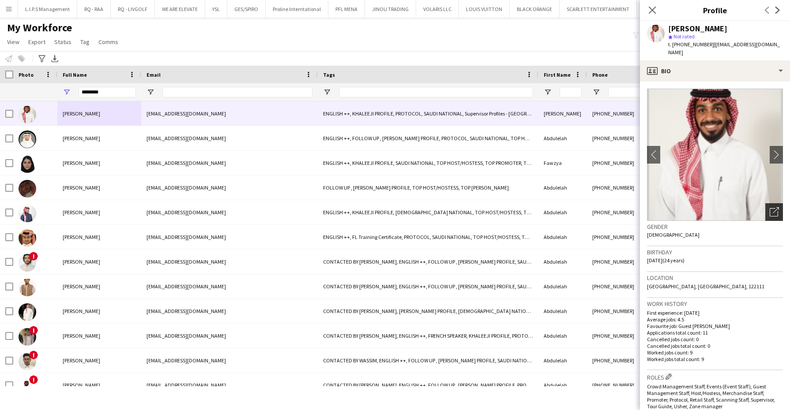
click at [765, 203] on div "Open photos pop-in" at bounding box center [774, 212] width 18 height 18
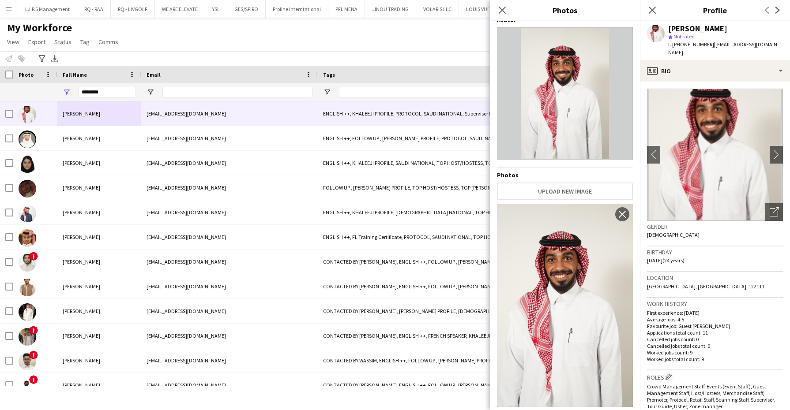
scroll to position [13, 0]
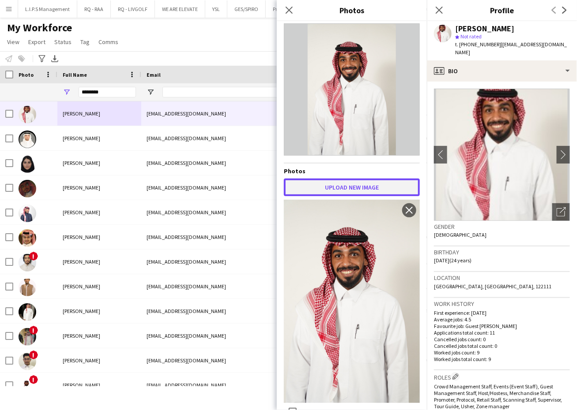
click at [375, 189] on button "Upload new image" at bounding box center [352, 188] width 136 height 18
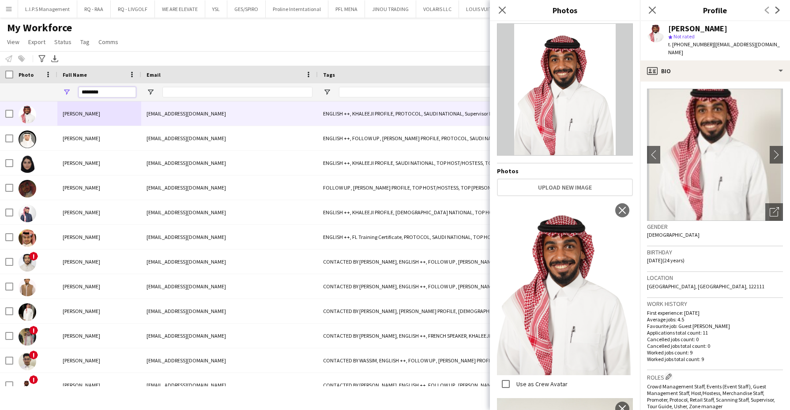
drag, startPoint x: 117, startPoint y: 91, endPoint x: 26, endPoint y: 85, distance: 91.0
click at [26, 85] on div "********" at bounding box center [626, 92] width 1252 height 18
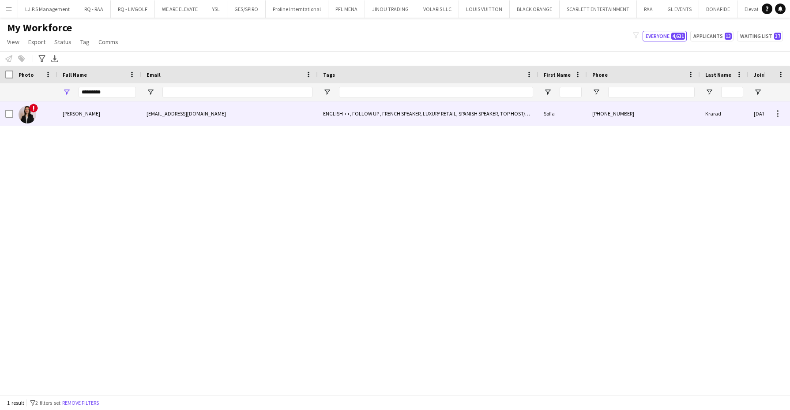
click at [215, 103] on div "sfkrarad@gmail.com" at bounding box center [229, 113] width 176 height 24
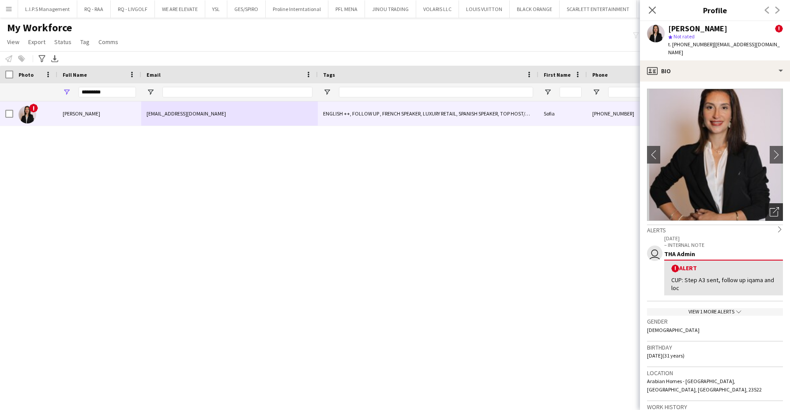
click at [769, 207] on icon "Open photos pop-in" at bounding box center [773, 211] width 9 height 9
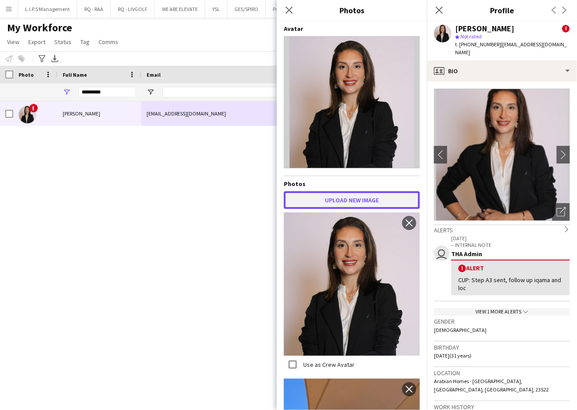
click at [346, 207] on button "Upload new image" at bounding box center [352, 200] width 136 height 18
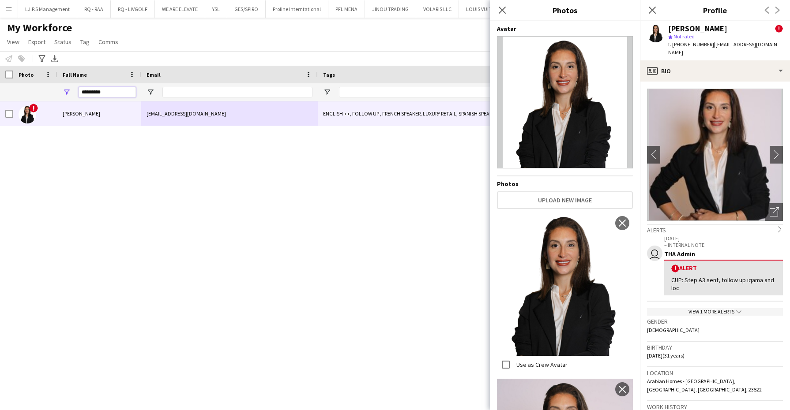
drag, startPoint x: 103, startPoint y: 93, endPoint x: 18, endPoint y: 86, distance: 85.4
click at [18, 86] on div "*********" at bounding box center [626, 92] width 1252 height 18
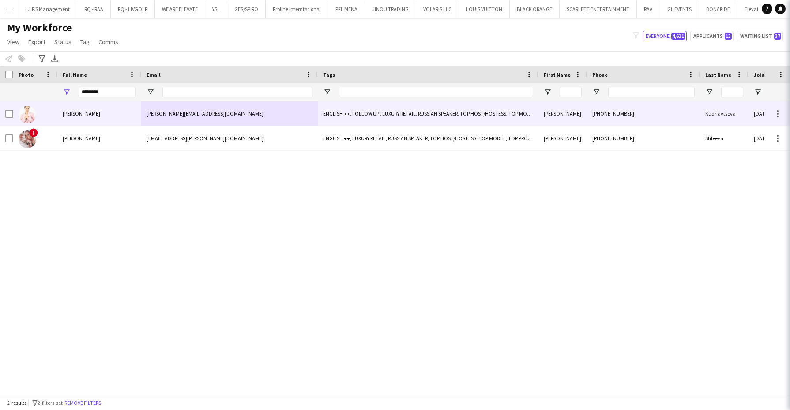
click at [67, 112] on span "Angelina Kudriavtseva" at bounding box center [81, 113] width 37 height 7
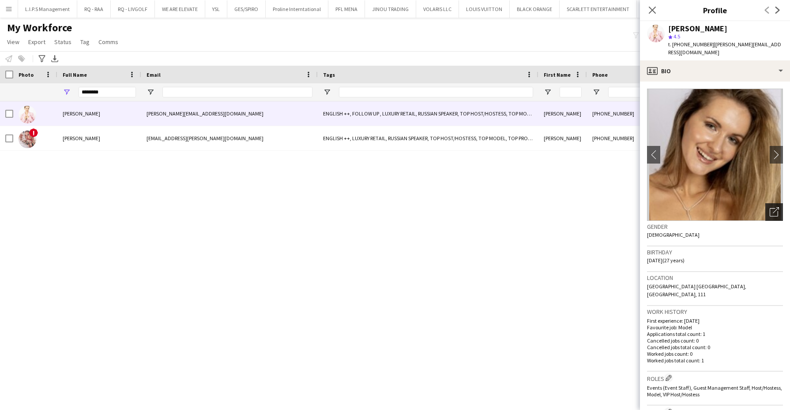
click at [772, 205] on div "Open photos pop-in" at bounding box center [774, 212] width 18 height 18
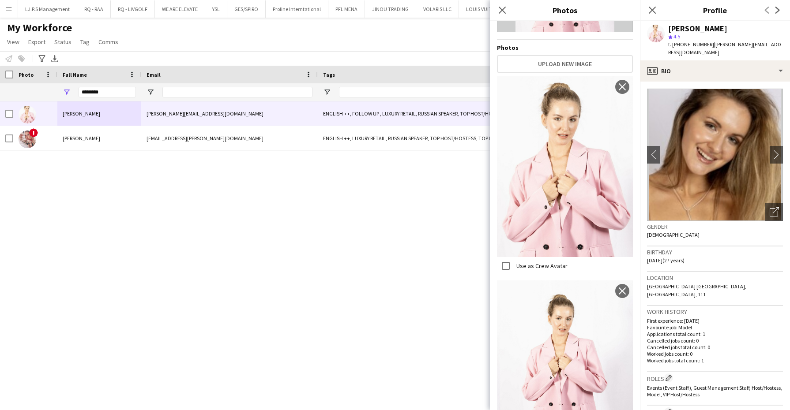
scroll to position [165, 0]
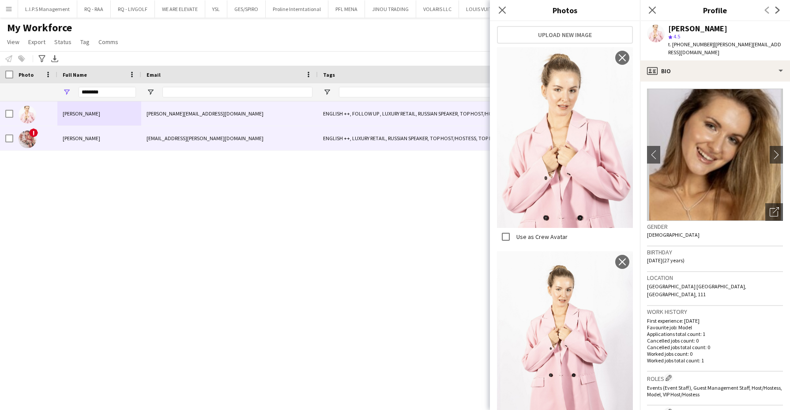
click at [394, 142] on div "ENGLISH ++, LUXURY RETAIL, RUSSIAN SPEAKER, TOP HOST/HOSTESS, TOP MODEL, TOP PR…" at bounding box center [428, 138] width 221 height 24
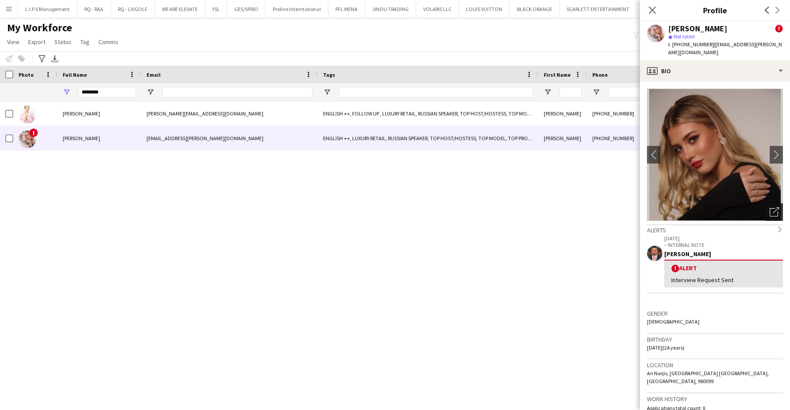
click at [769, 207] on icon "Open photos pop-in" at bounding box center [773, 211] width 9 height 9
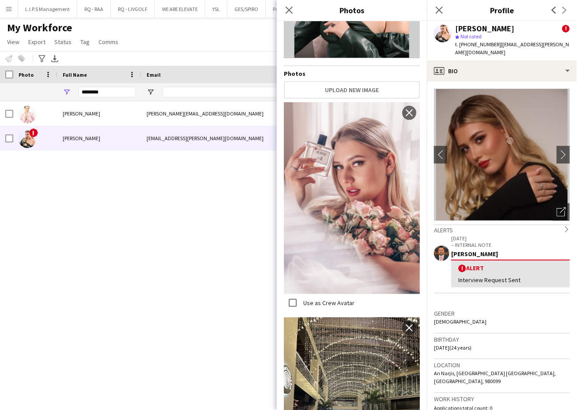
scroll to position [15, 0]
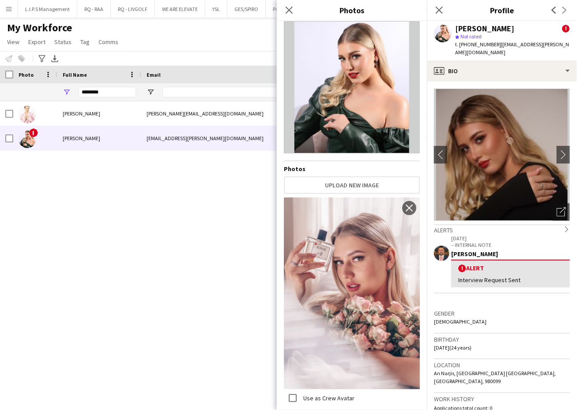
click at [344, 213] on img at bounding box center [352, 294] width 136 height 192
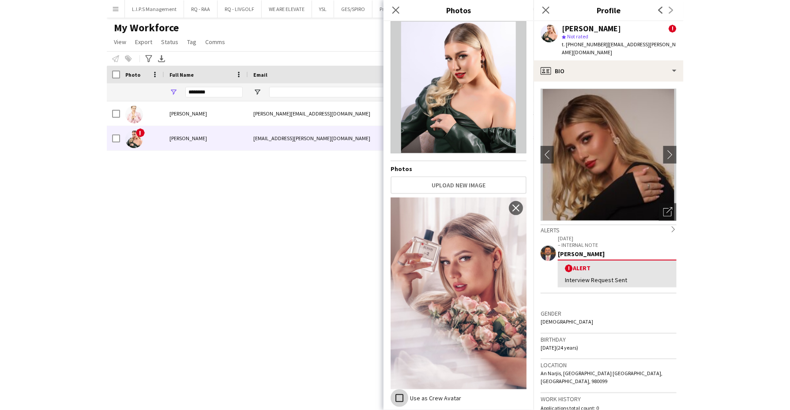
scroll to position [0, 0]
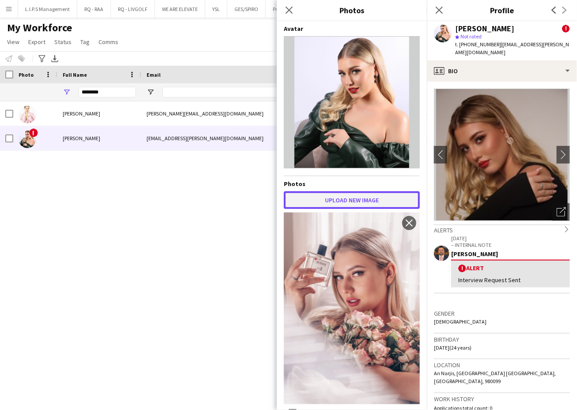
click at [346, 206] on button "Upload new image" at bounding box center [352, 200] width 136 height 18
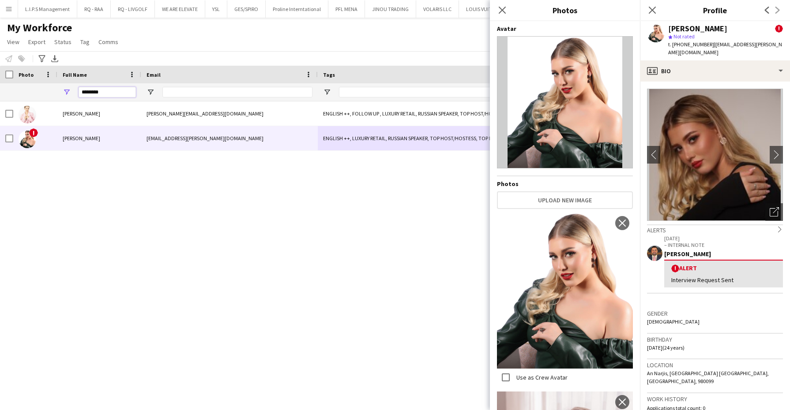
drag, startPoint x: 105, startPoint y: 92, endPoint x: 68, endPoint y: 92, distance: 36.2
click at [68, 92] on div "********" at bounding box center [99, 92] width 84 height 18
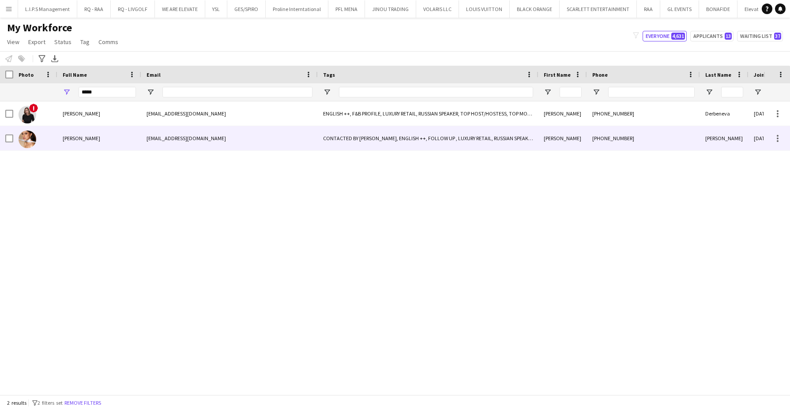
click at [89, 136] on span "Irina Kuzmicheva" at bounding box center [81, 138] width 37 height 7
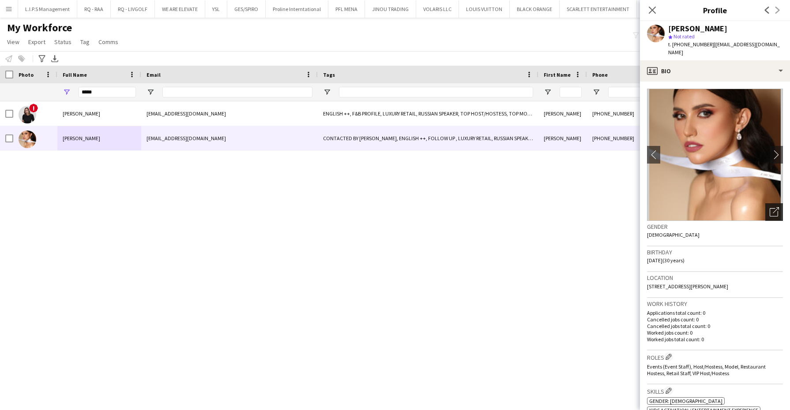
click at [765, 203] on div "Open photos pop-in" at bounding box center [774, 212] width 18 height 18
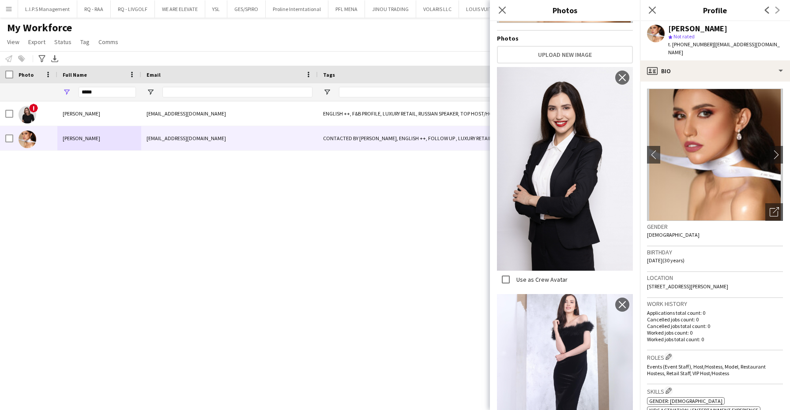
scroll to position [94, 0]
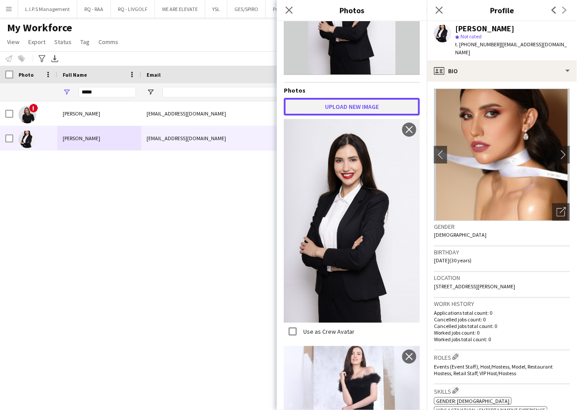
click at [347, 101] on button "Upload new image" at bounding box center [352, 107] width 136 height 18
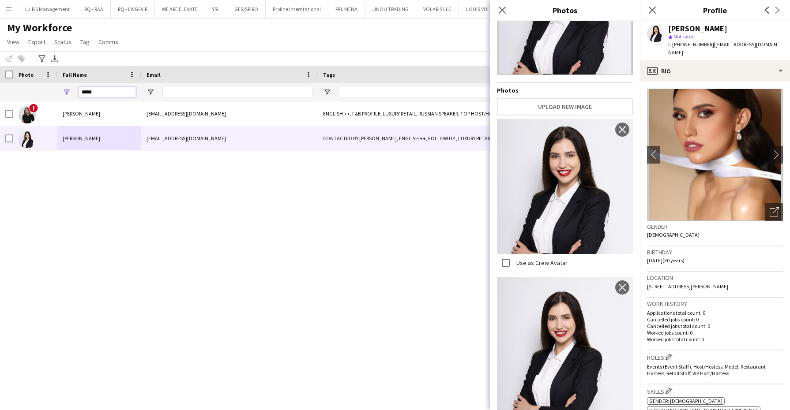
drag, startPoint x: 104, startPoint y: 90, endPoint x: 63, endPoint y: 90, distance: 40.6
click at [63, 90] on div "*****" at bounding box center [99, 92] width 84 height 18
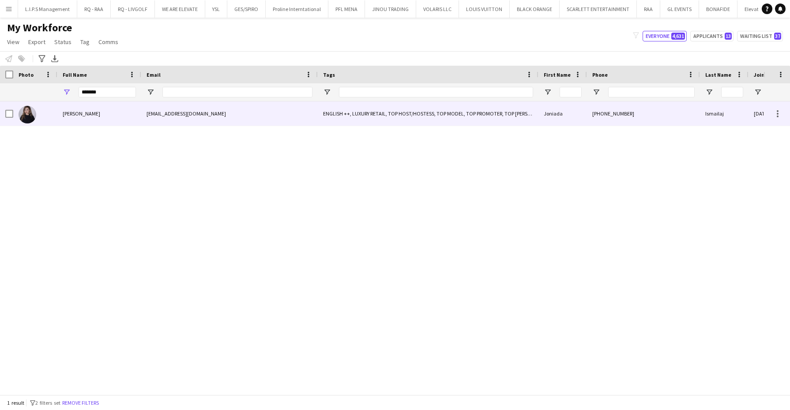
click at [93, 109] on div "Joniada Ismailaj" at bounding box center [99, 113] width 84 height 24
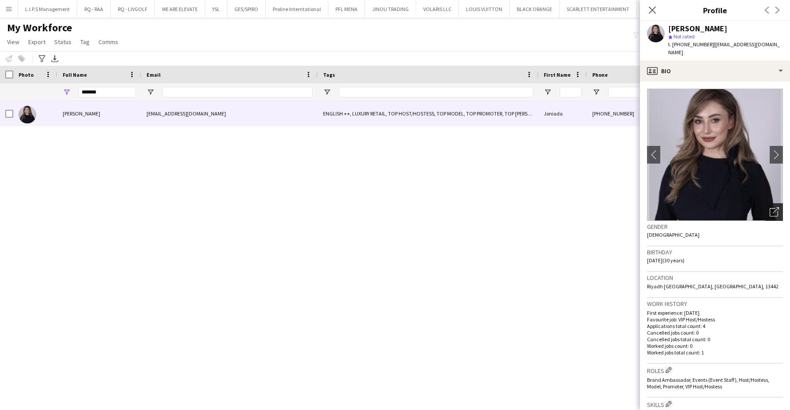
click at [769, 208] on icon "Open photos pop-in" at bounding box center [773, 211] width 9 height 9
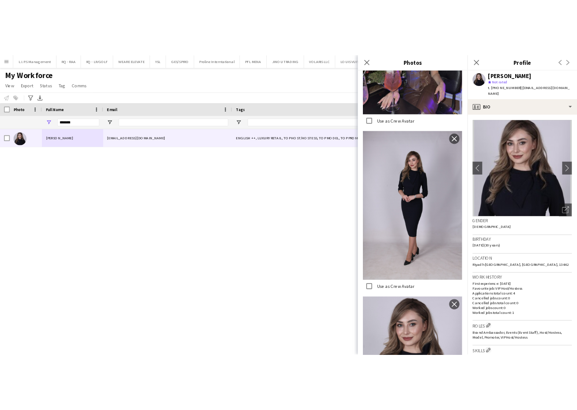
scroll to position [882, 0]
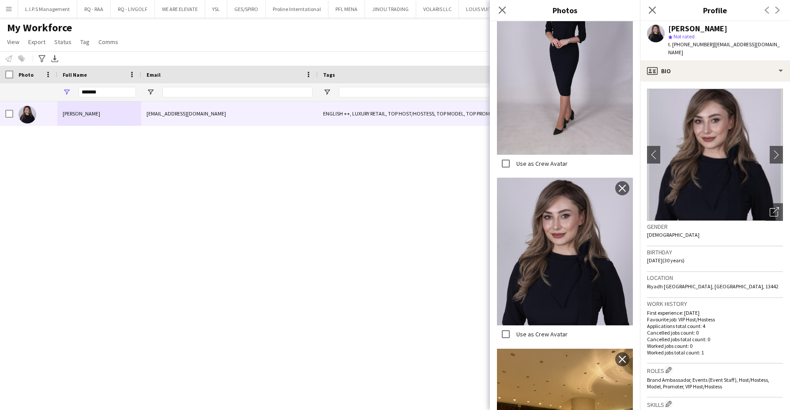
click at [580, 116] on div "Use as Crew Avatar close" at bounding box center [565, 62] width 136 height 223
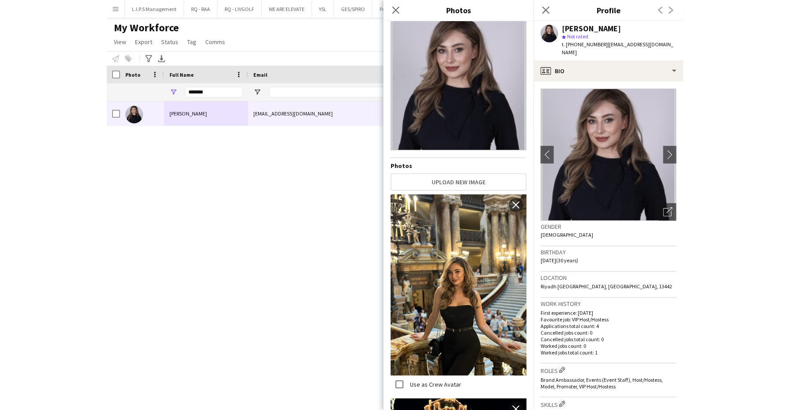
scroll to position [0, 0]
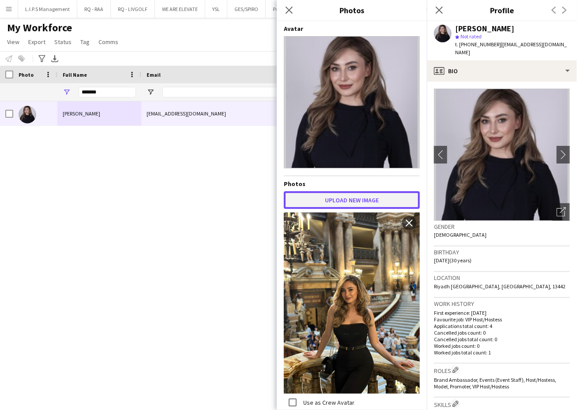
click at [364, 201] on button "Upload new image" at bounding box center [352, 200] width 136 height 18
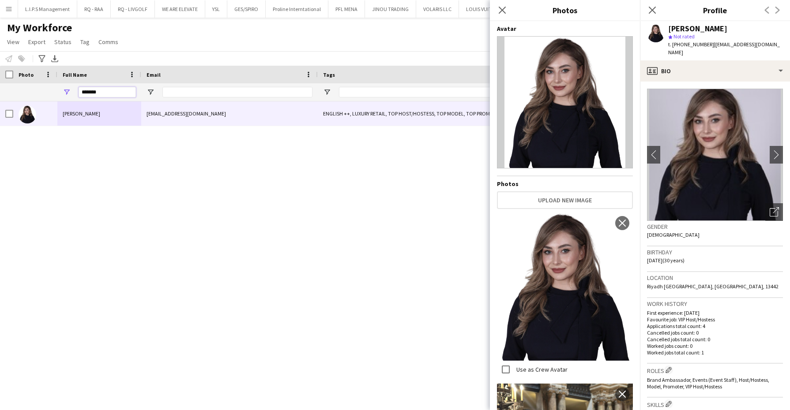
drag, startPoint x: 99, startPoint y: 94, endPoint x: 65, endPoint y: 89, distance: 34.4
click at [65, 89] on div "*******" at bounding box center [99, 92] width 84 height 18
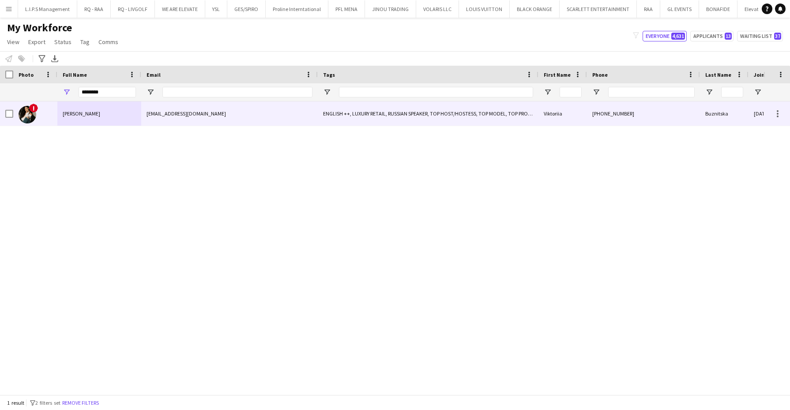
click at [87, 109] on div "Viktoriia Buznitska" at bounding box center [99, 113] width 84 height 24
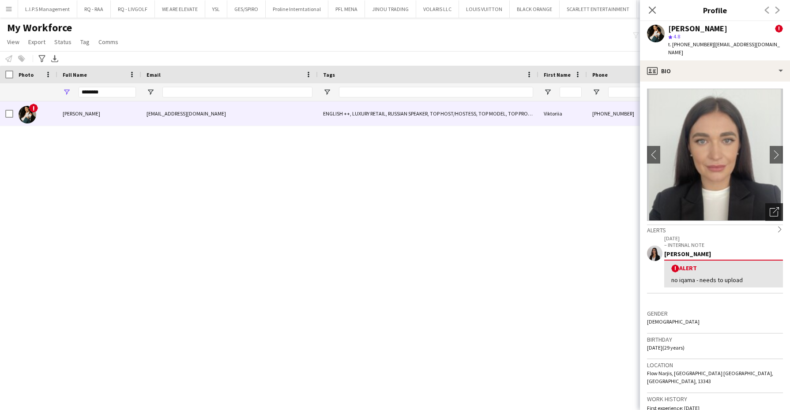
click at [770, 210] on div "Open photos pop-in" at bounding box center [774, 212] width 18 height 18
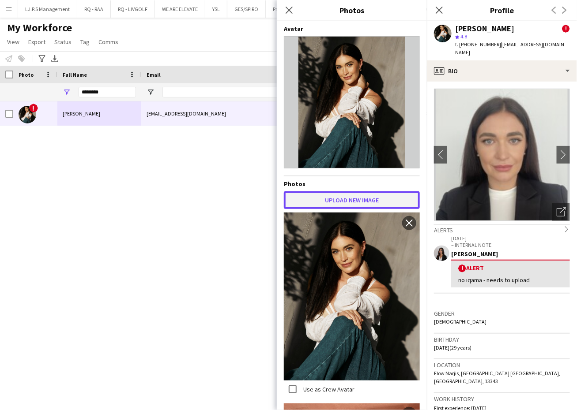
click at [355, 205] on button "Upload new image" at bounding box center [352, 200] width 136 height 18
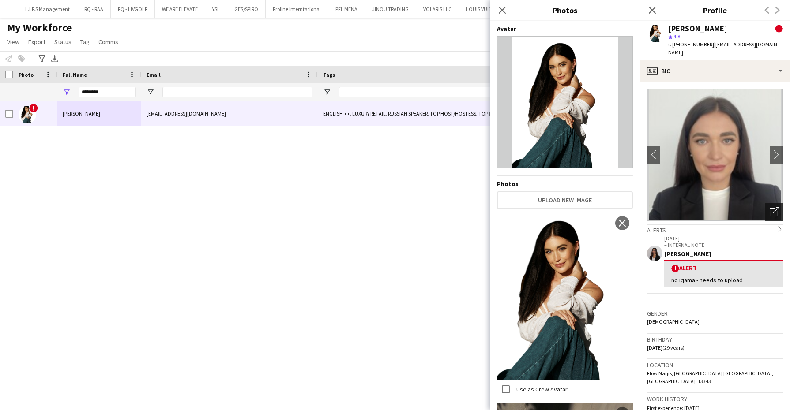
drag, startPoint x: 767, startPoint y: 207, endPoint x: 762, endPoint y: 206, distance: 4.4
click at [769, 207] on icon "Open photos pop-in" at bounding box center [773, 211] width 9 height 9
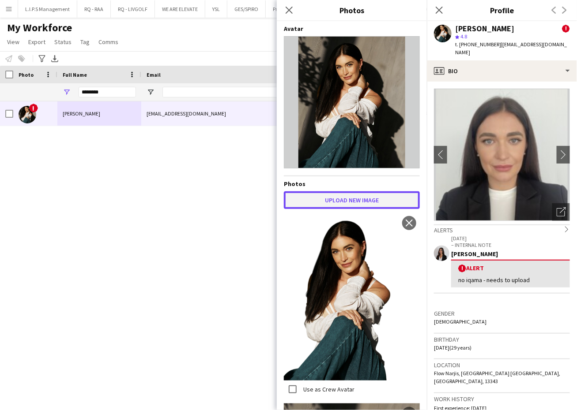
click at [351, 202] on button "Upload new image" at bounding box center [352, 200] width 136 height 18
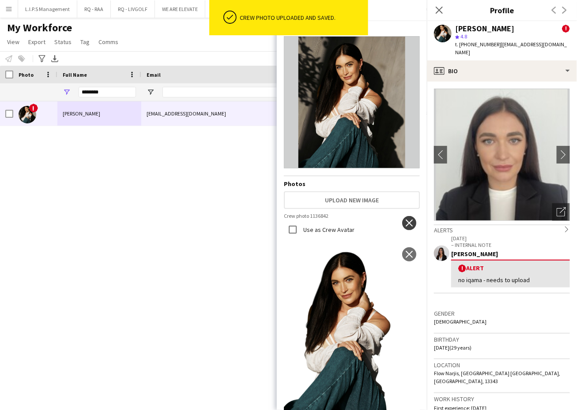
click at [404, 224] on app-icon "close" at bounding box center [408, 223] width 9 height 7
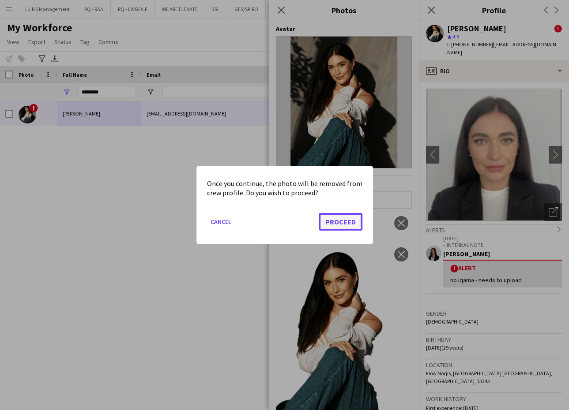
click at [345, 224] on button "Proceed" at bounding box center [340, 222] width 44 height 18
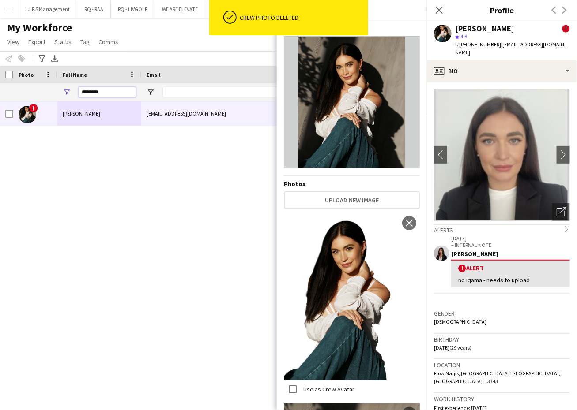
drag, startPoint x: 100, startPoint y: 91, endPoint x: -2, endPoint y: 73, distance: 103.5
click at [0, 73] on html "ok-circled Crew photo deleted. Menu Boards Boards Boards All jobs Status Workfo…" at bounding box center [288, 205] width 577 height 410
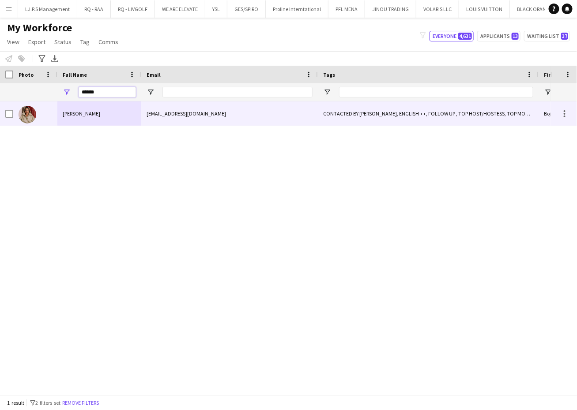
type input "******"
click at [39, 106] on div at bounding box center [35, 113] width 44 height 24
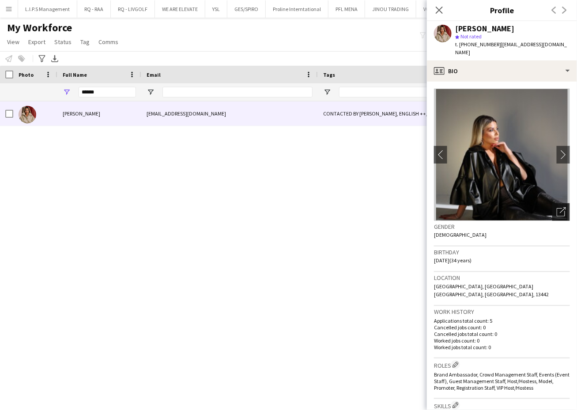
click at [556, 208] on icon at bounding box center [560, 212] width 8 height 8
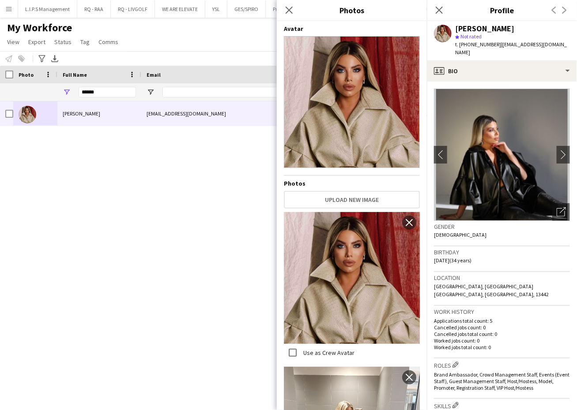
drag, startPoint x: 378, startPoint y: 179, endPoint x: 378, endPoint y: 186, distance: 7.1
click at [378, 180] on div "Avatar Photos Upload new image Use as Crew Avatar close Use as Crew Avatar clos…" at bounding box center [352, 214] width 136 height 378
click at [378, 191] on button "Upload new image" at bounding box center [352, 200] width 136 height 18
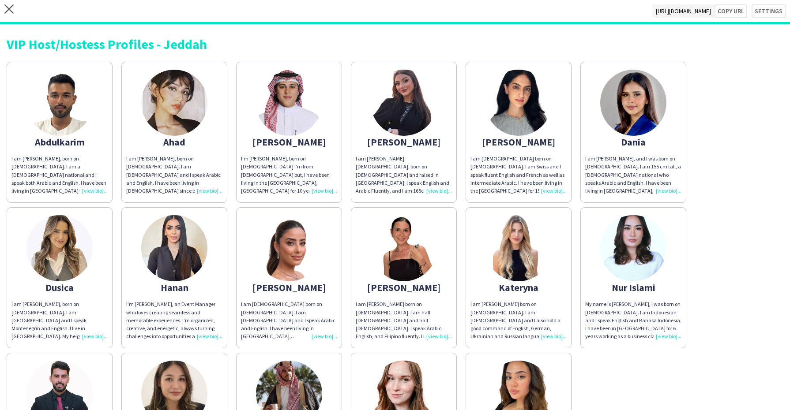
scroll to position [55, 0]
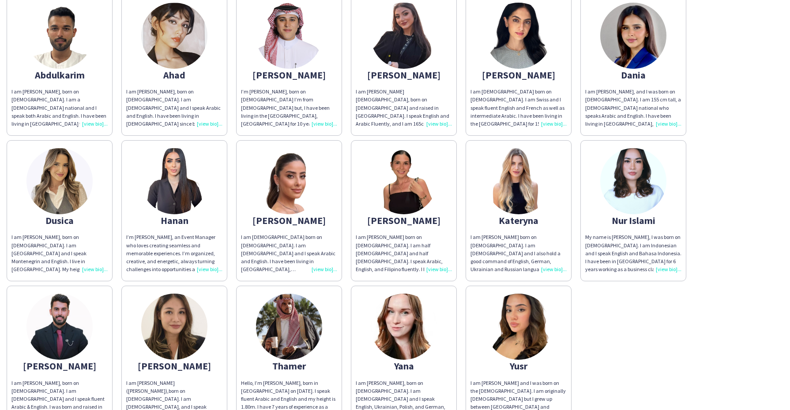
scroll to position [12, 0]
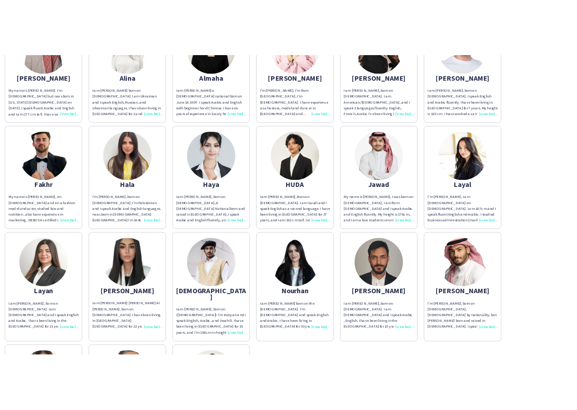
scroll to position [55, 0]
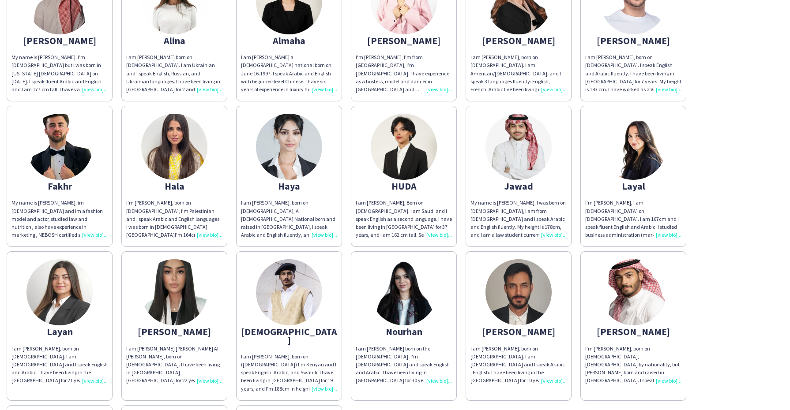
scroll to position [55, 0]
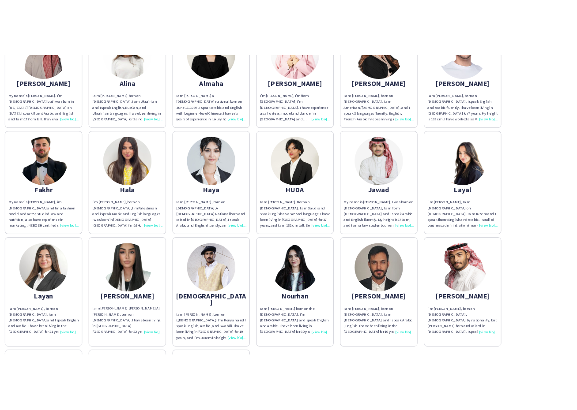
scroll to position [110, 0]
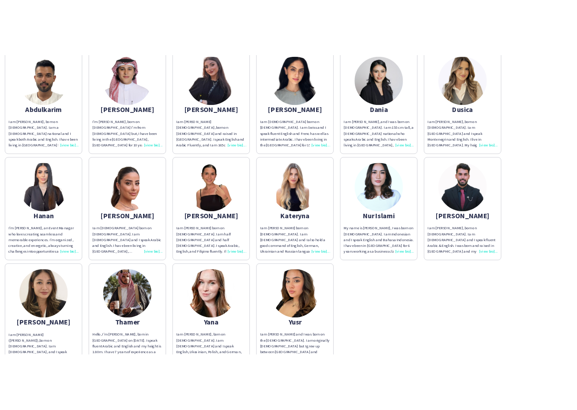
scroll to position [55, 0]
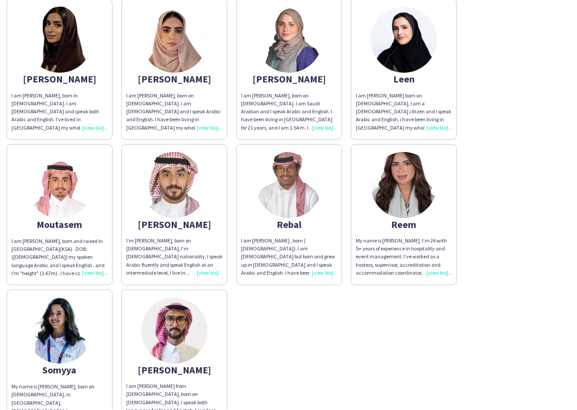
scroll to position [413, 0]
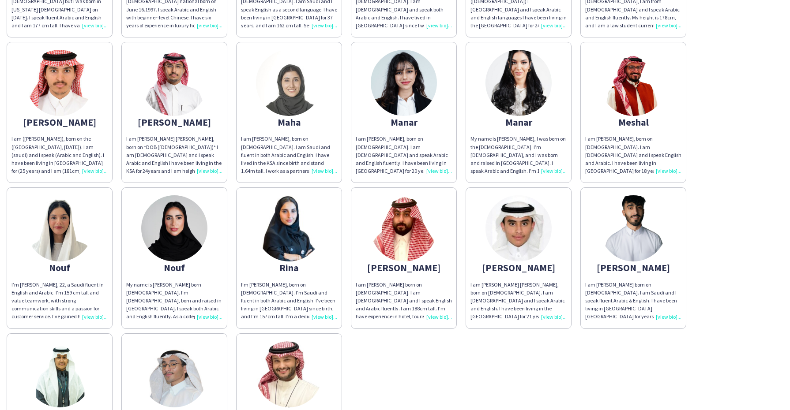
scroll to position [110, 0]
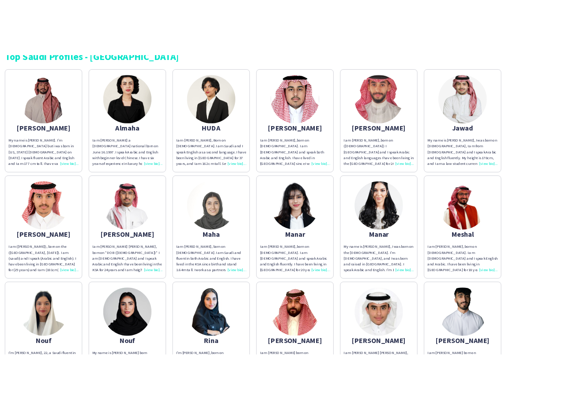
scroll to position [55, 0]
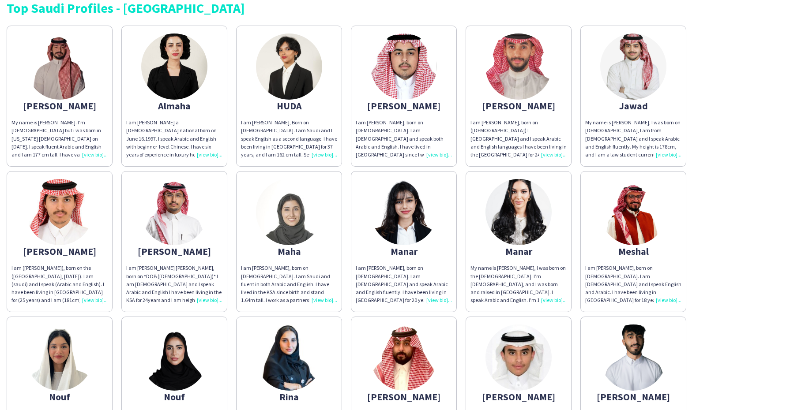
scroll to position [55, 0]
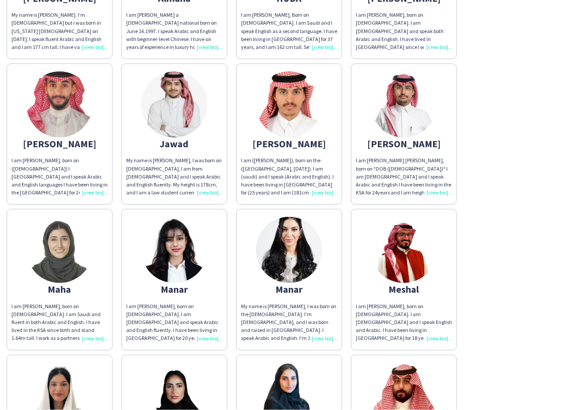
scroll to position [276, 0]
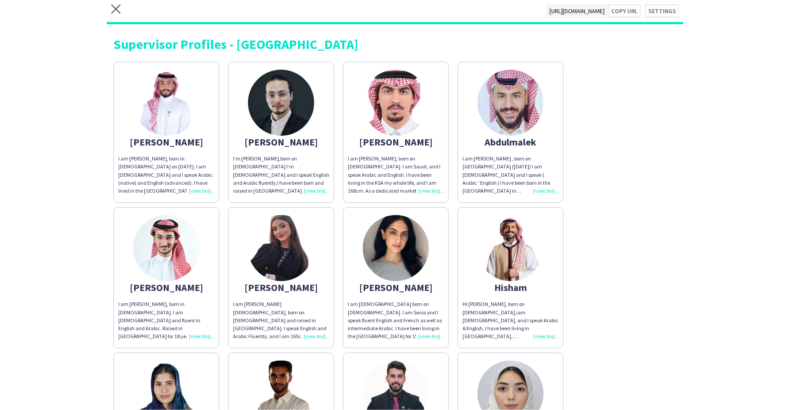
scroll to position [55, 0]
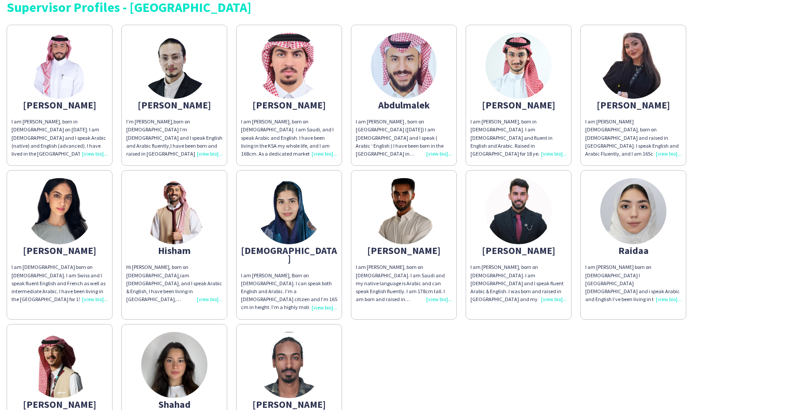
scroll to position [55, 0]
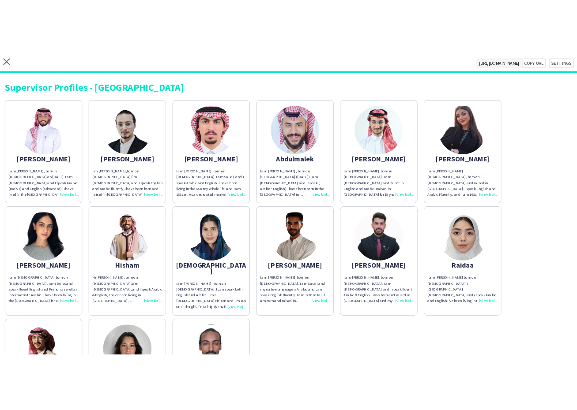
scroll to position [55, 0]
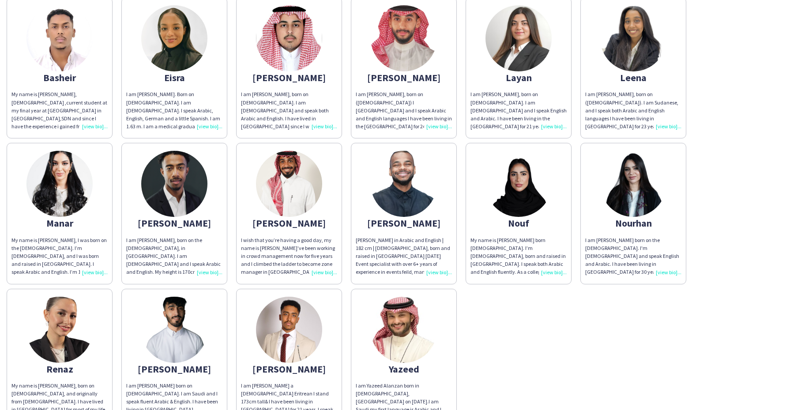
scroll to position [221, 0]
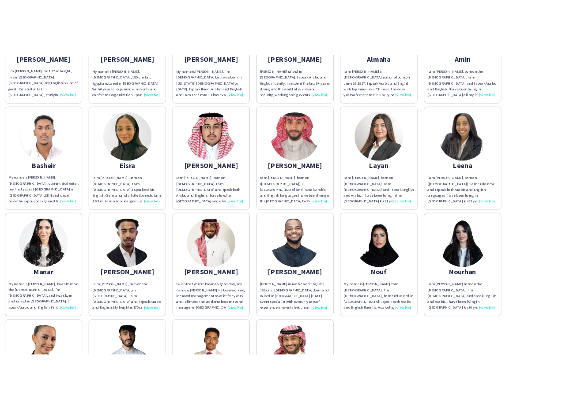
scroll to position [165, 0]
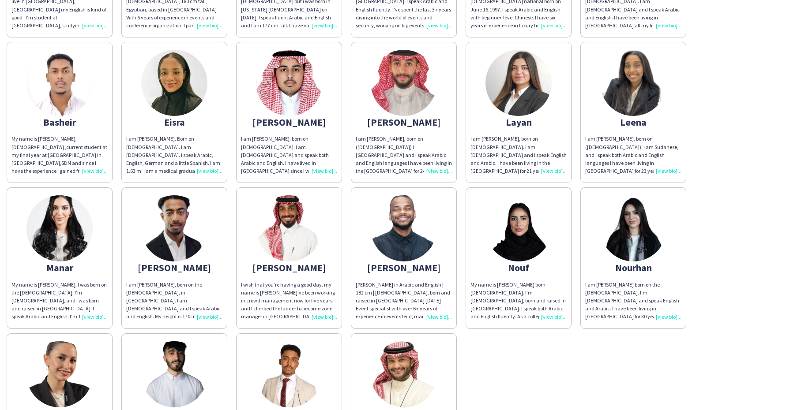
scroll to position [267, 0]
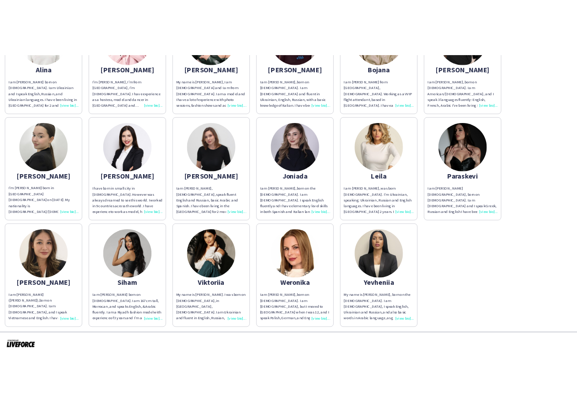
scroll to position [67, 0]
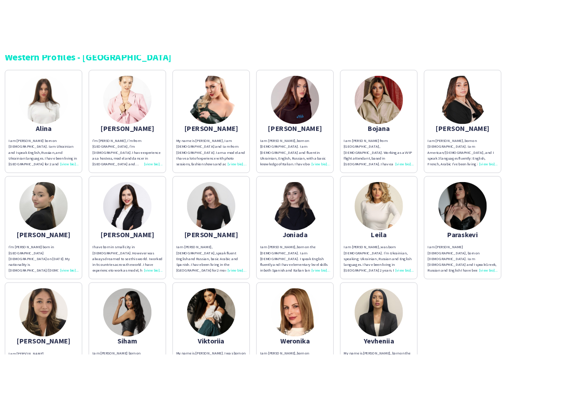
scroll to position [55, 0]
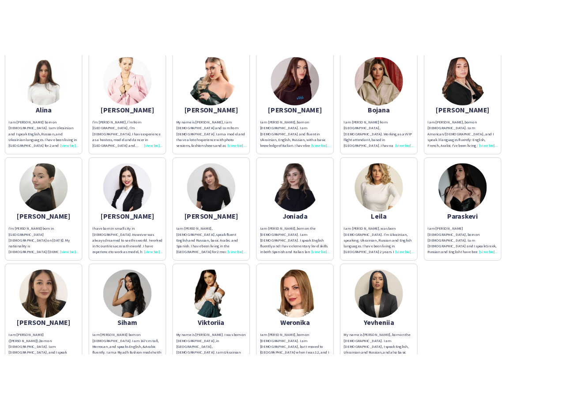
scroll to position [12, 0]
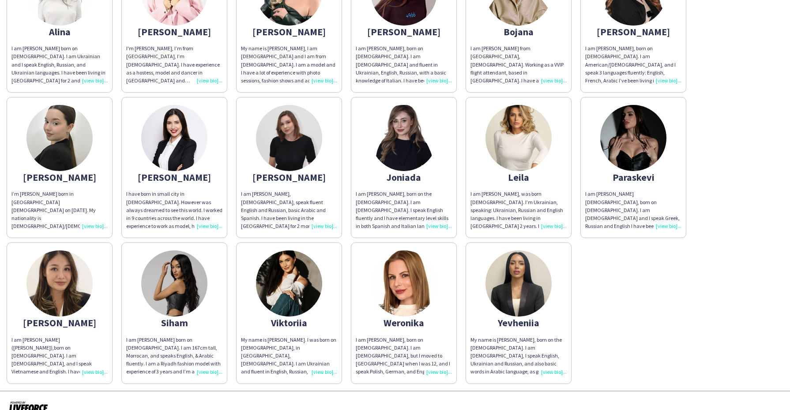
scroll to position [55, 0]
